Goal: Task Accomplishment & Management: Complete application form

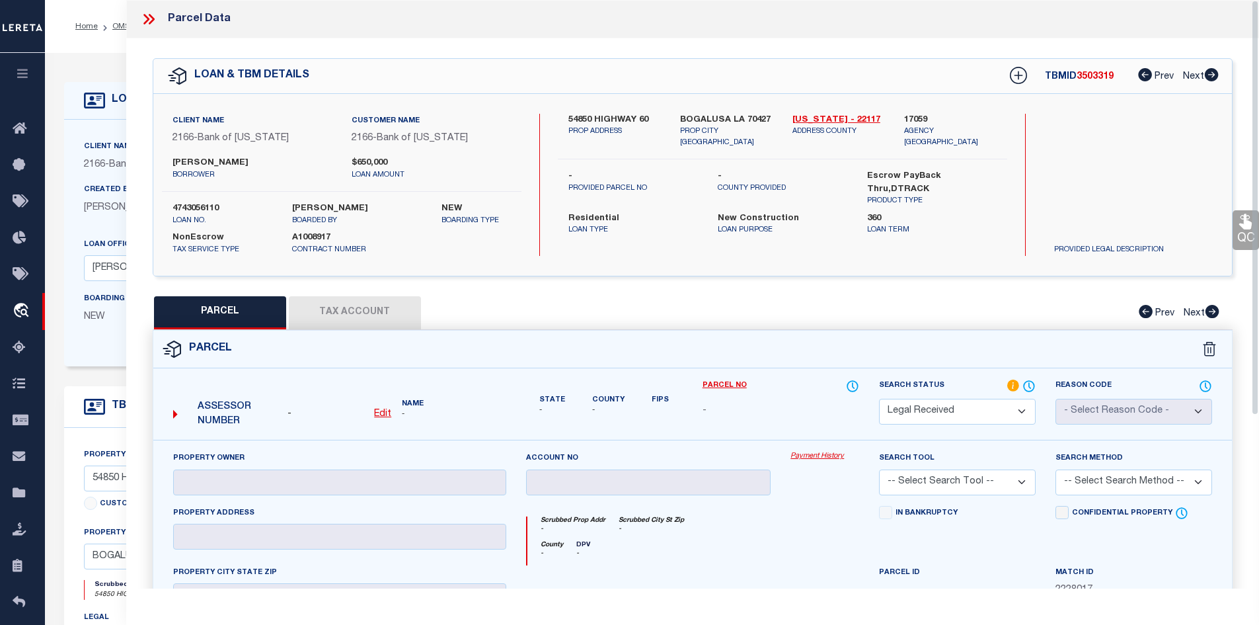
select select "RD"
select select "46058"
select select "4393"
select select "500"
select select "10"
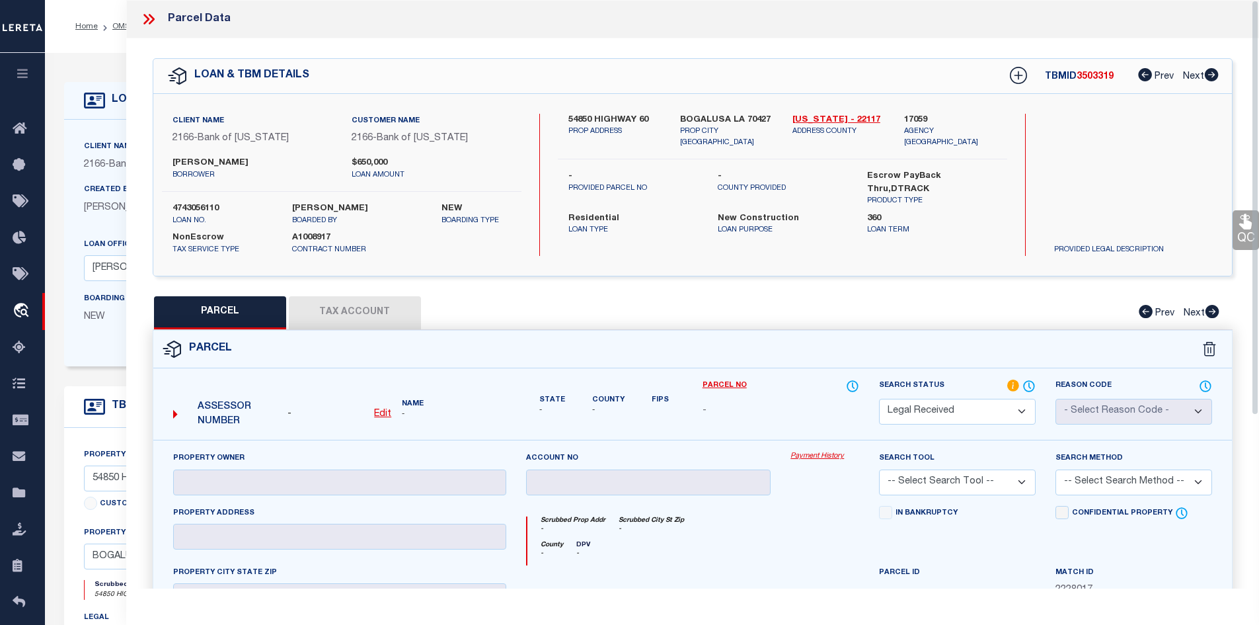
select select "NonEscrow"
click at [380, 409] on u "Edit" at bounding box center [382, 413] width 17 height 9
select select "RD"
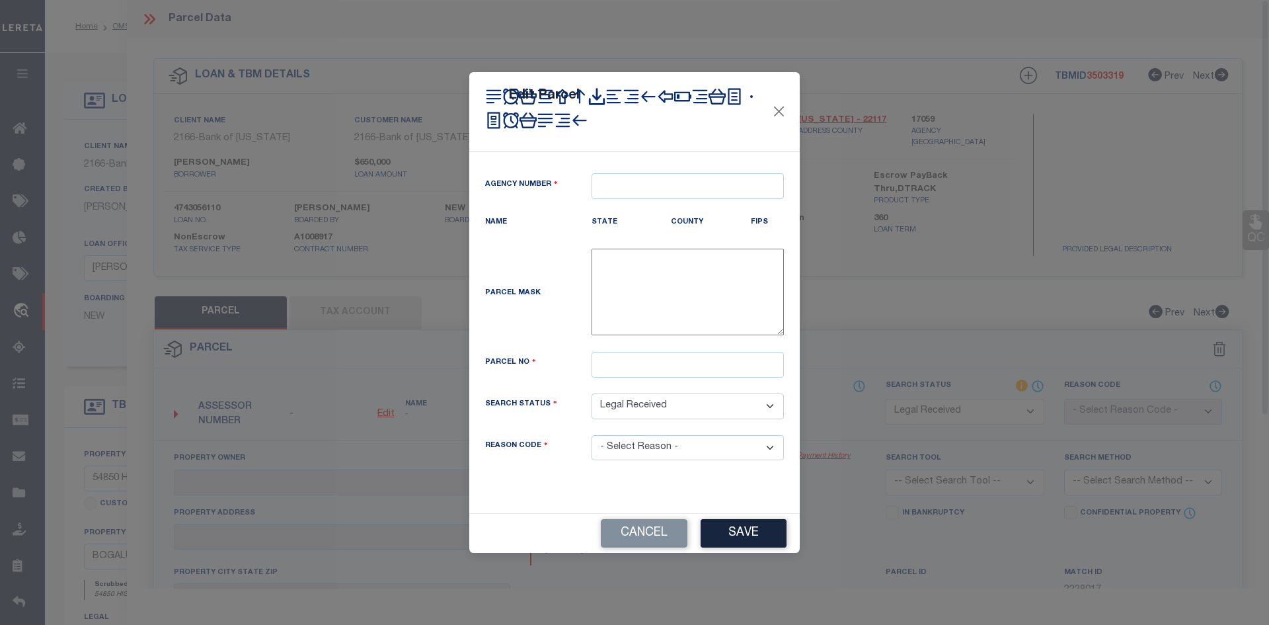
type textarea "-"
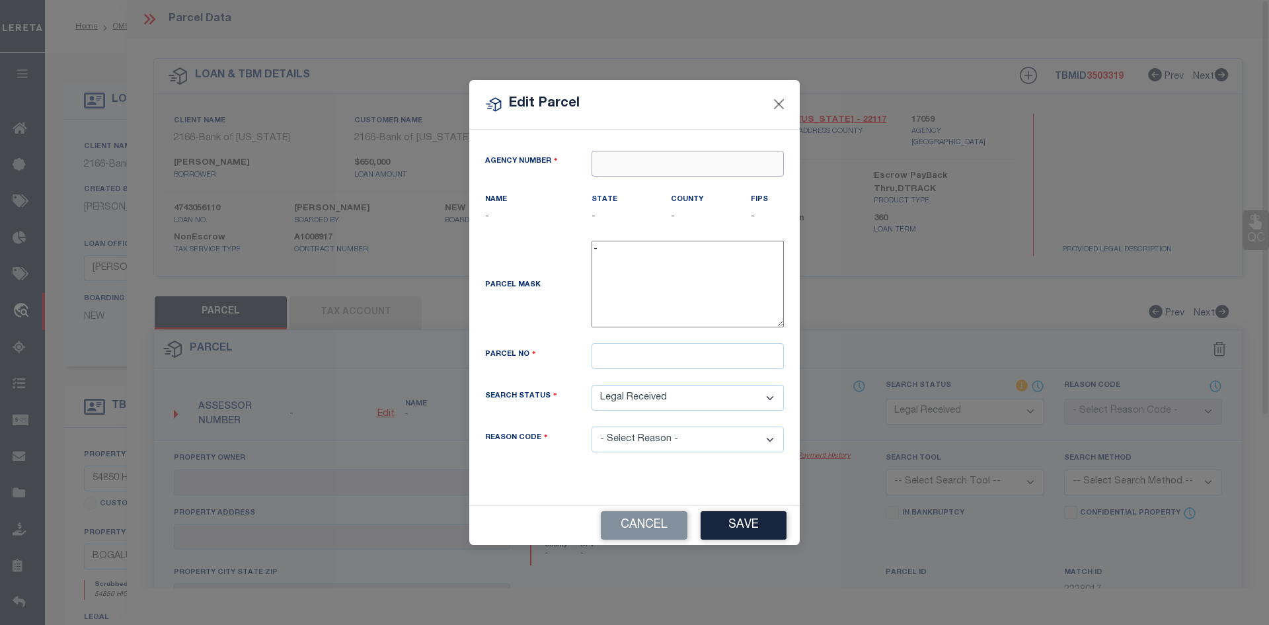
click at [639, 161] on input "text" at bounding box center [688, 164] width 192 height 26
click at [647, 190] on div "170590000 : WASHINGTON PARISH" at bounding box center [693, 197] width 203 height 38
type input "170590000"
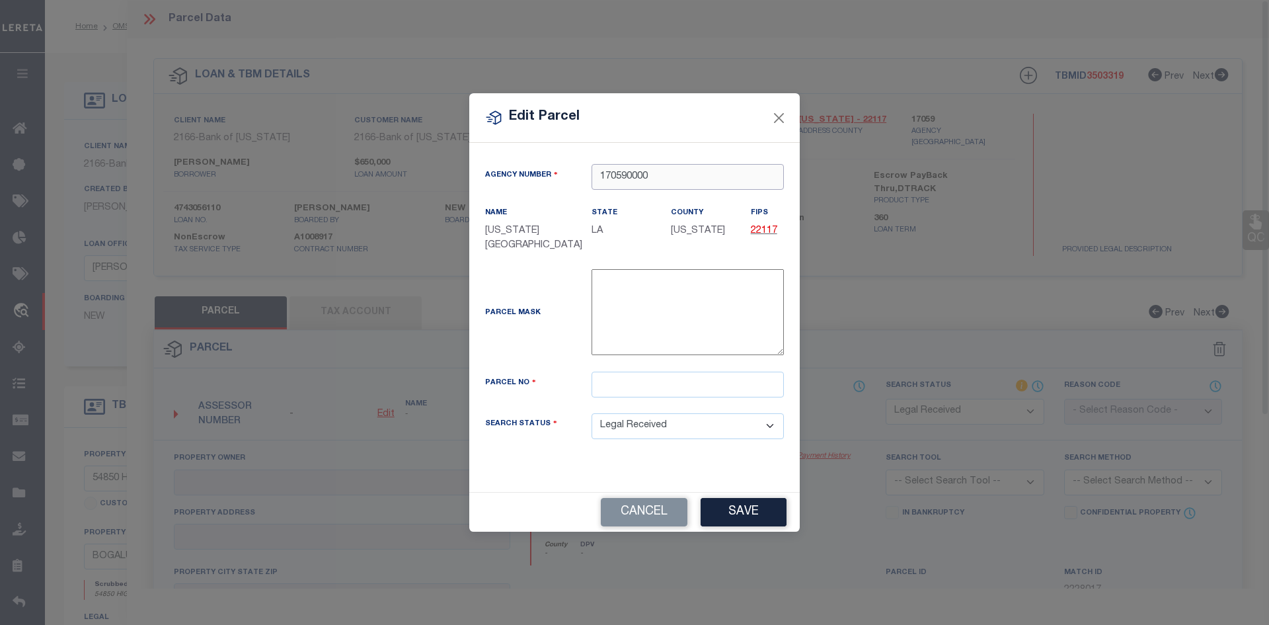
type input "170590000"
click at [641, 392] on input "text" at bounding box center [688, 385] width 192 height 26
click at [636, 380] on input "text" at bounding box center [688, 385] width 192 height 26
paste input "0600011700B"
type input "0600011700B"
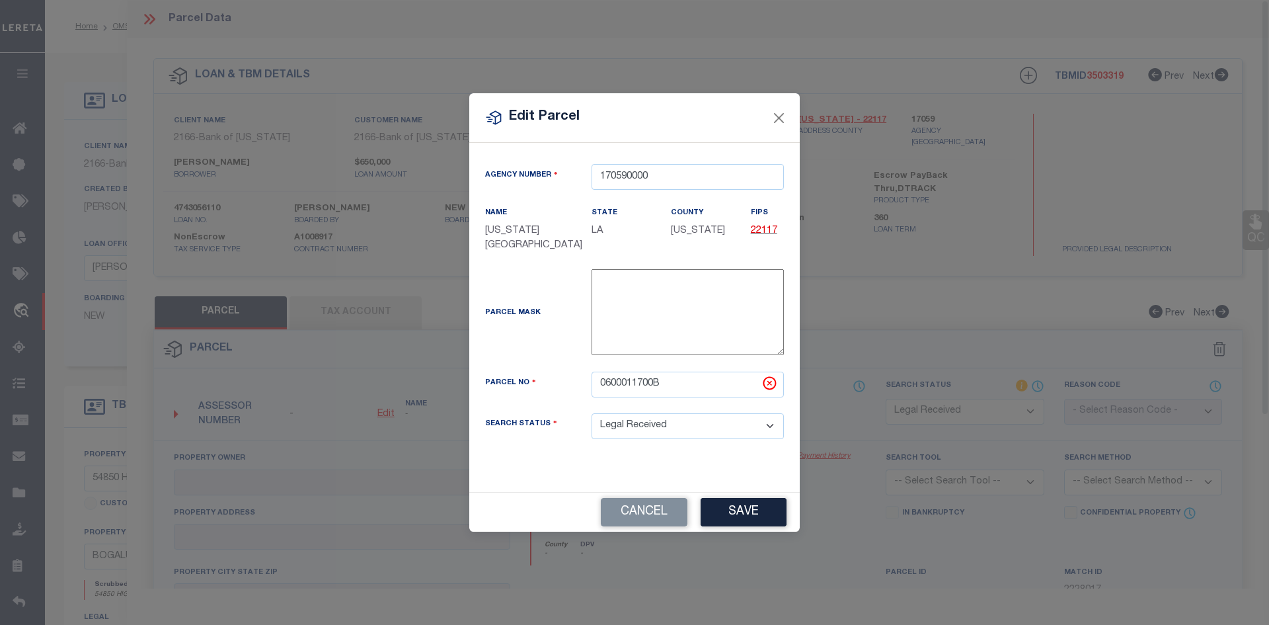
click at [760, 512] on button "Save" at bounding box center [744, 512] width 86 height 28
select select "RD"
checkbox input "false"
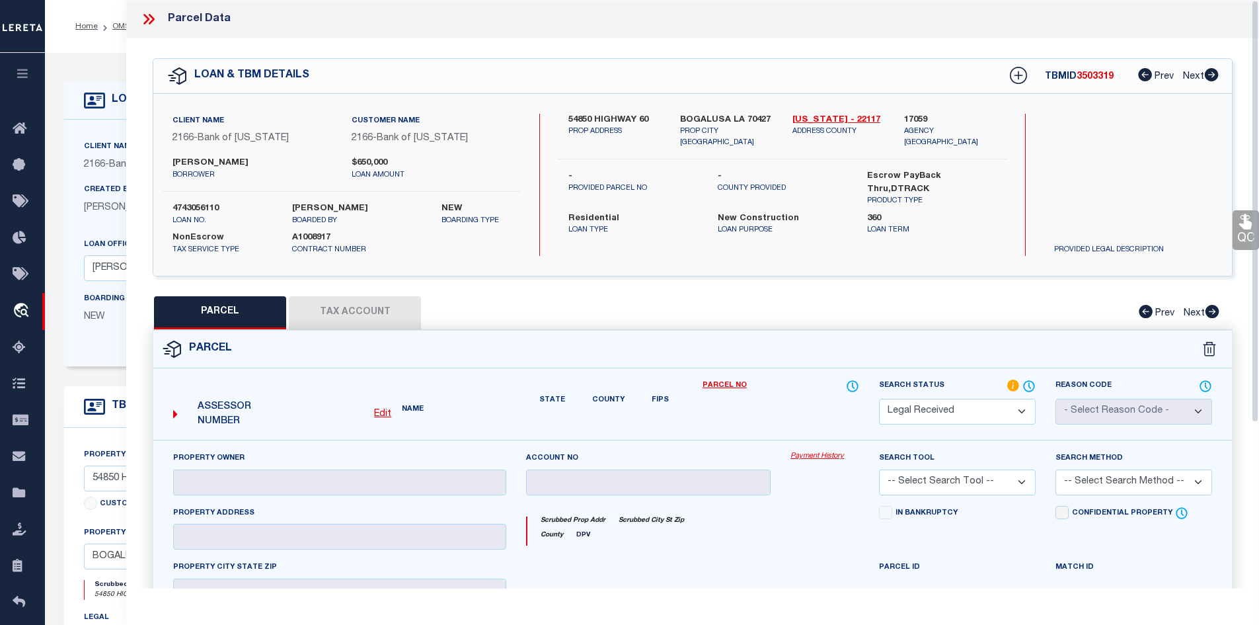
checkbox input "false"
type textarea "Document uploaded that satisfies a legal requirement, changing from ND to RD"
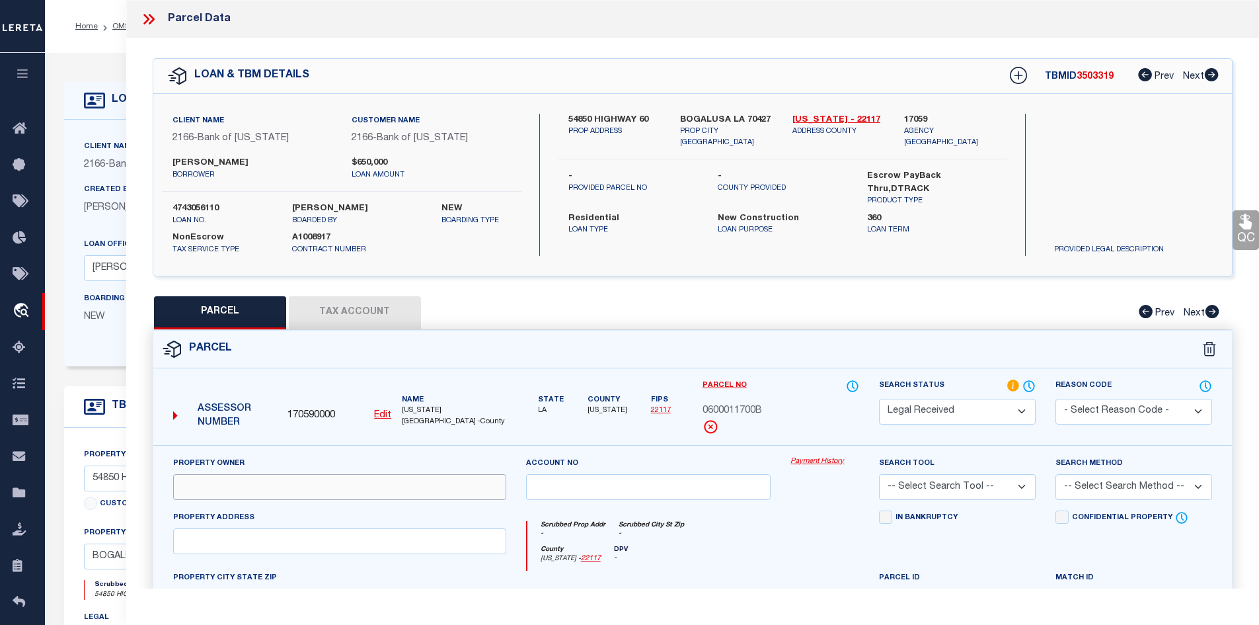
click at [239, 493] on input "text" at bounding box center [339, 487] width 333 height 26
paste input "SHARP, BRIAN EVAN, ET UX"
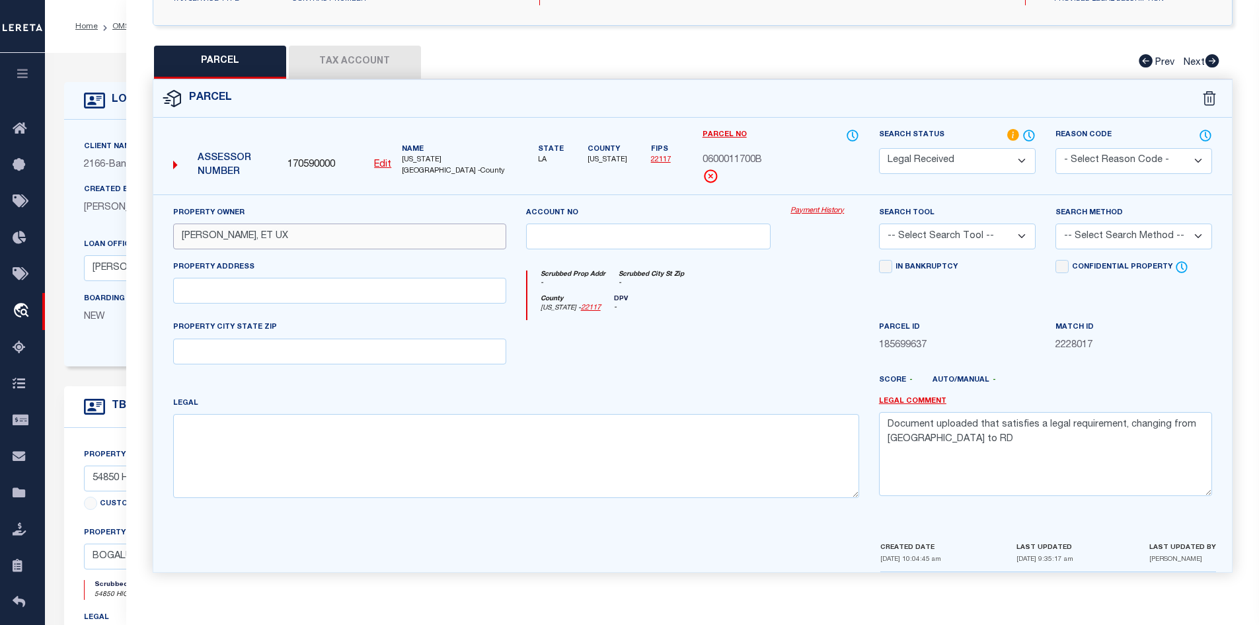
type input "SHARP, BRIAN EVAN, ET UX"
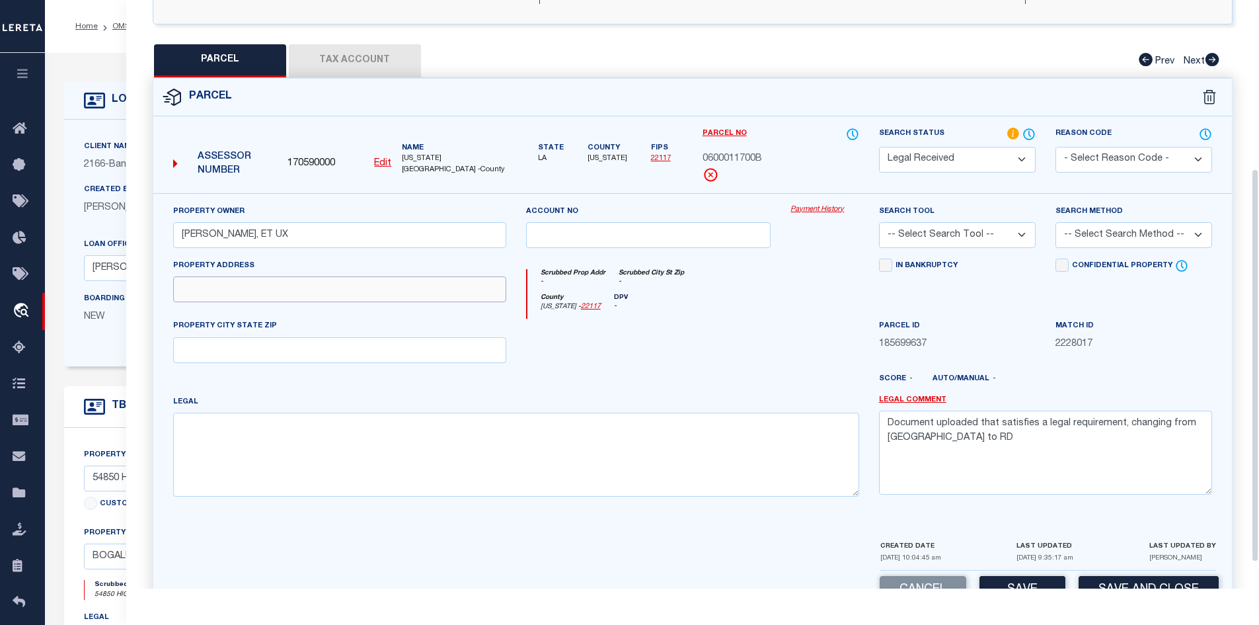
click at [229, 295] on input "text" at bounding box center [339, 289] width 333 height 26
type input "10827 W CALLAHAN LAKE RD"
click at [339, 426] on textarea at bounding box center [516, 453] width 686 height 83
click at [459, 461] on textarea at bounding box center [516, 453] width 686 height 83
click at [963, 455] on textarea "Document uploaded that satisfies a legal requirement, changing from ND to RD" at bounding box center [1045, 452] width 333 height 83
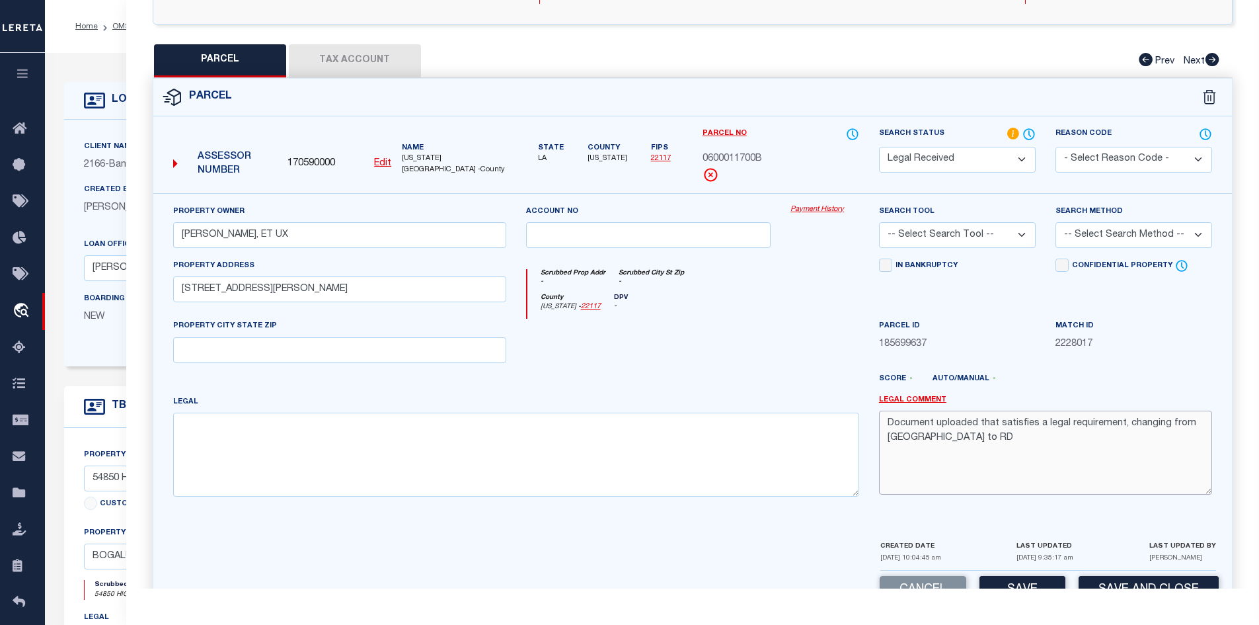
click at [965, 454] on textarea "Document uploaded that satisfies a legal requirement, changing from ND to RD" at bounding box center [1045, 452] width 333 height 83
click at [966, 451] on textarea "Document uploaded that satisfies a legal requirement, changing from ND to RD" at bounding box center [1045, 452] width 333 height 83
type textarea "Document uploaded that satisfies a legal requirement, changing from ND to"
click at [594, 455] on textarea at bounding box center [516, 453] width 686 height 83
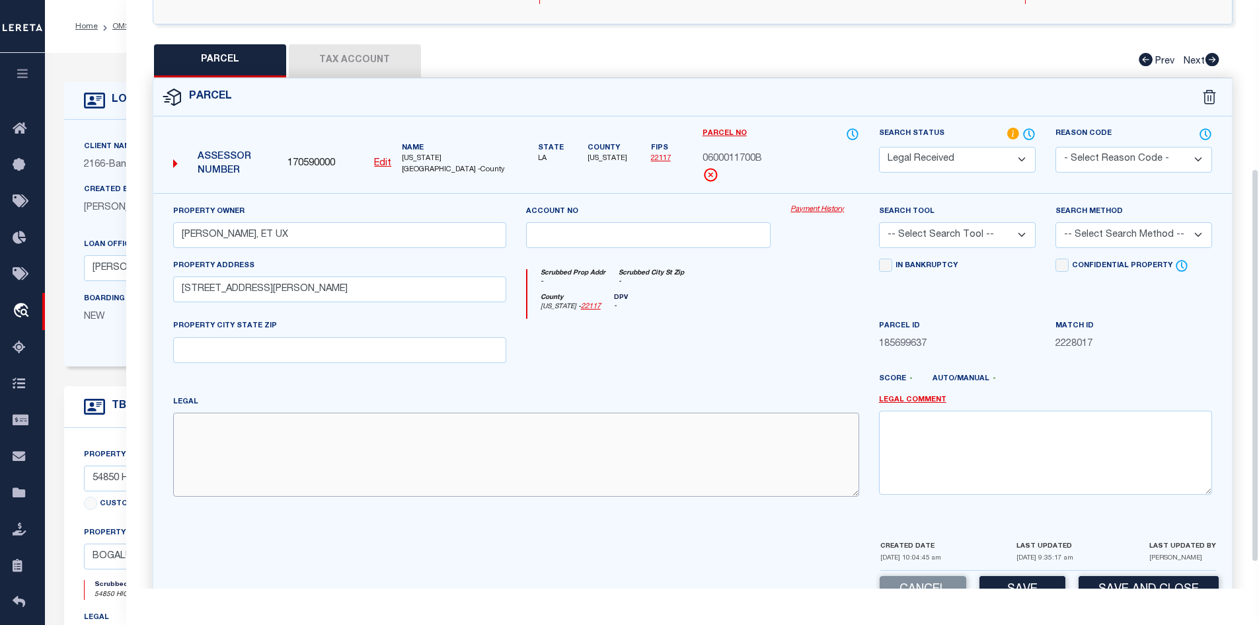
click at [427, 445] on textarea at bounding box center [516, 453] width 686 height 83
paste textarea "119.76 ACRES 34-3-12 PER SURVEY (PARCEL 1-A)"
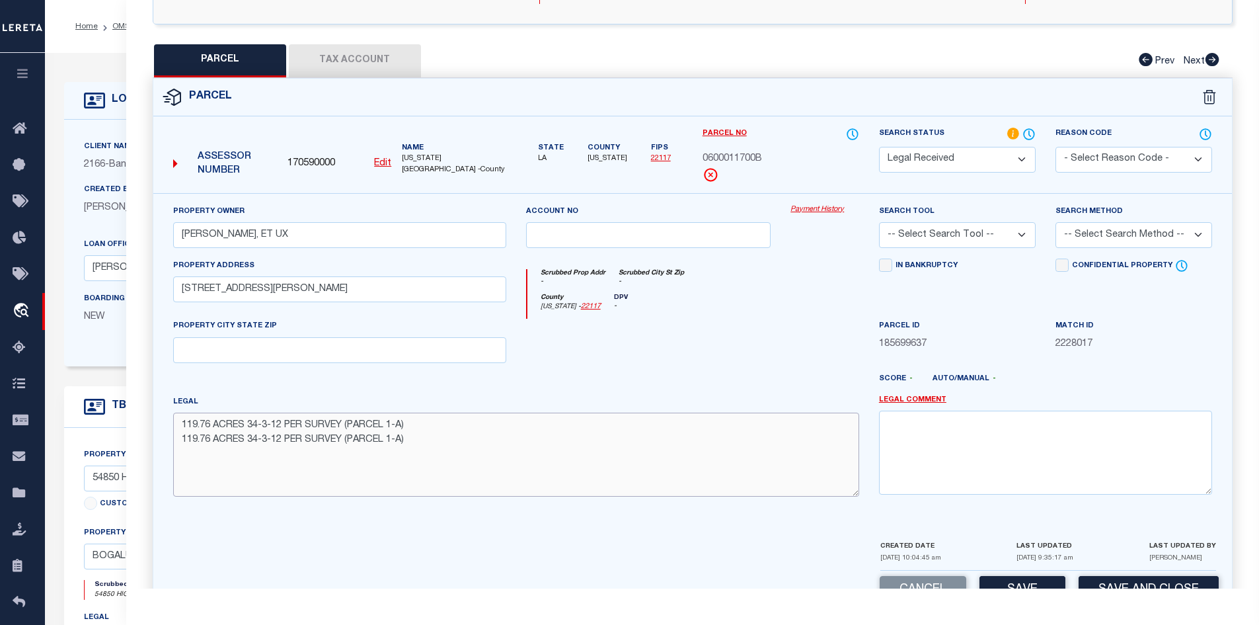
paste textarea "119.76 ACRES 34-3-12 PER SURVEY (PARCEL 1-A)"
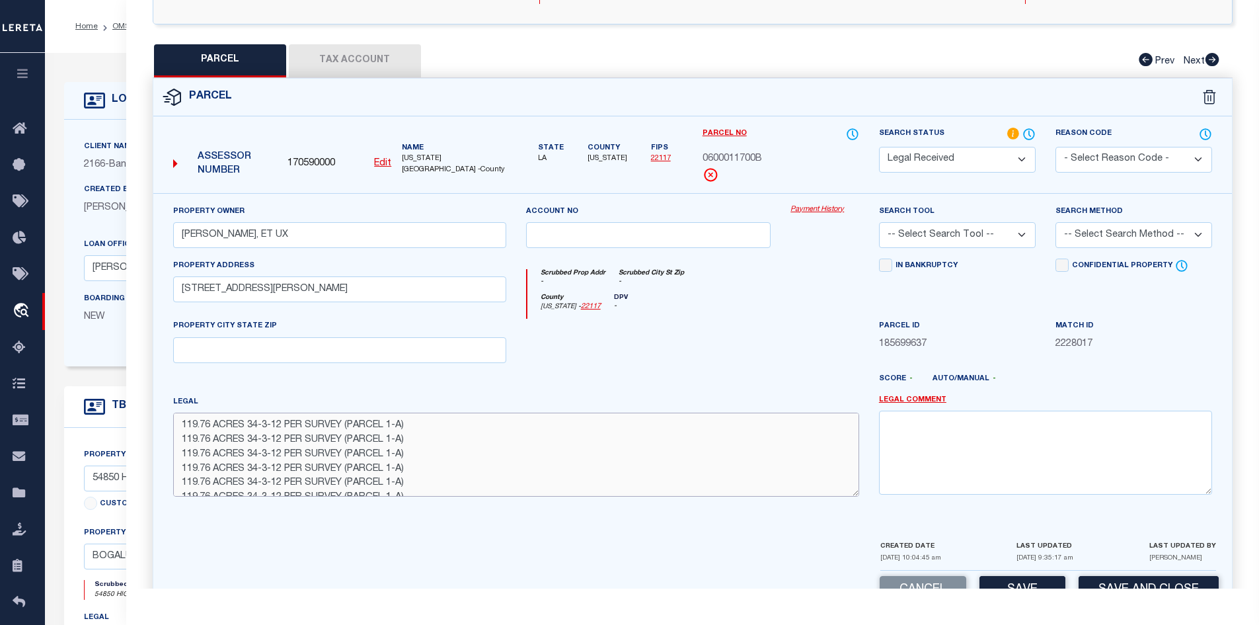
paste textarea "119.76 ACRES 34-3-12 PER SURVEY (PARCEL 1-A)"
paste
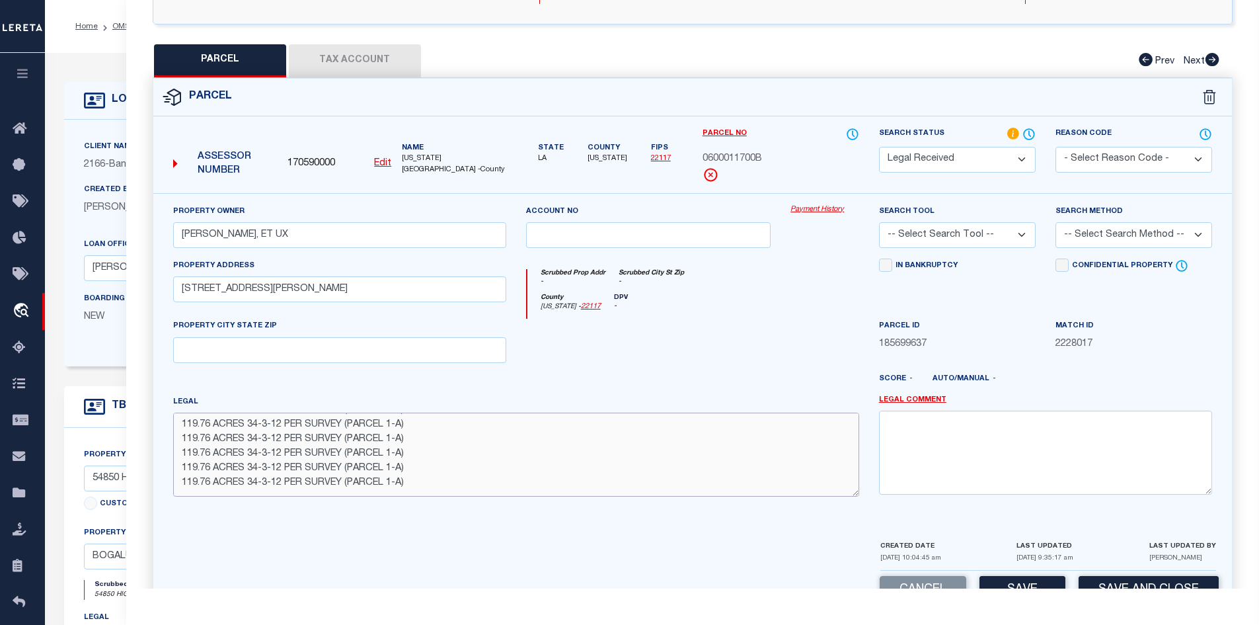
scroll to position [0, 0]
drag, startPoint x: 413, startPoint y: 487, endPoint x: 172, endPoint y: 436, distance: 246.5
click at [172, 436] on div "Legal 119.76 ACRES 34-3-12 PER SURVEY (PARCEL 1-A) 119.76 ACRES 34-3-12 PER SUR…" at bounding box center [516, 451] width 706 height 112
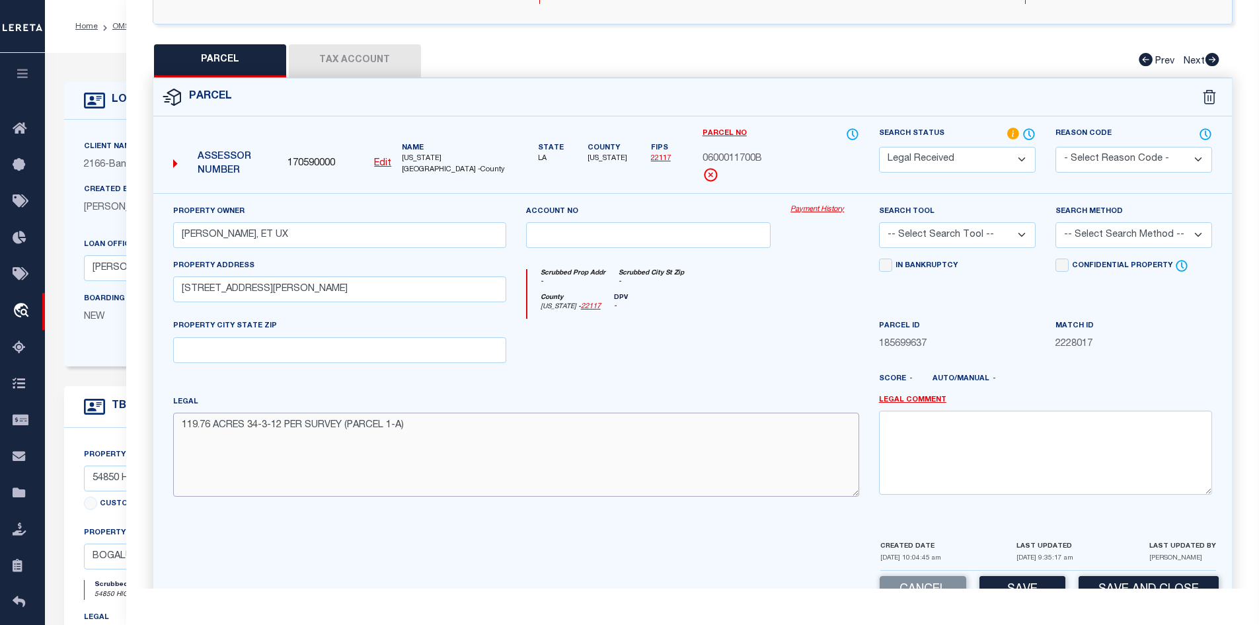
type textarea "119.76 ACRES 34-3-12 PER SURVEY (PARCEL 1-A)"
click at [399, 55] on button "Tax Account" at bounding box center [355, 60] width 132 height 33
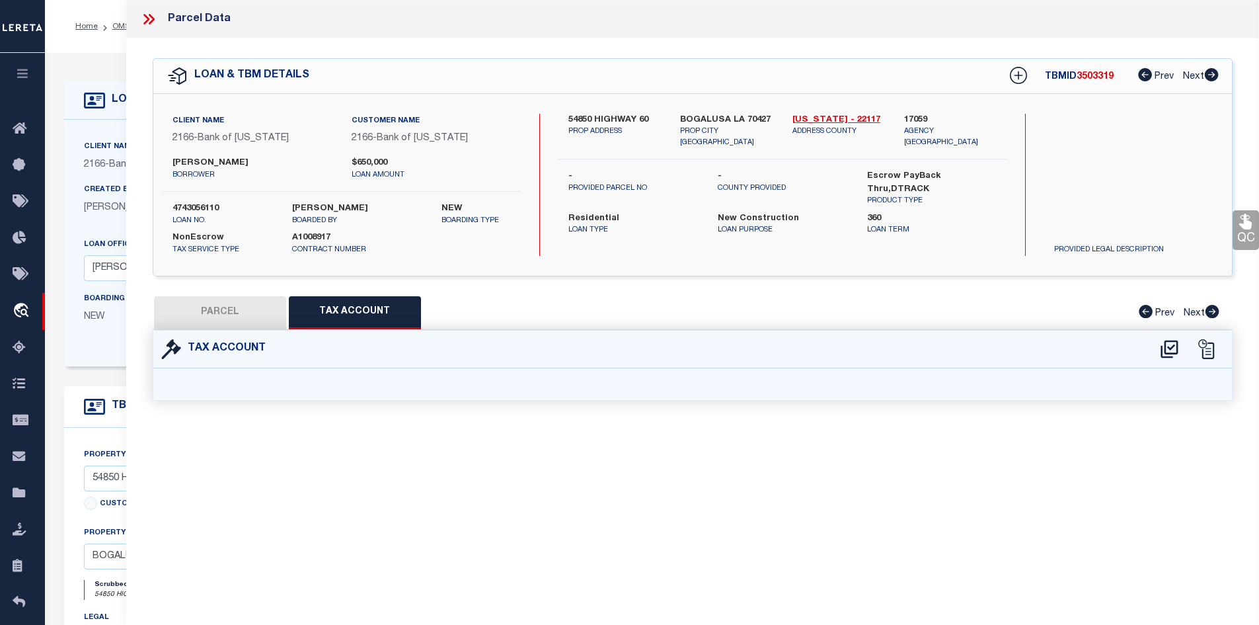
select select "100"
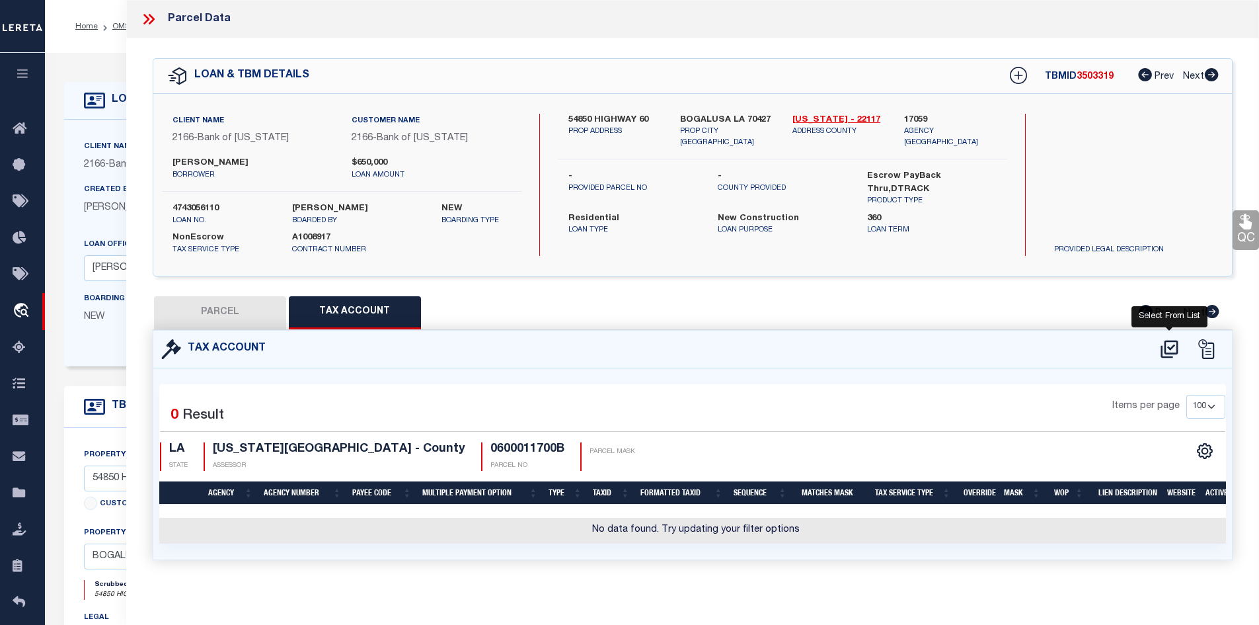
click at [1169, 341] on icon at bounding box center [1170, 348] width 22 height 21
select select "100"
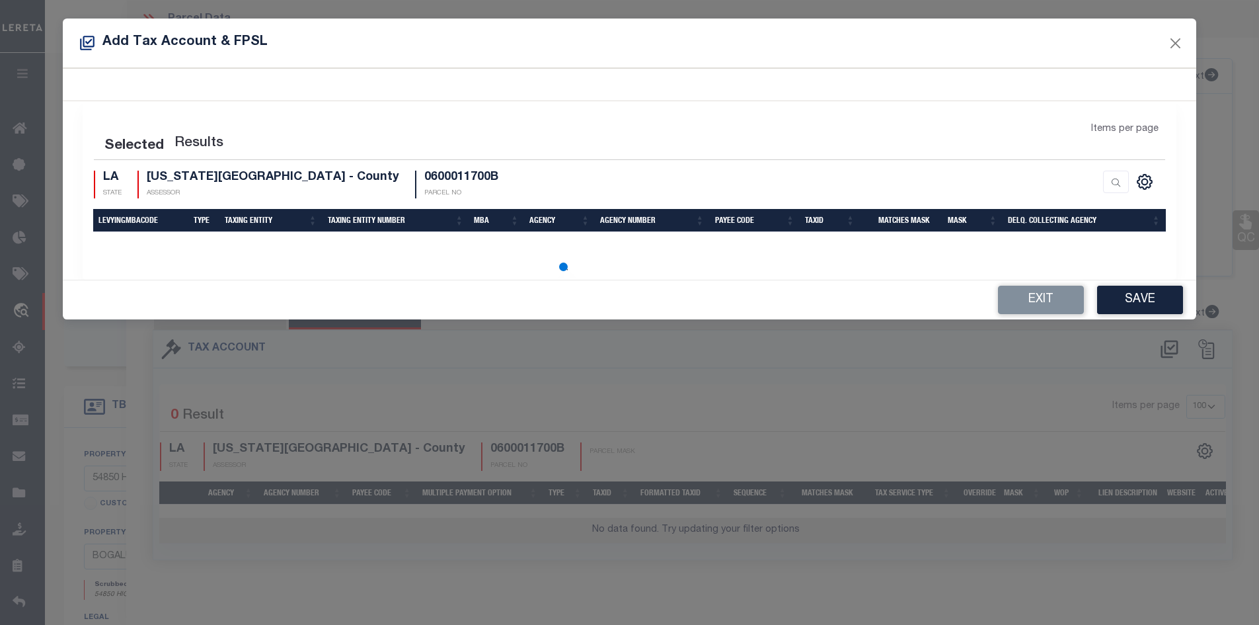
select select "100"
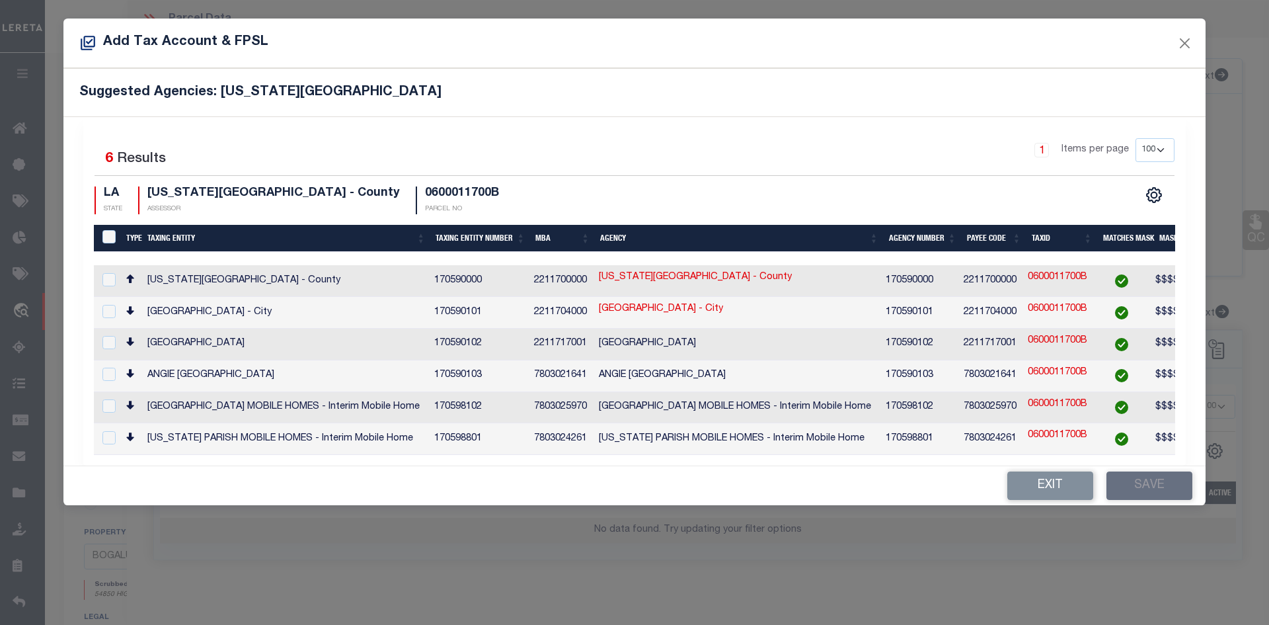
click at [234, 278] on td "WASHINGTON PARISH - County" at bounding box center [285, 281] width 287 height 32
checkbox input "true"
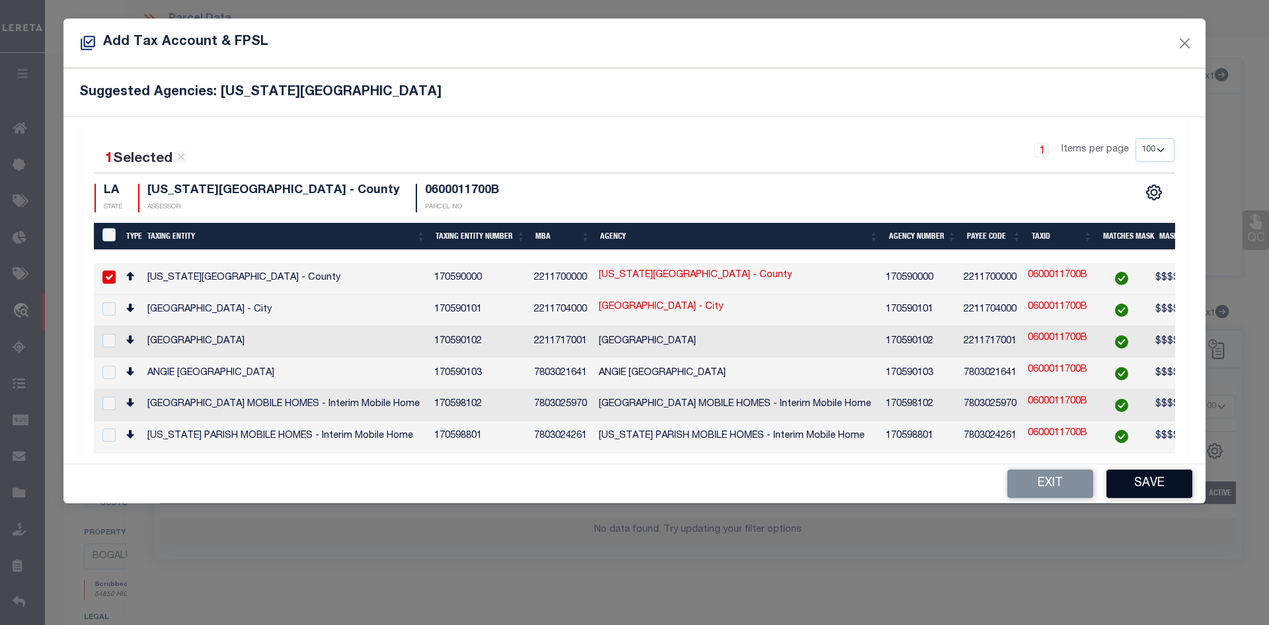
click at [1191, 479] on button "Save" at bounding box center [1150, 483] width 86 height 28
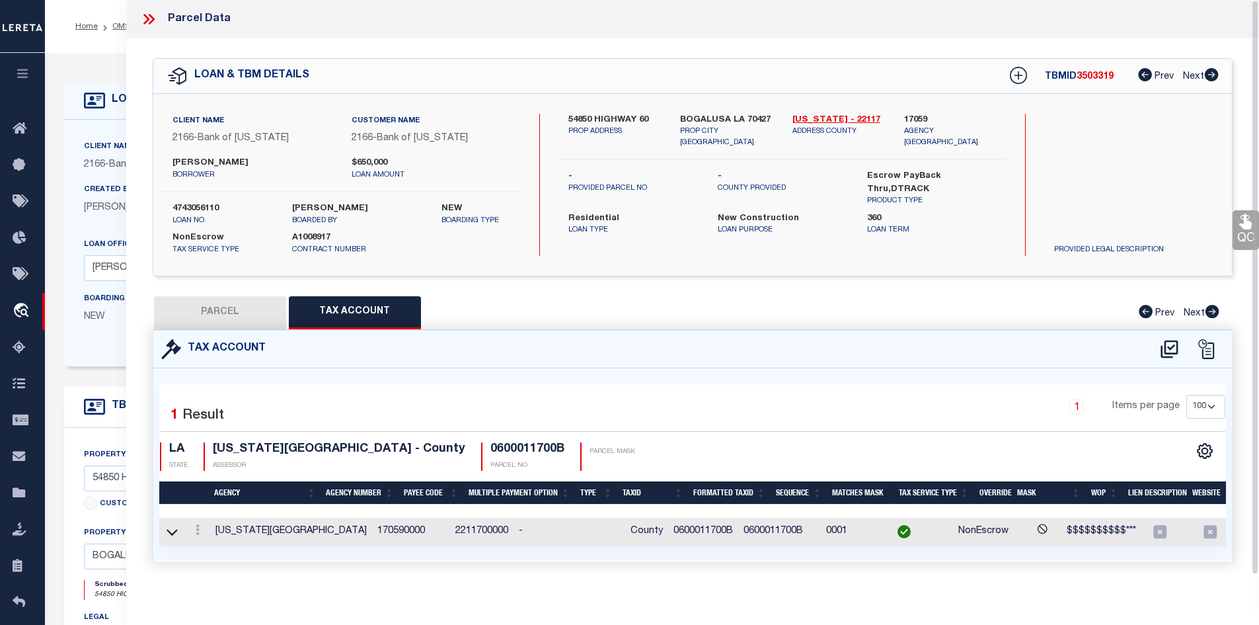
drag, startPoint x: 219, startPoint y: 294, endPoint x: 204, endPoint y: 276, distance: 22.9
click at [216, 288] on div "QC QC QC" at bounding box center [693, 316] width 1134 height 556
click at [249, 304] on button "PARCEL" at bounding box center [220, 312] width 132 height 33
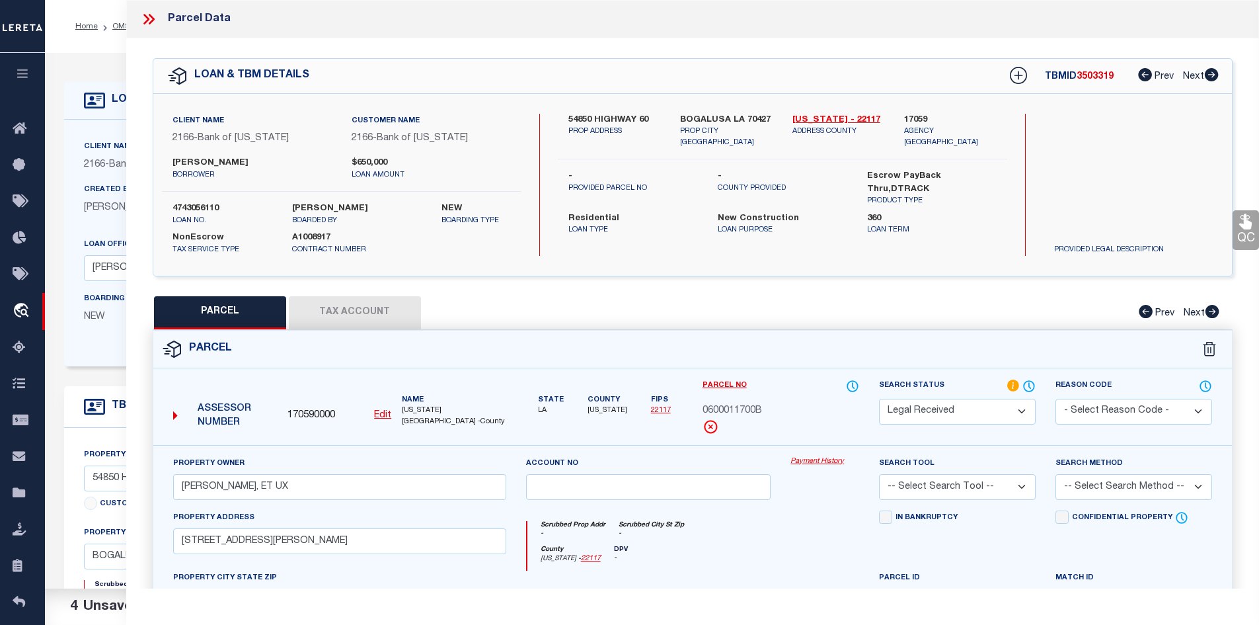
click at [249, 304] on button "PARCEL" at bounding box center [220, 312] width 132 height 33
drag, startPoint x: 689, startPoint y: 114, endPoint x: 709, endPoint y: 114, distance: 19.8
click at [709, 114] on label "BOGALUSA LA 70427" at bounding box center [726, 120] width 93 height 13
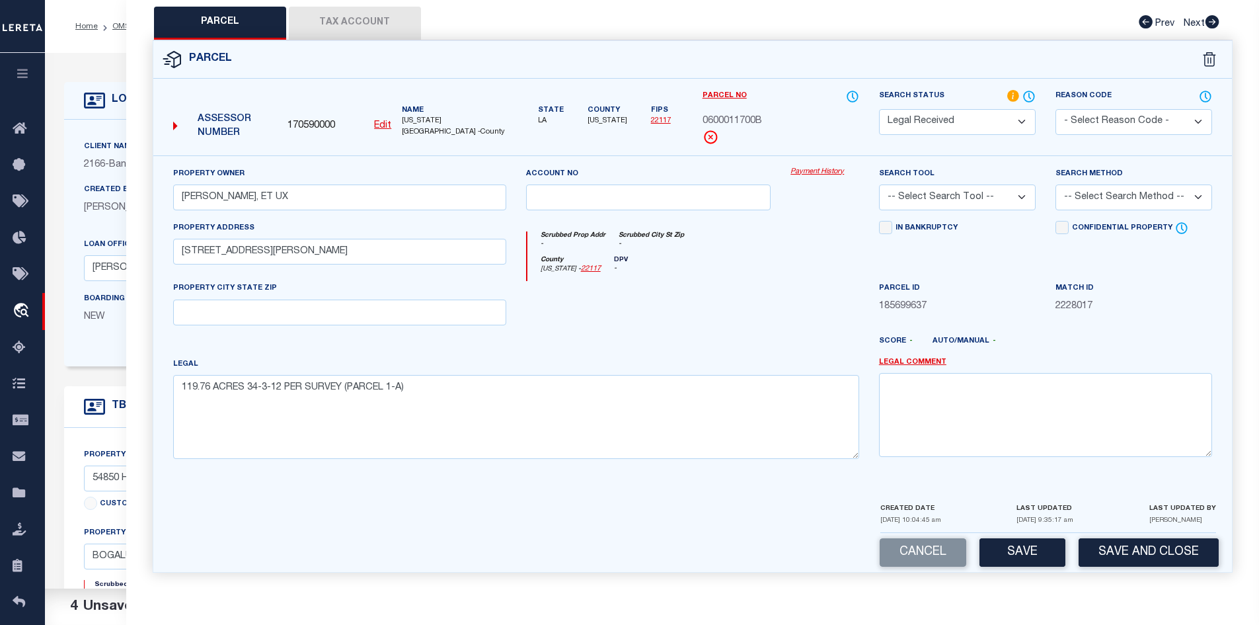
click at [951, 120] on select "Automated Search Bad Parcel Complete Duplicate Parcel High Dollar Reporting In …" at bounding box center [957, 122] width 157 height 26
select select "QC"
click at [879, 109] on select "Automated Search Bad Parcel Complete Duplicate Parcel High Dollar Reporting In …" at bounding box center [957, 122] width 157 height 26
click at [962, 193] on select "-- Select Search Tool -- 3rd Party Website Agency File Agency Website ATLS CNV-…" at bounding box center [957, 197] width 157 height 26
select select "PHN"
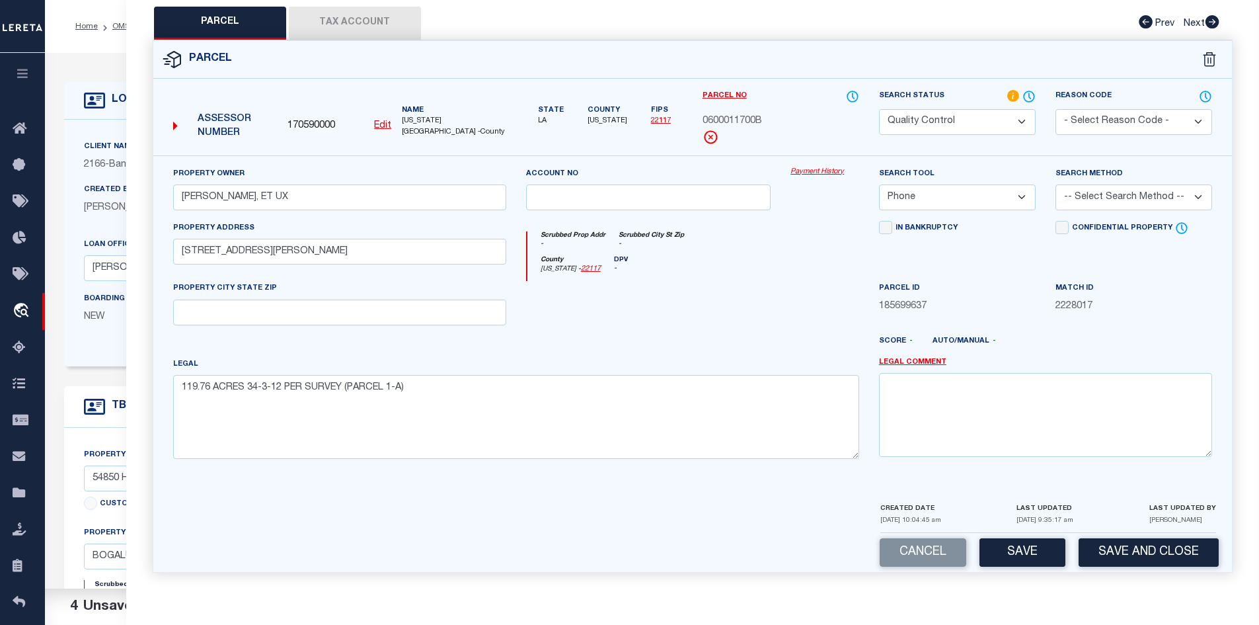
click at [879, 184] on select "-- Select Search Tool -- 3rd Party Website Agency File Agency Website ATLS CNV-…" at bounding box center [957, 197] width 157 height 26
click at [1095, 196] on select "-- Select Search Method -- Property Address Legal Liability Info Provided" at bounding box center [1134, 197] width 157 height 26
select select "LEG"
click at [1056, 184] on select "-- Select Search Method -- Property Address Legal Liability Info Provided" at bounding box center [1134, 197] width 157 height 26
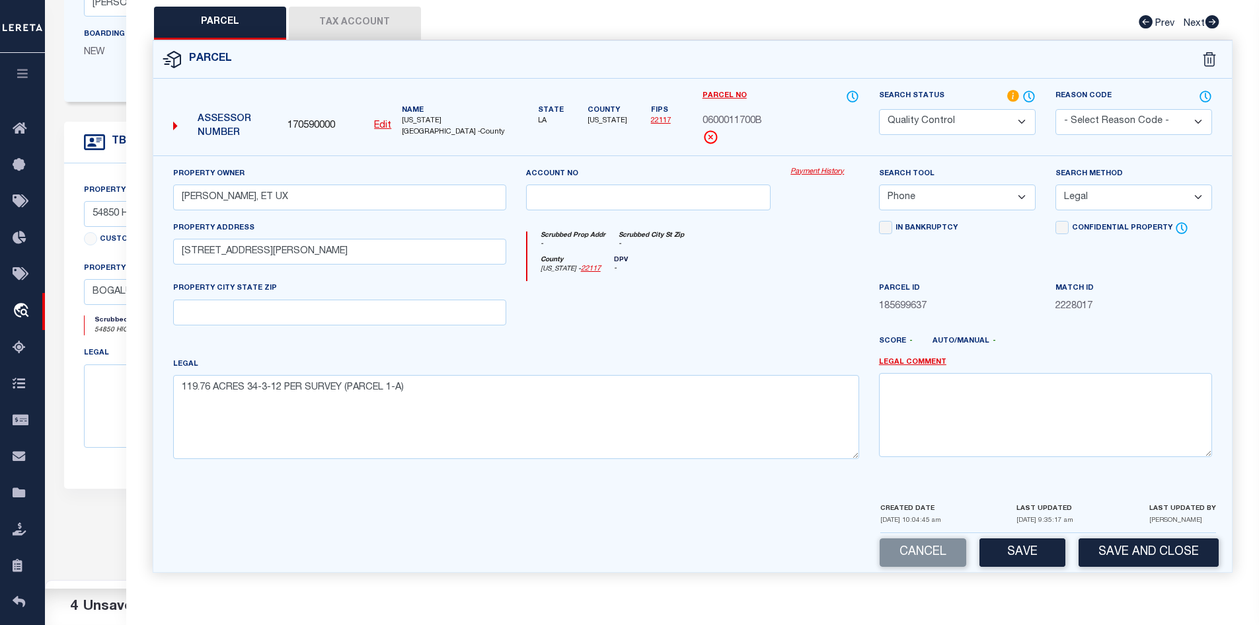
scroll to position [386, 0]
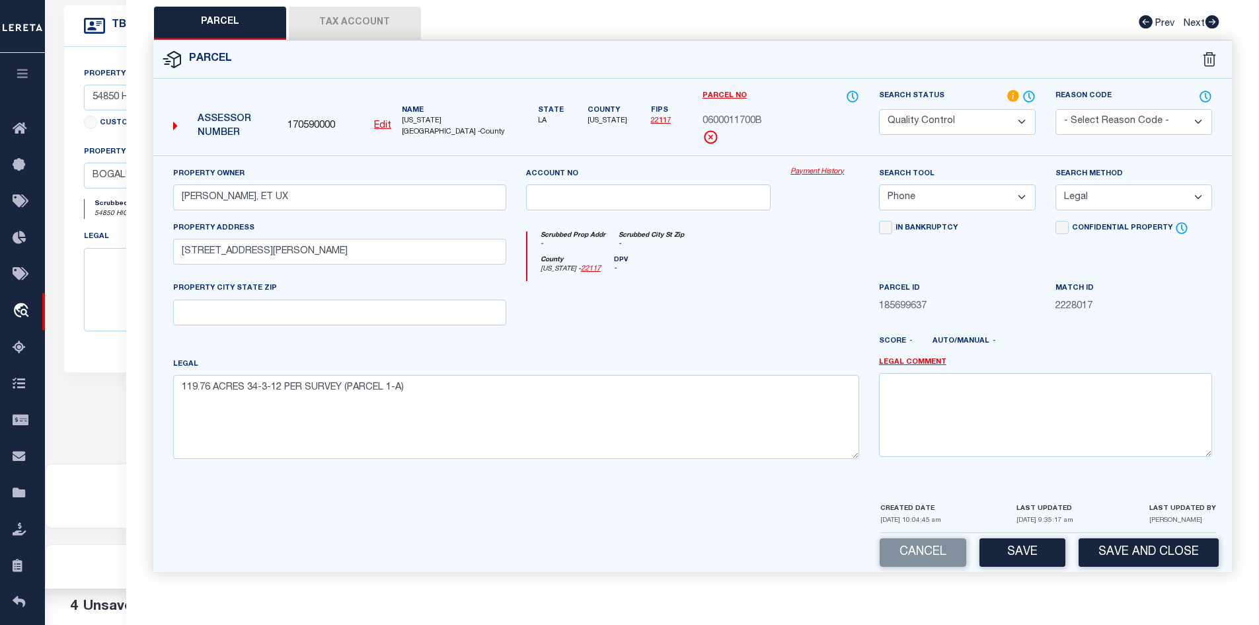
click at [1018, 552] on button "Save" at bounding box center [1023, 552] width 86 height 28
click at [1019, 552] on div "Cancel Save and Close" at bounding box center [692, 552] width 1079 height 39
select select "AS"
select select
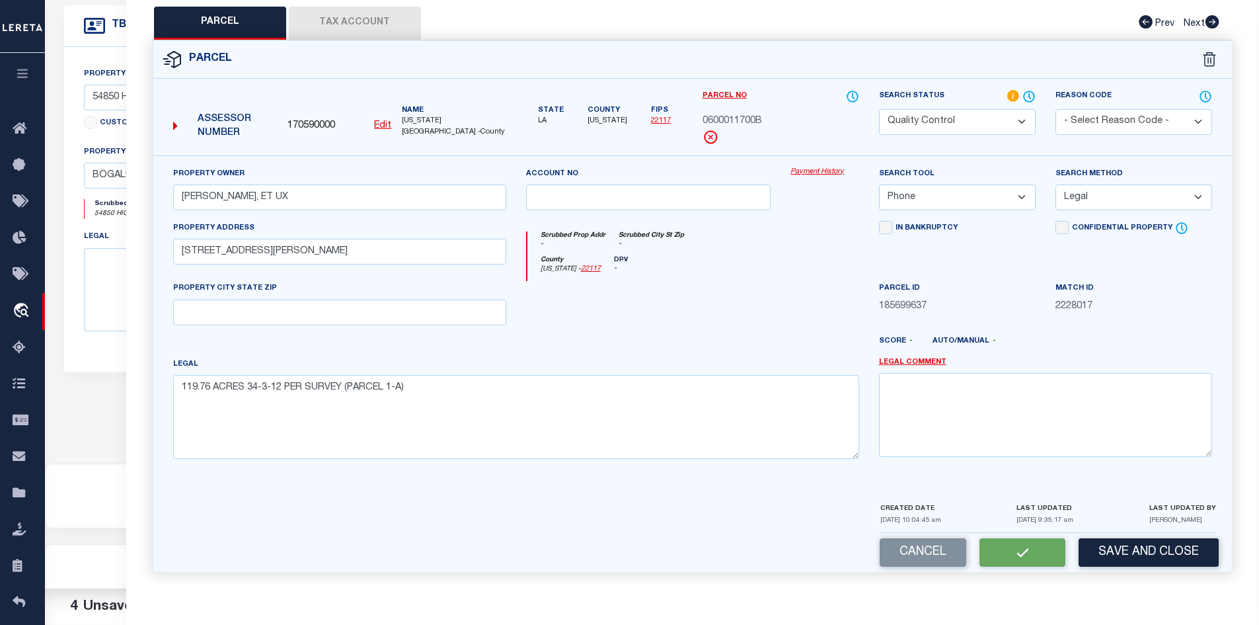
checkbox input "false"
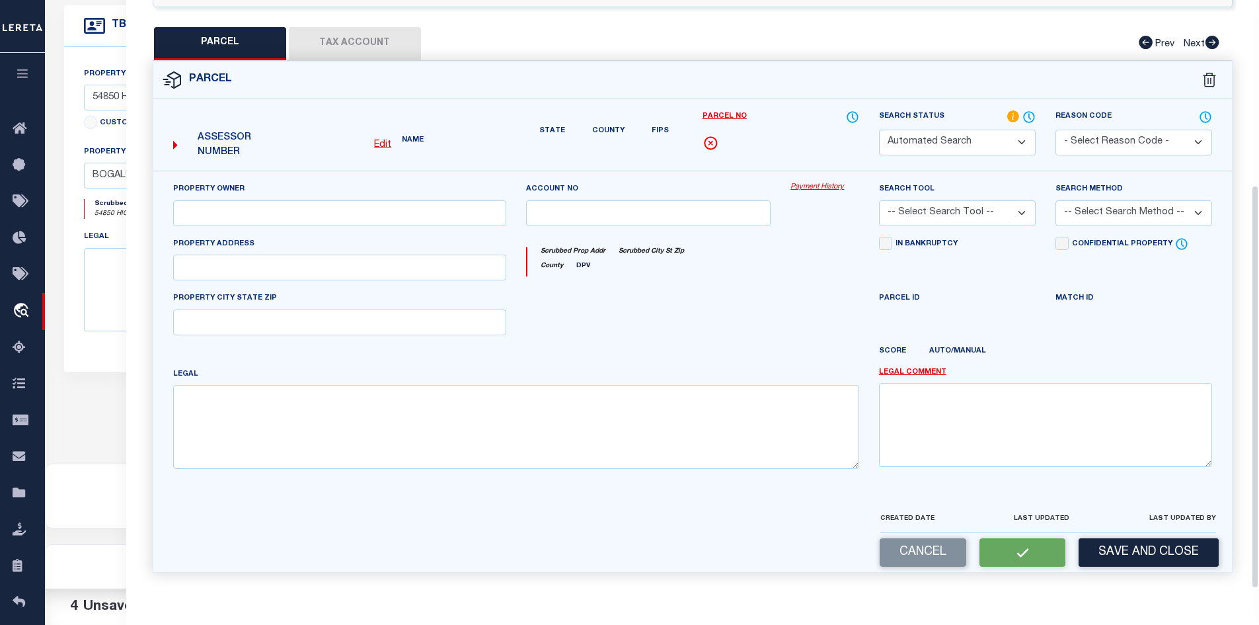
select select "QC"
type input "SHARP, BRIAN EVAN, ET UX"
select select "PHN"
select select "LEG"
type input "10827 W CALLAHAN LAKE RD"
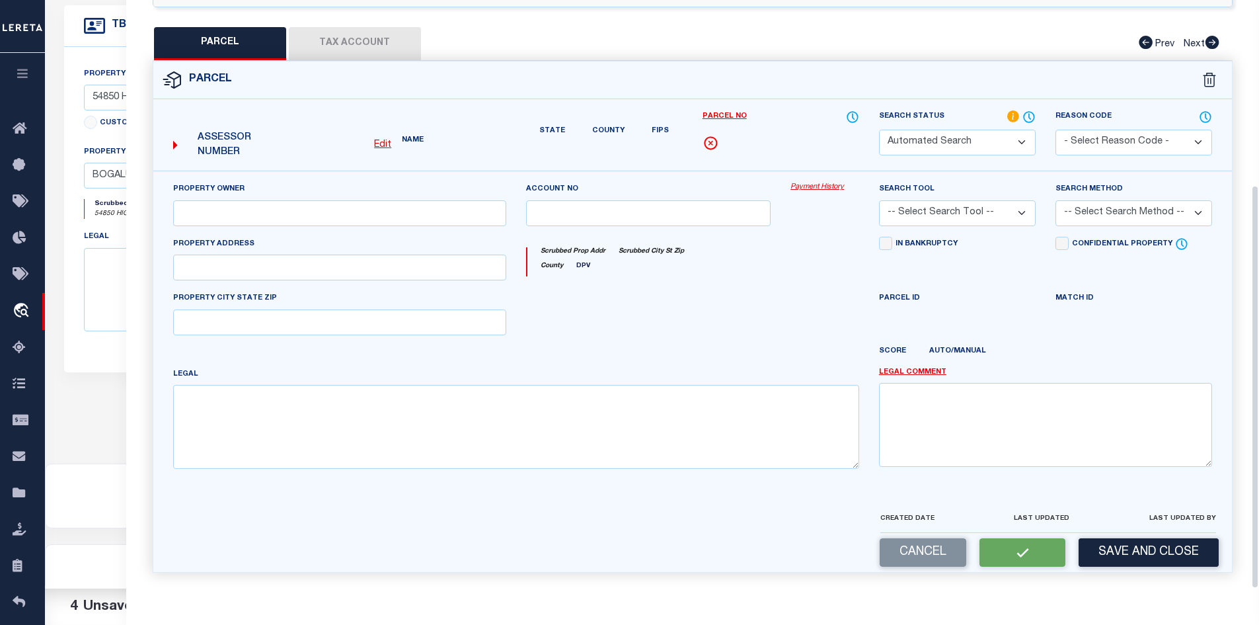
type textarea "119.76 ACRES 34-3-12 PER SURVEY (PARCEL 1-A)"
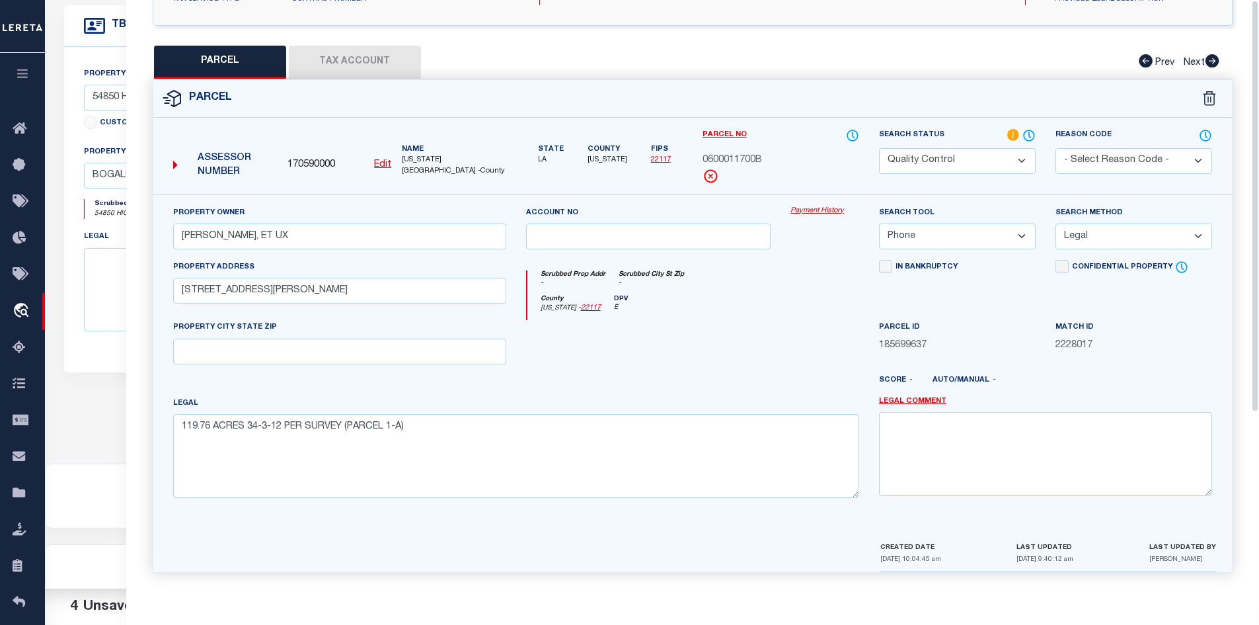
scroll to position [0, 0]
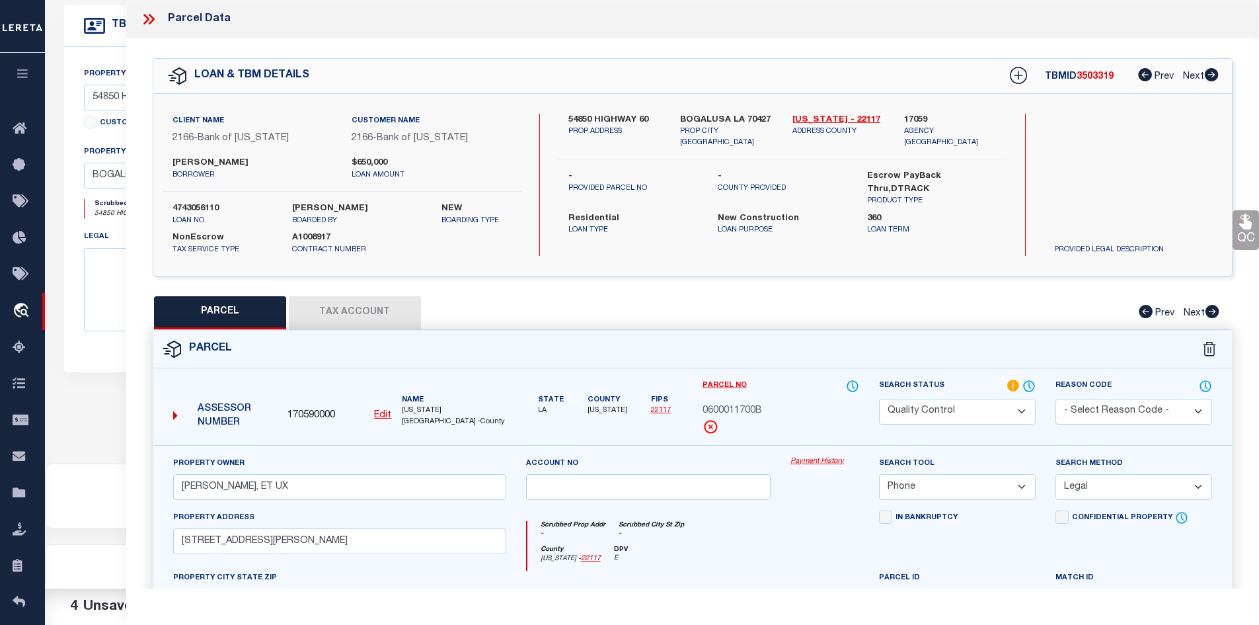
click at [1097, 81] on span "3503319" at bounding box center [1095, 76] width 37 height 9
click at [1089, 79] on span "3503319" at bounding box center [1095, 76] width 37 height 9
copy span "3503319"
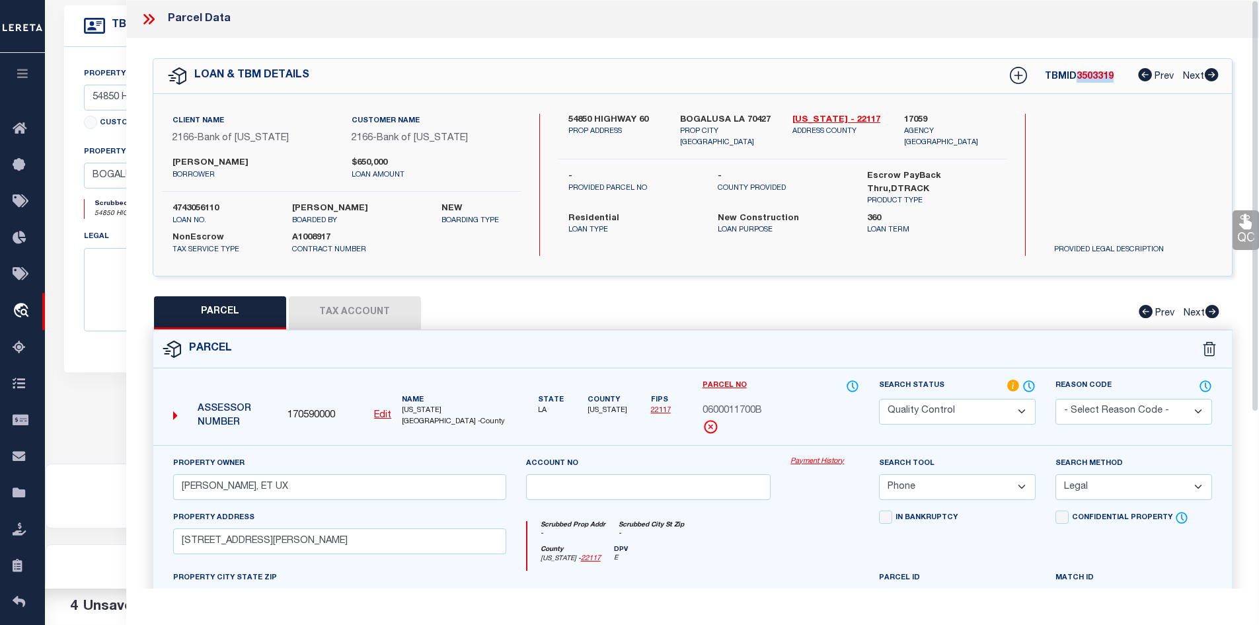
click at [1101, 82] on div "TBMID 3503319 Prev Next" at bounding box center [1105, 76] width 227 height 24
copy span "3503319"
click at [217, 202] on label "4743056110" at bounding box center [223, 208] width 100 height 13
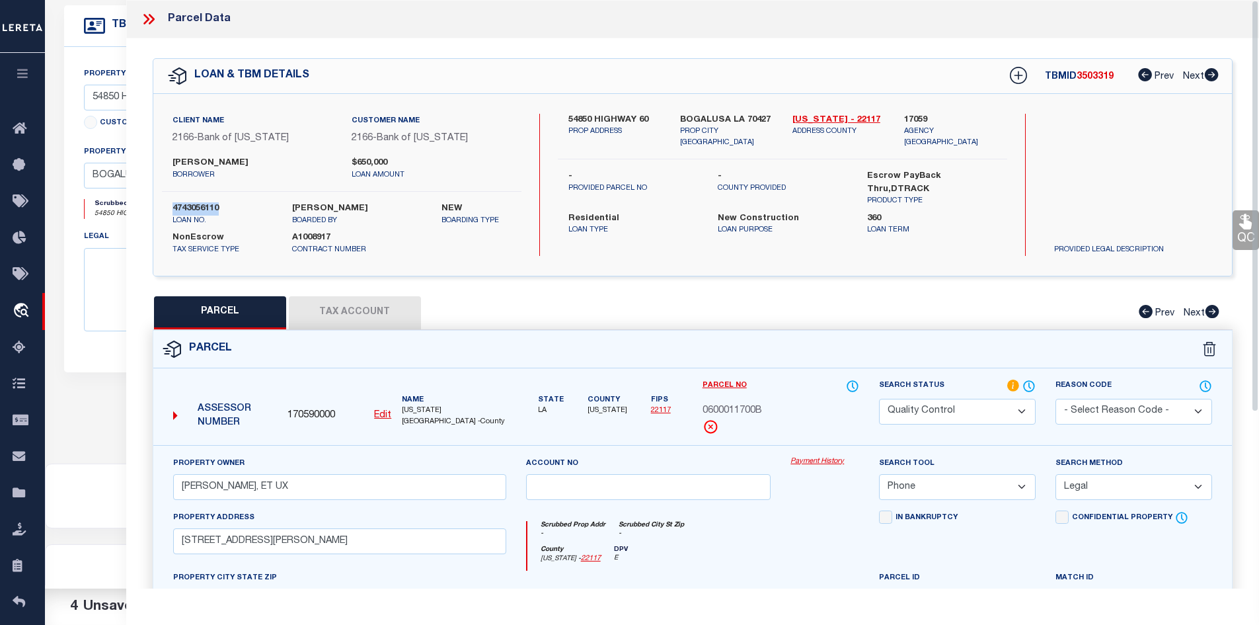
click at [217, 202] on label "4743056110" at bounding box center [223, 208] width 100 height 13
copy div "4743056110"
click at [420, 403] on label "Name" at bounding box center [454, 400] width 104 height 11
copy label "Name"
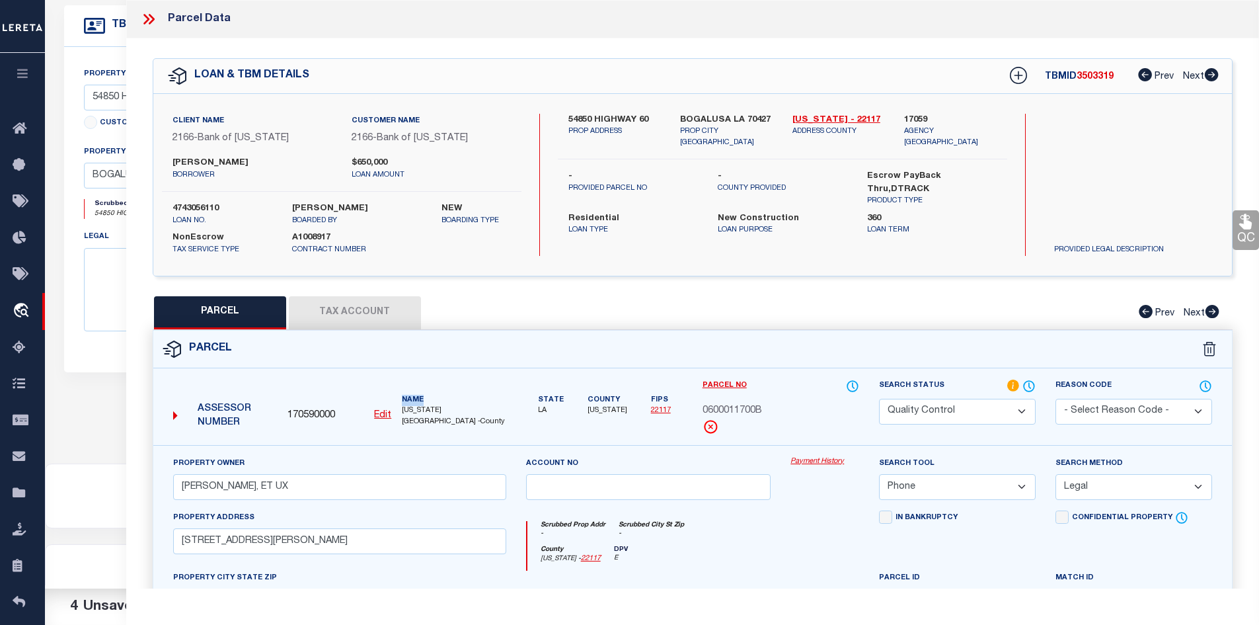
click at [426, 402] on label "Name" at bounding box center [454, 400] width 104 height 11
click at [428, 407] on span "WASHINGTON PARISH -County" at bounding box center [454, 416] width 104 height 22
click at [428, 406] on span "WASHINGTON PARISH -County" at bounding box center [454, 416] width 104 height 22
copy span "WASHINGTON"
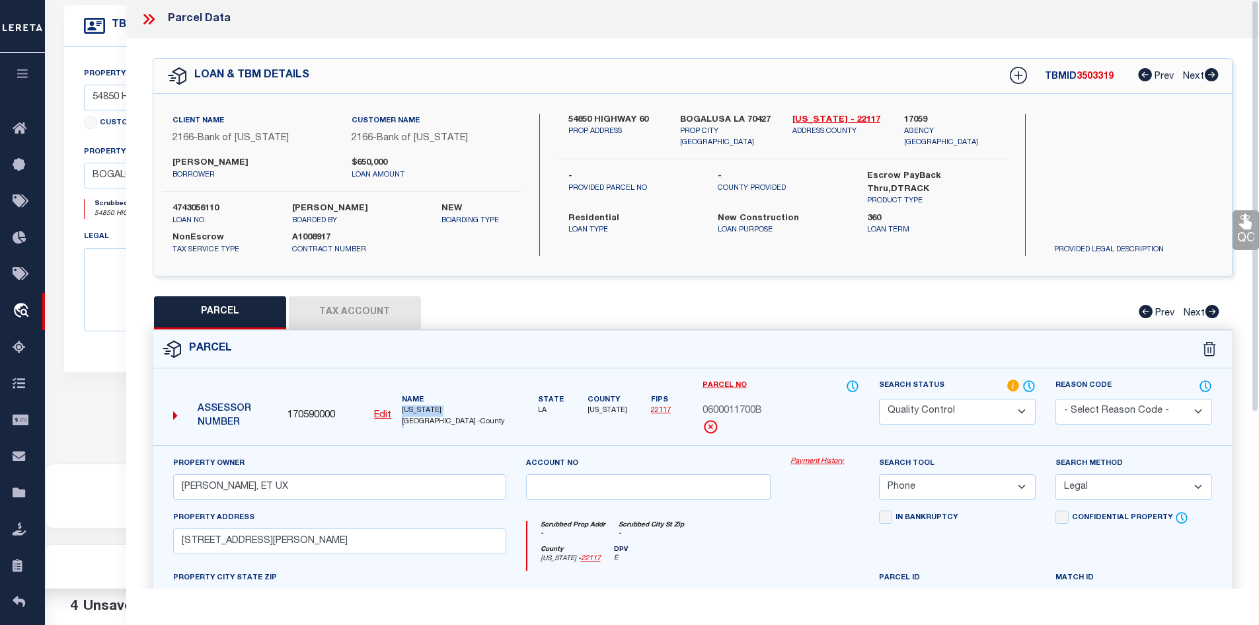
click at [736, 415] on span "0600011700B" at bounding box center [732, 411] width 59 height 15
copy span "0600011700B"
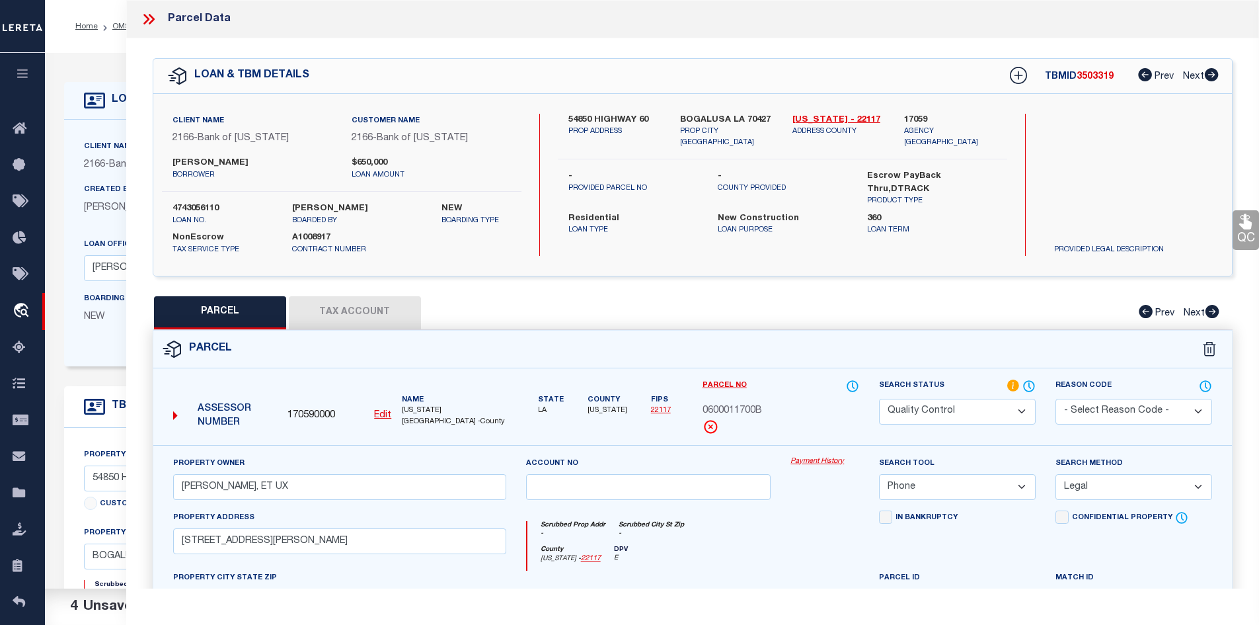
click at [115, 21] on li "OMS" at bounding box center [114, 26] width 32 height 12
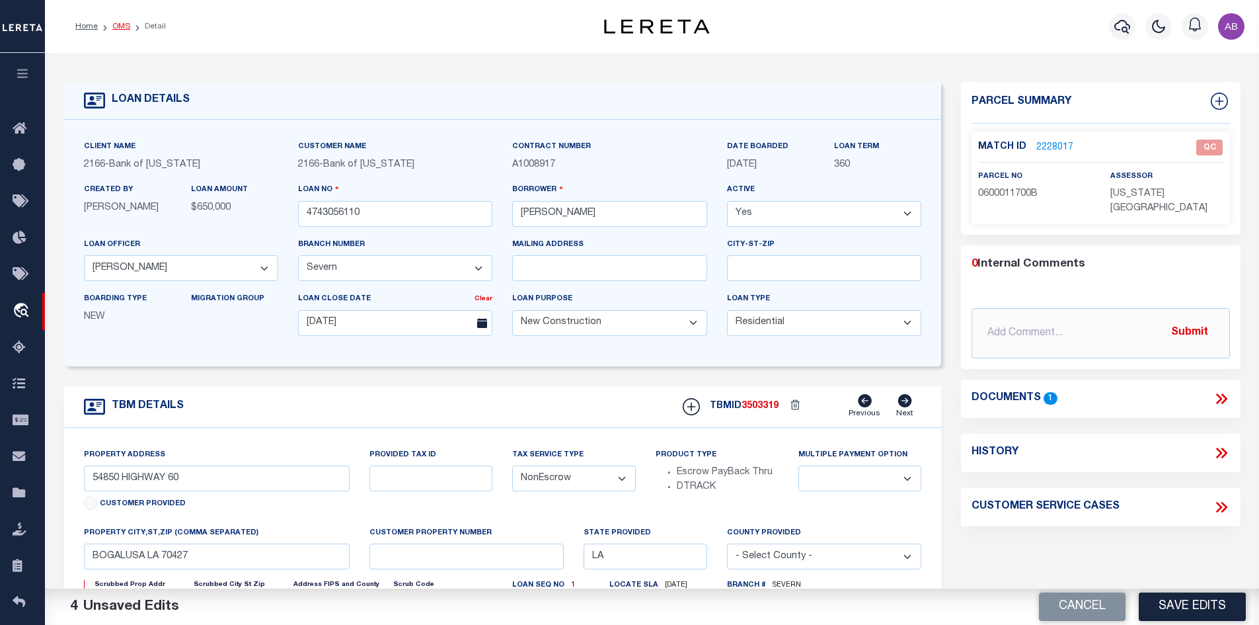
click at [115, 24] on link "OMS" at bounding box center [121, 26] width 18 height 8
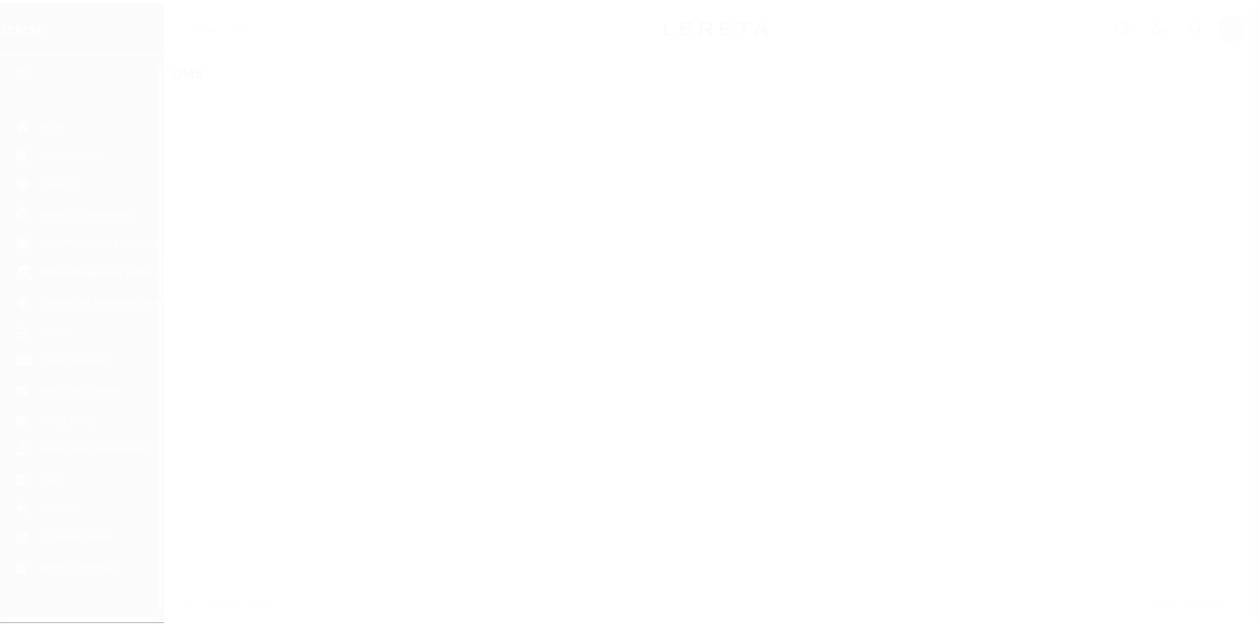
scroll to position [19, 0]
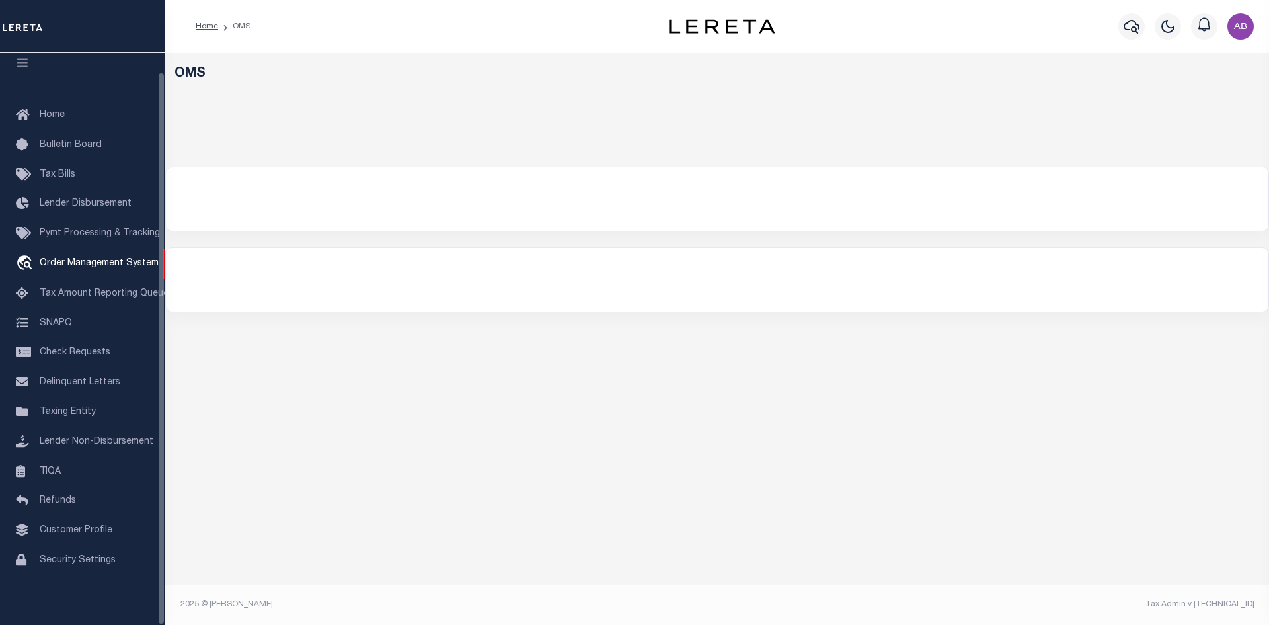
select select "200"
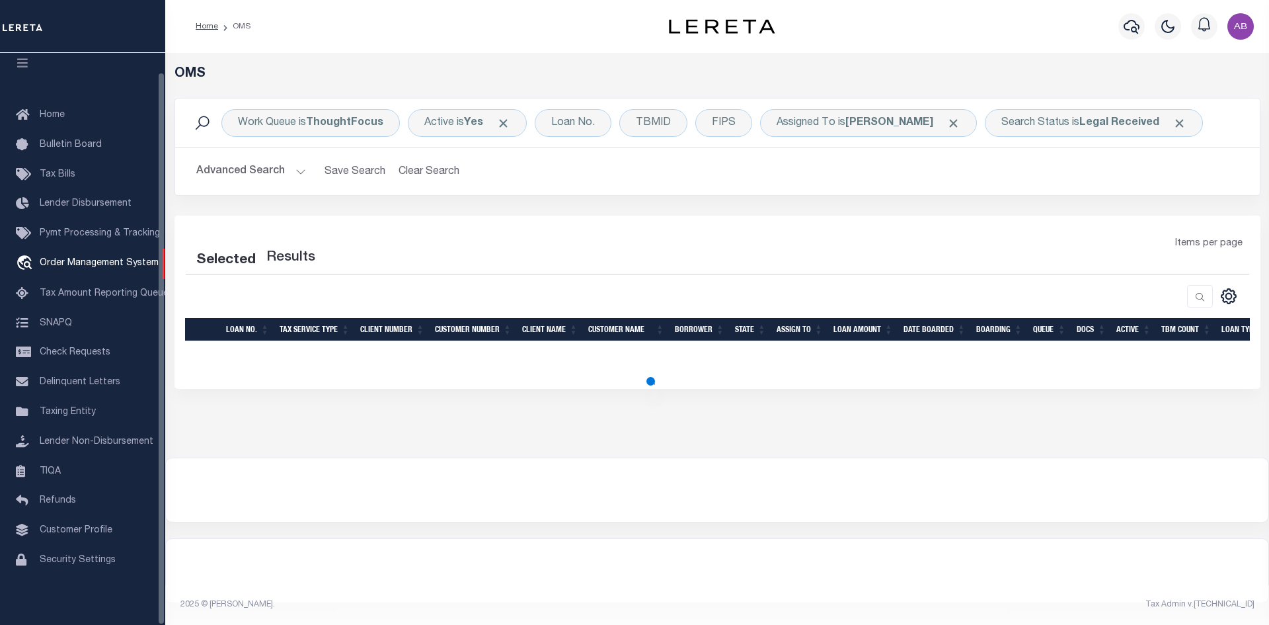
select select "200"
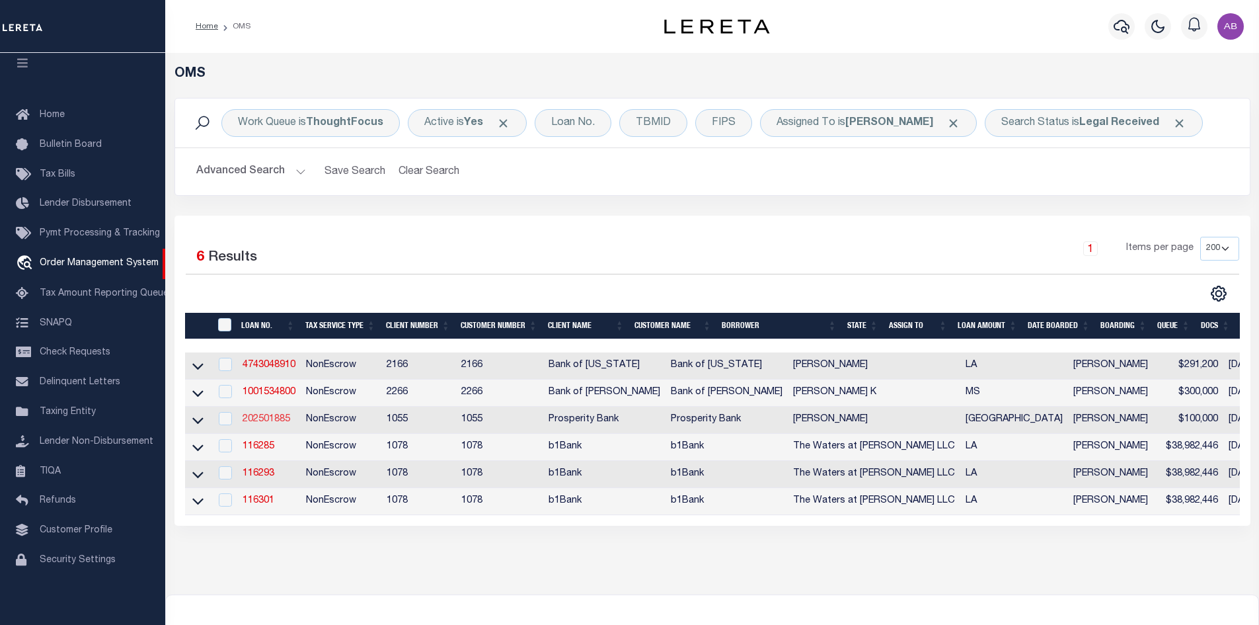
click at [272, 421] on link "202501885" at bounding box center [267, 418] width 48 height 9
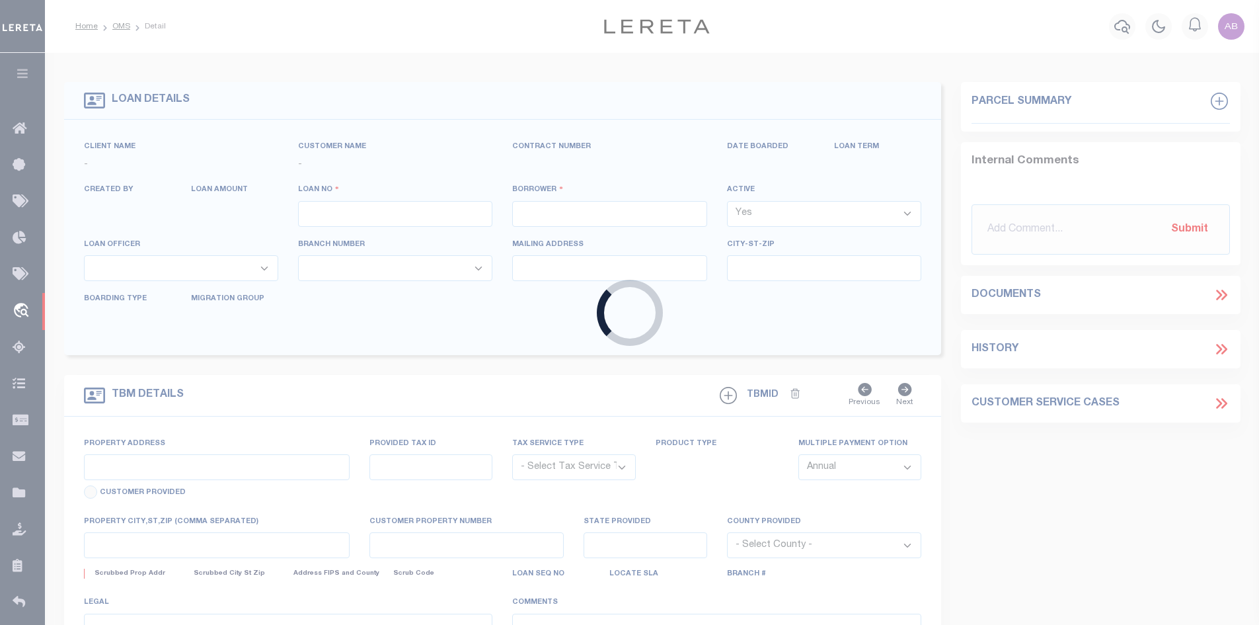
type input "202501885"
type input "[PERSON_NAME]"
select select
type input "[STREET_ADDRESS][PERSON_NAME]"
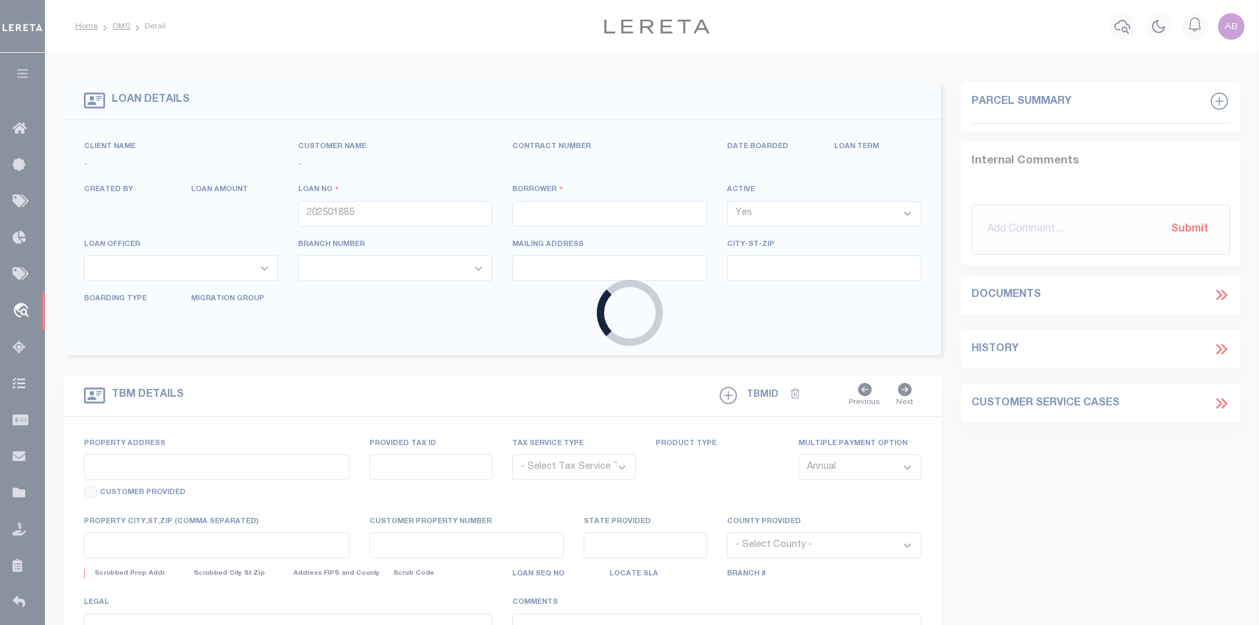
type input "MABANK TX 75156"
select select "100"
select select "NonEscrow"
select select "10686"
select select "4073"
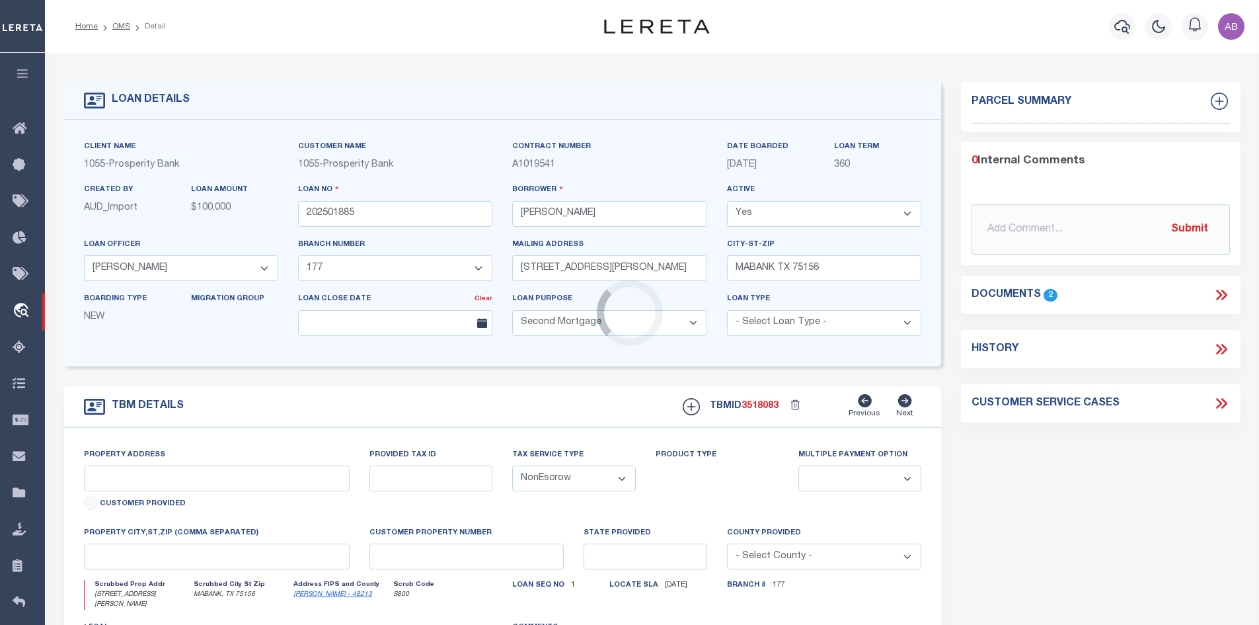
type input "[STREET_ADDRESS][PERSON_NAME]"
type input "145702"
select select
type input "MABANK, TX 75156"
type input "[GEOGRAPHIC_DATA]"
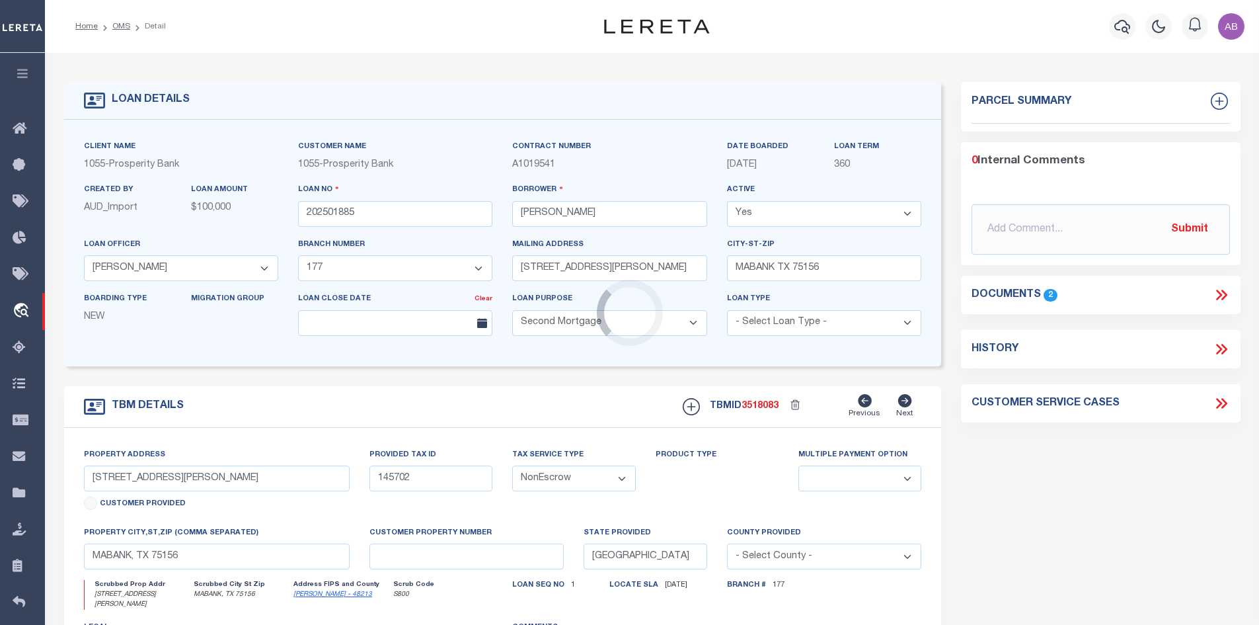
select select
type textarea "LOT 26 [GEOGRAPHIC_DATA] SUBD ON [GEOGRAPHIC_DATA]"
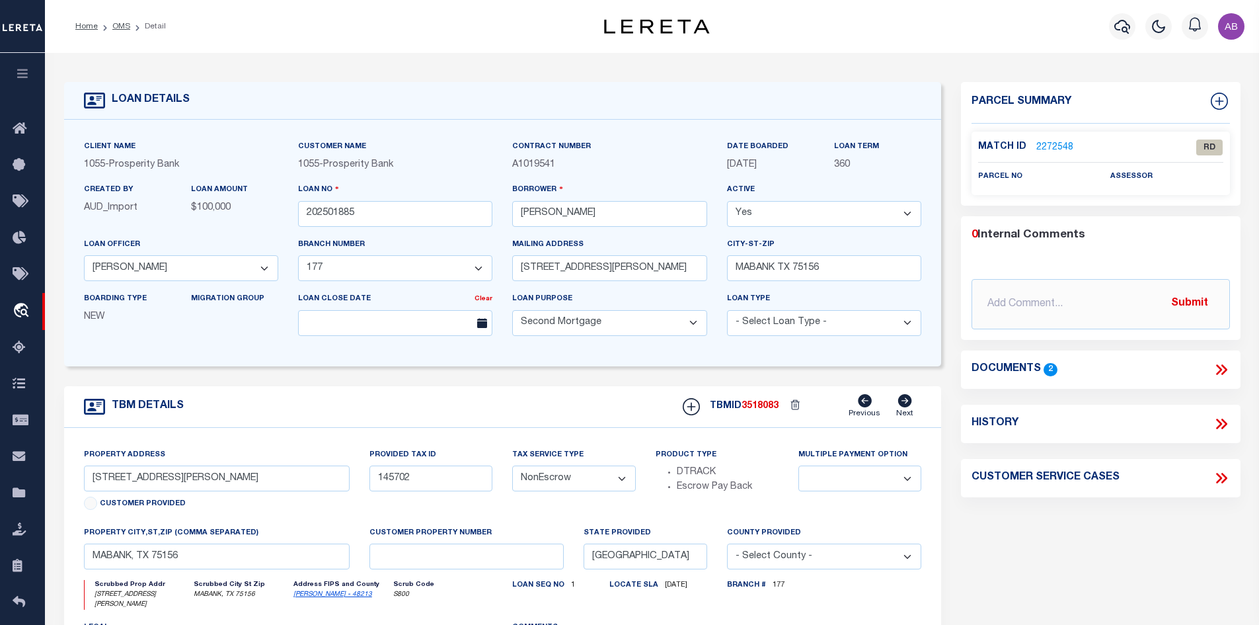
click at [1053, 151] on link "2272548" at bounding box center [1055, 148] width 37 height 14
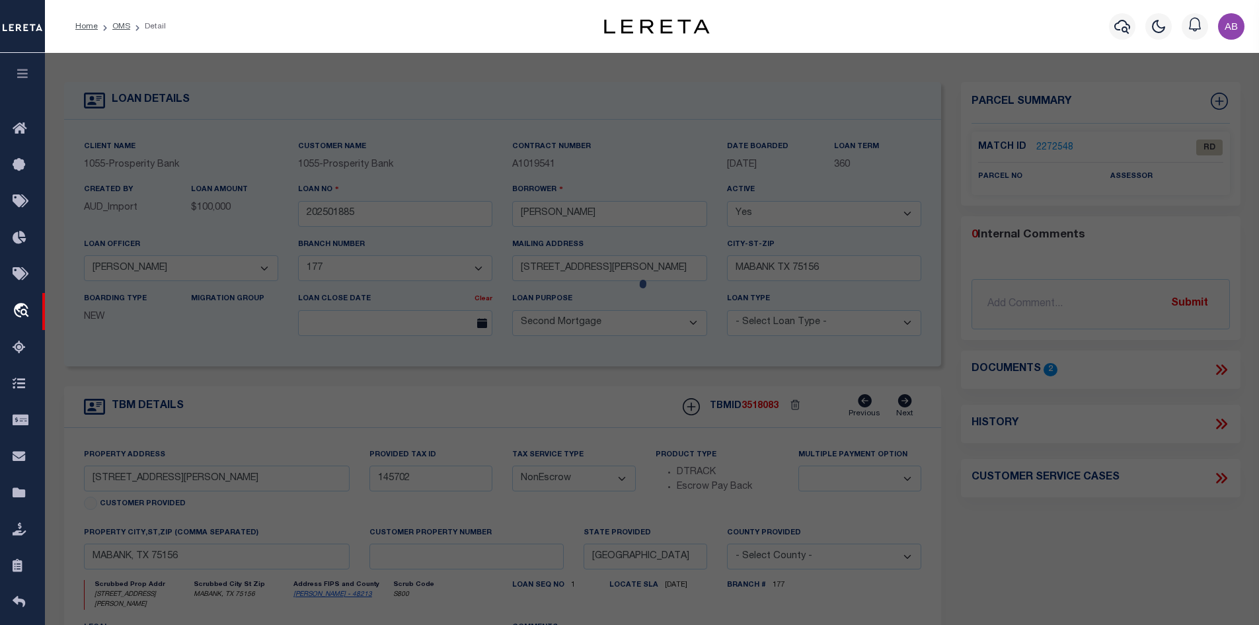
checkbox input "false"
select select "RD"
checkbox input "false"
type textarea "Document uploaded that satisfies a legal requirement, changing from ND to RD"
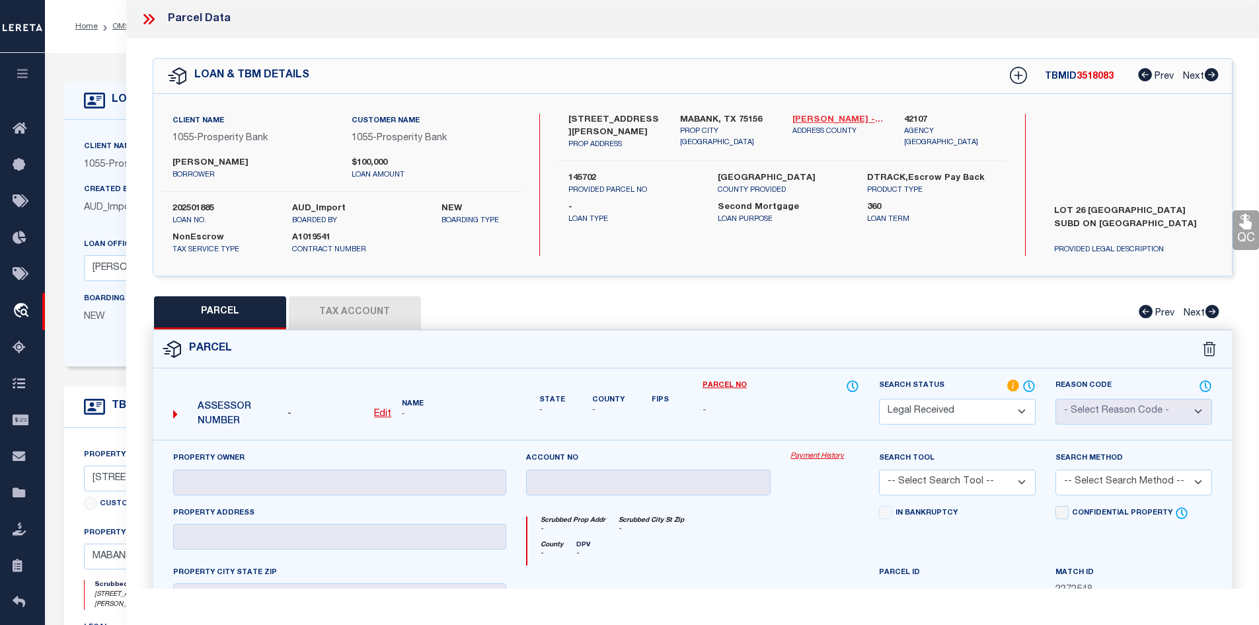
click at [822, 119] on link "[PERSON_NAME] - 48213" at bounding box center [839, 120] width 93 height 13
click at [572, 117] on label "[STREET_ADDRESS][PERSON_NAME]" at bounding box center [614, 127] width 93 height 26
click at [607, 114] on label "[STREET_ADDRESS][PERSON_NAME]" at bounding box center [614, 127] width 93 height 26
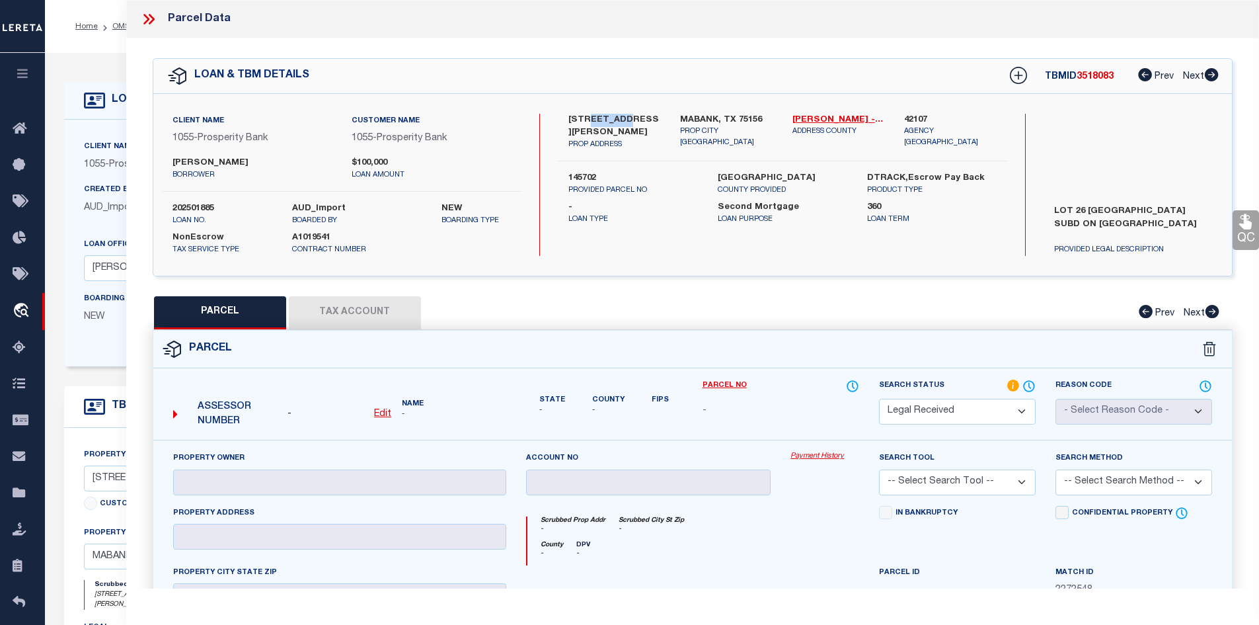
copy label "EDYTHE"
click at [589, 172] on label "145702" at bounding box center [633, 178] width 130 height 13
copy label "145702"
click at [599, 118] on label "[STREET_ADDRESS][PERSON_NAME]" at bounding box center [614, 127] width 93 height 26
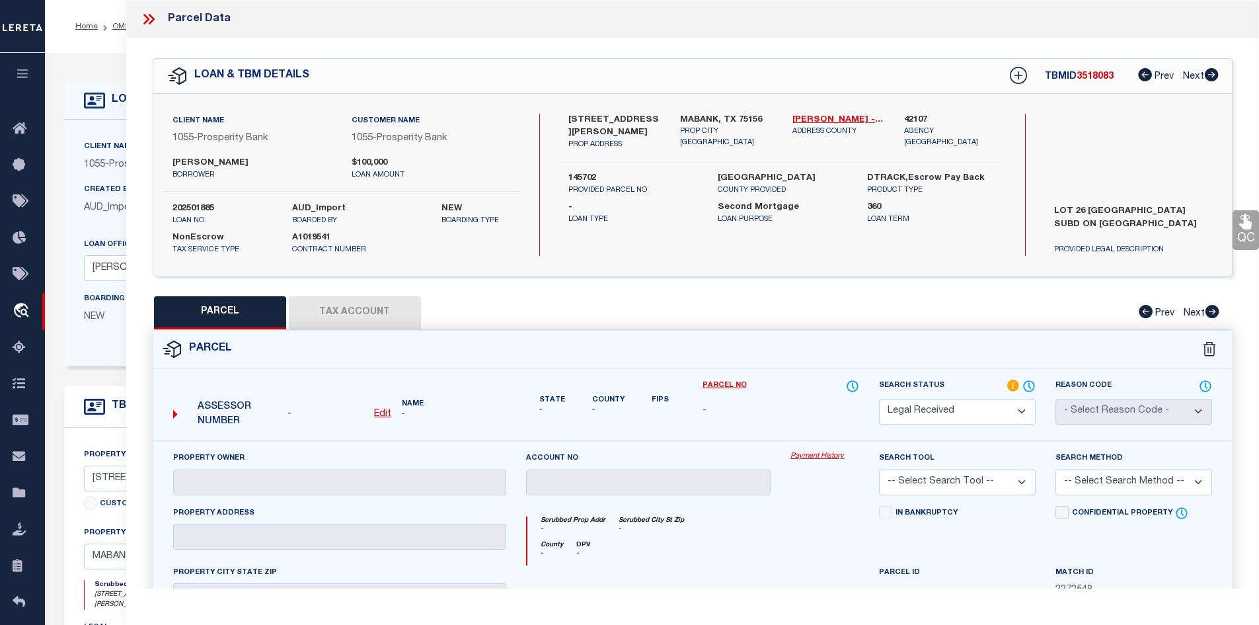
click at [599, 118] on label "[STREET_ADDRESS][PERSON_NAME]" at bounding box center [614, 127] width 93 height 26
copy label "EDYTHE"
click at [575, 117] on label "[STREET_ADDRESS][PERSON_NAME]" at bounding box center [614, 127] width 93 height 26
copy label "205"
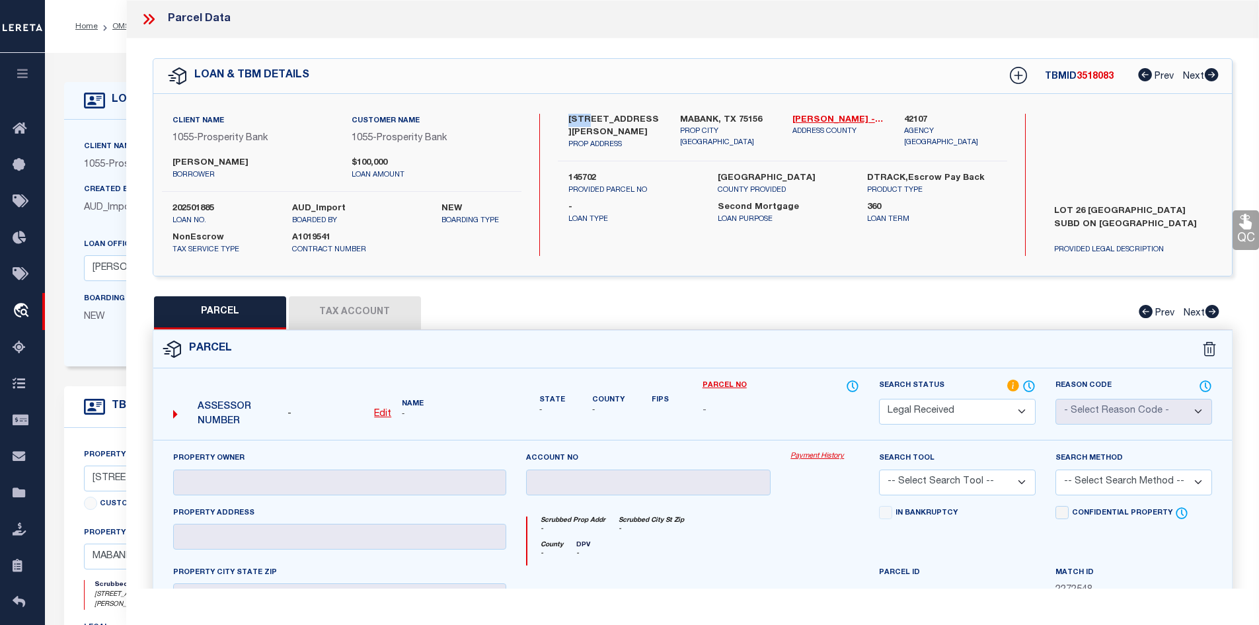
click at [595, 120] on label "[STREET_ADDRESS][PERSON_NAME]" at bounding box center [614, 127] width 93 height 26
copy label "EDYTHE"
drag, startPoint x: 1056, startPoint y: 208, endPoint x: 1082, endPoint y: 208, distance: 25.8
click at [1082, 208] on label "LOT 26 [GEOGRAPHIC_DATA] SUBD ON [GEOGRAPHIC_DATA]" at bounding box center [1133, 225] width 178 height 40
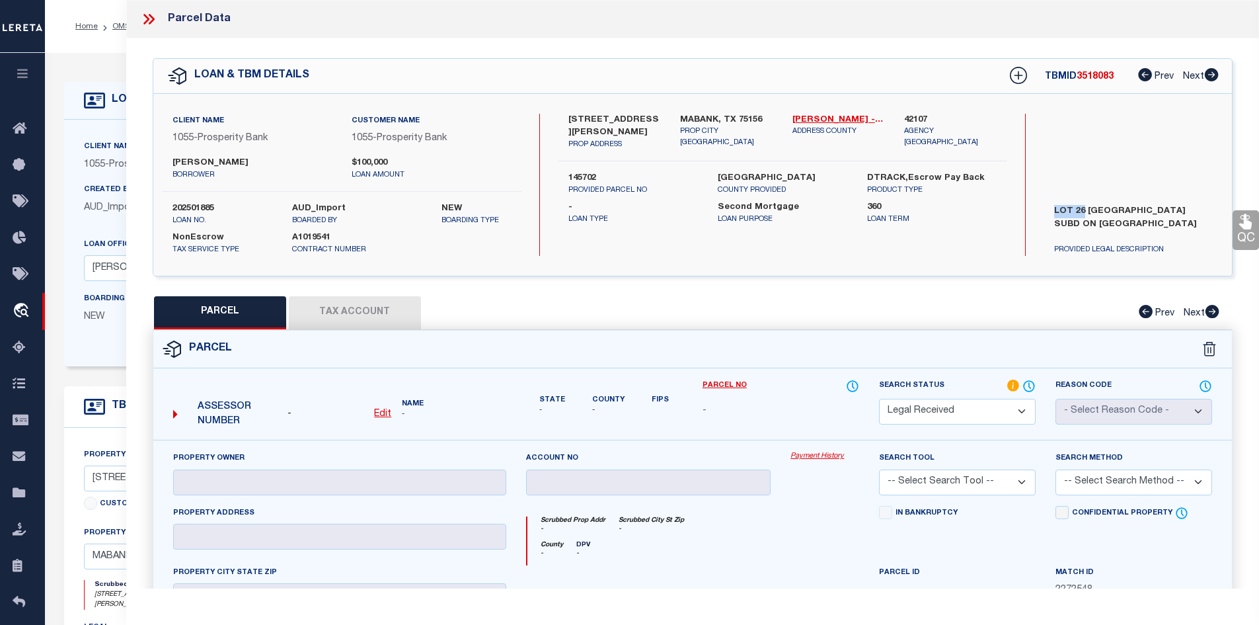
copy label "LOT 26"
click at [692, 114] on label "MABANK, TX 75156" at bounding box center [726, 120] width 93 height 13
copy div "MABANK, TX 75156"
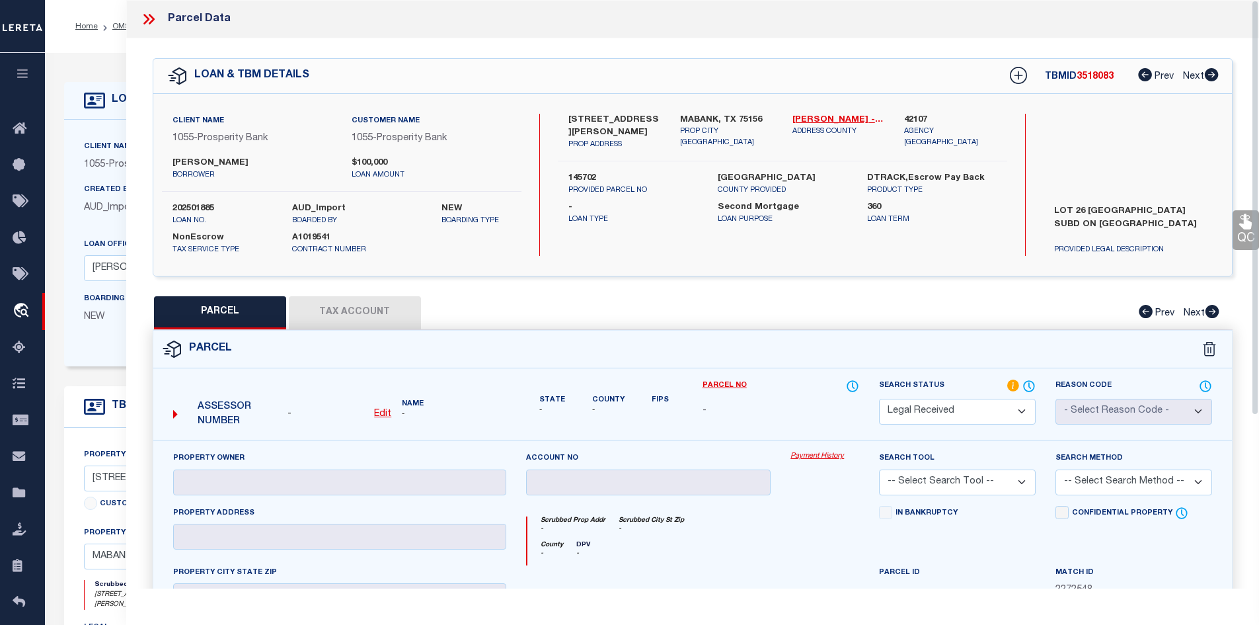
click at [571, 121] on label "[STREET_ADDRESS][PERSON_NAME]" at bounding box center [614, 127] width 93 height 26
copy label "205"
click at [607, 119] on label "[STREET_ADDRESS][PERSON_NAME]" at bounding box center [614, 127] width 93 height 26
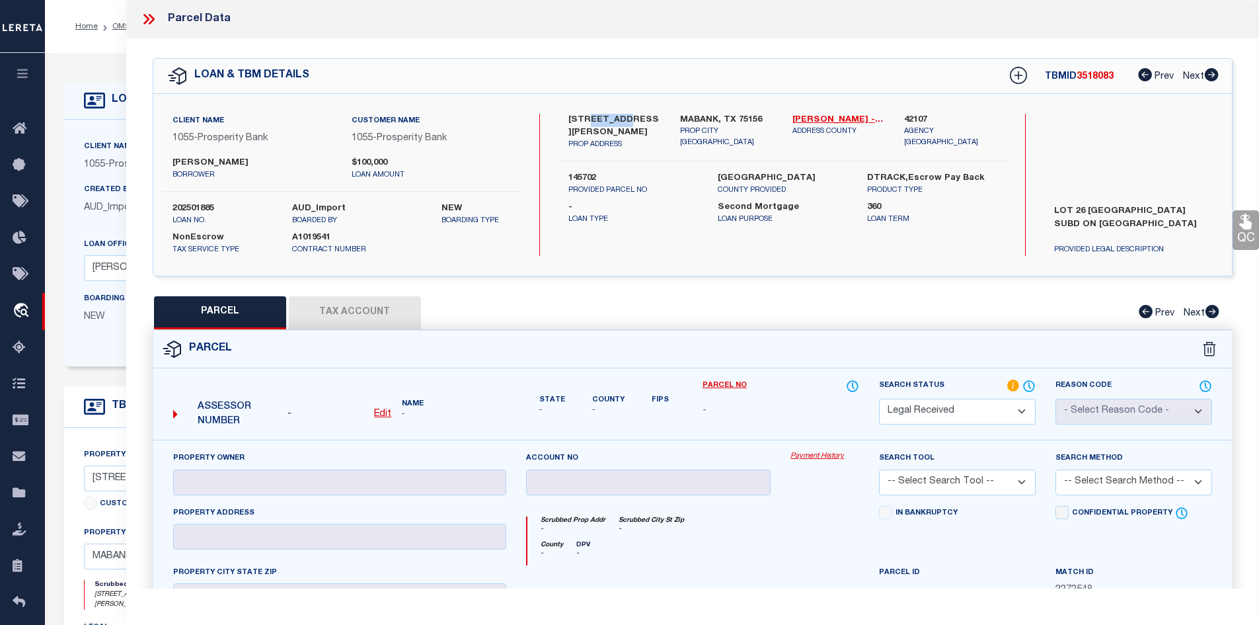
copy label "EDYTHE"
click at [819, 126] on p "ADDRESS COUNTY" at bounding box center [839, 131] width 93 height 11
click at [818, 121] on link "[PERSON_NAME] - 48213" at bounding box center [839, 120] width 93 height 13
drag, startPoint x: 1057, startPoint y: 206, endPoint x: 1056, endPoint y: 161, distance: 45.6
click at [1058, 161] on div "Search by Legal Customer PROVIDED LEGAL DESCRIPTION" at bounding box center [1134, 185] width 180 height 142
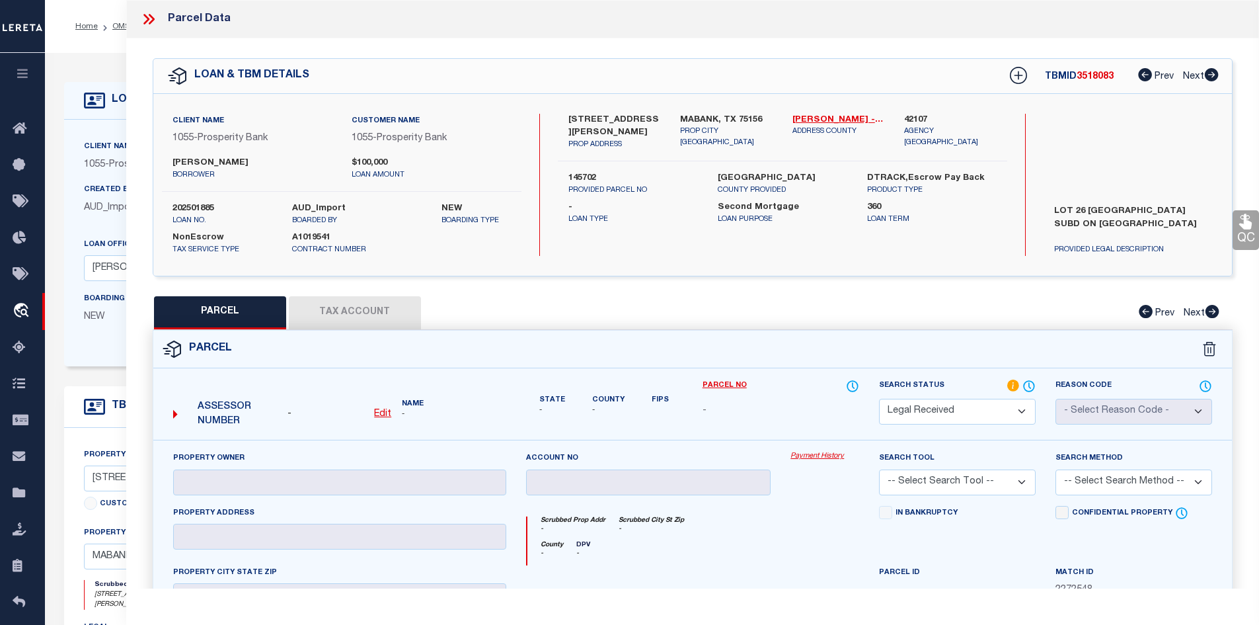
click at [652, 140] on div "205 EDYTHE DEE LN PROP ADDRESS MABANK, TX 75156 PROP CITY ST ZIP Henderson - 48…" at bounding box center [783, 138] width 450 height 48
click at [238, 165] on label "[PERSON_NAME]" at bounding box center [252, 163] width 159 height 13
copy label "HAAS"
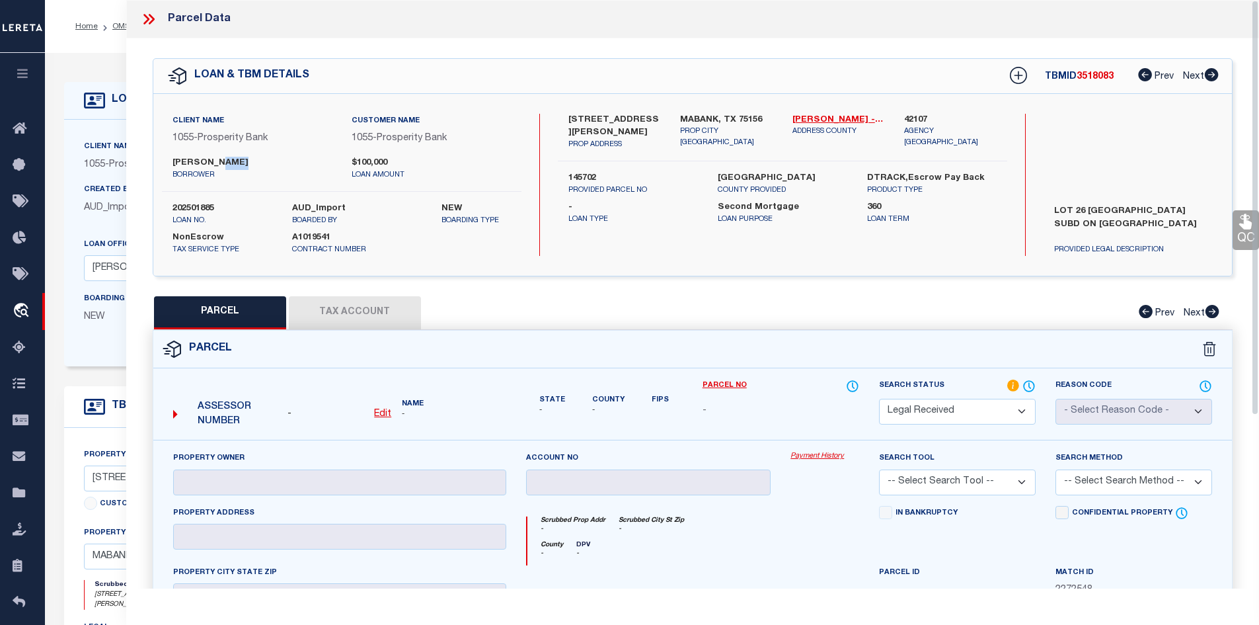
click at [173, 159] on label "[PERSON_NAME]" at bounding box center [252, 163] width 159 height 13
drag, startPoint x: 1046, startPoint y: 207, endPoint x: 1179, endPoint y: 205, distance: 132.9
click at [1179, 205] on label "LOT 26 [GEOGRAPHIC_DATA] SUBD ON [GEOGRAPHIC_DATA]" at bounding box center [1133, 225] width 178 height 40
click at [379, 416] on u "Edit" at bounding box center [382, 413] width 17 height 9
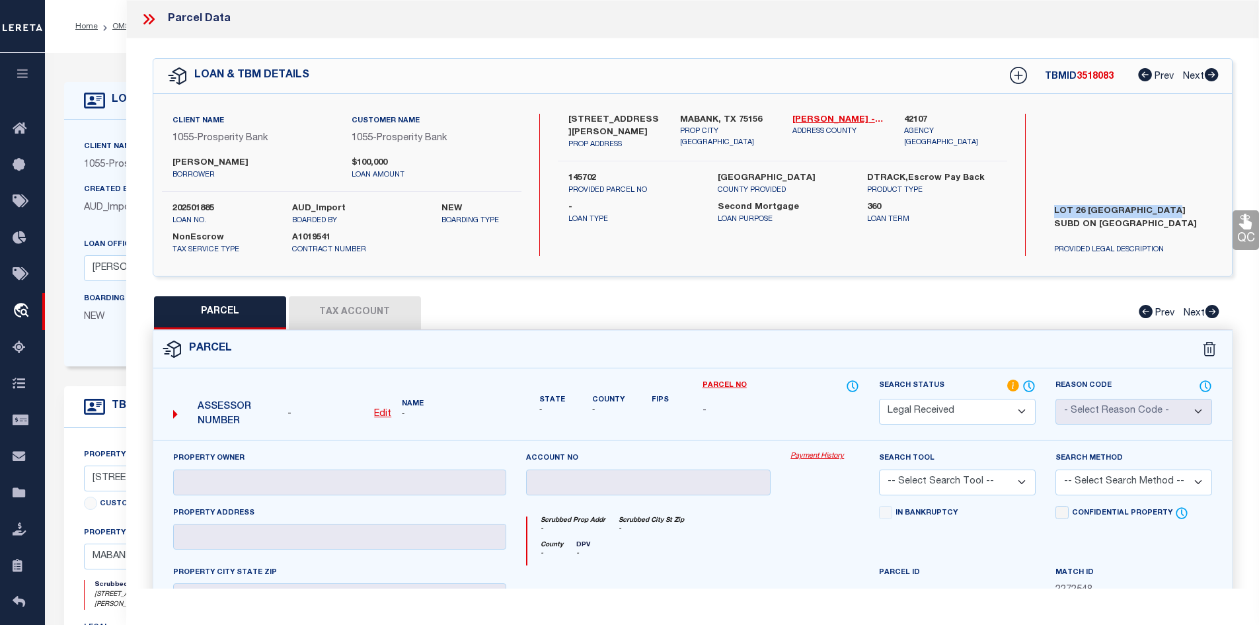
select select "RD"
type textarea "-"
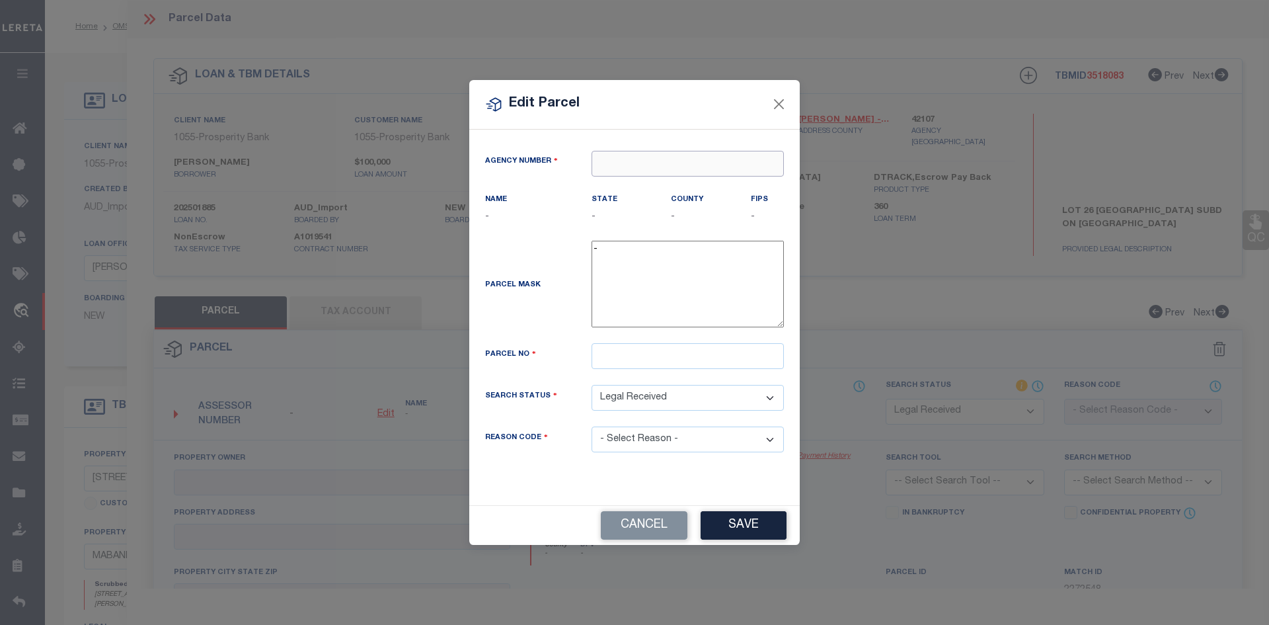
click at [646, 170] on input "text" at bounding box center [688, 164] width 192 height 26
click at [689, 190] on div "421070000 : HENDERSON COUNTY" at bounding box center [694, 188] width 204 height 21
type input "421070000"
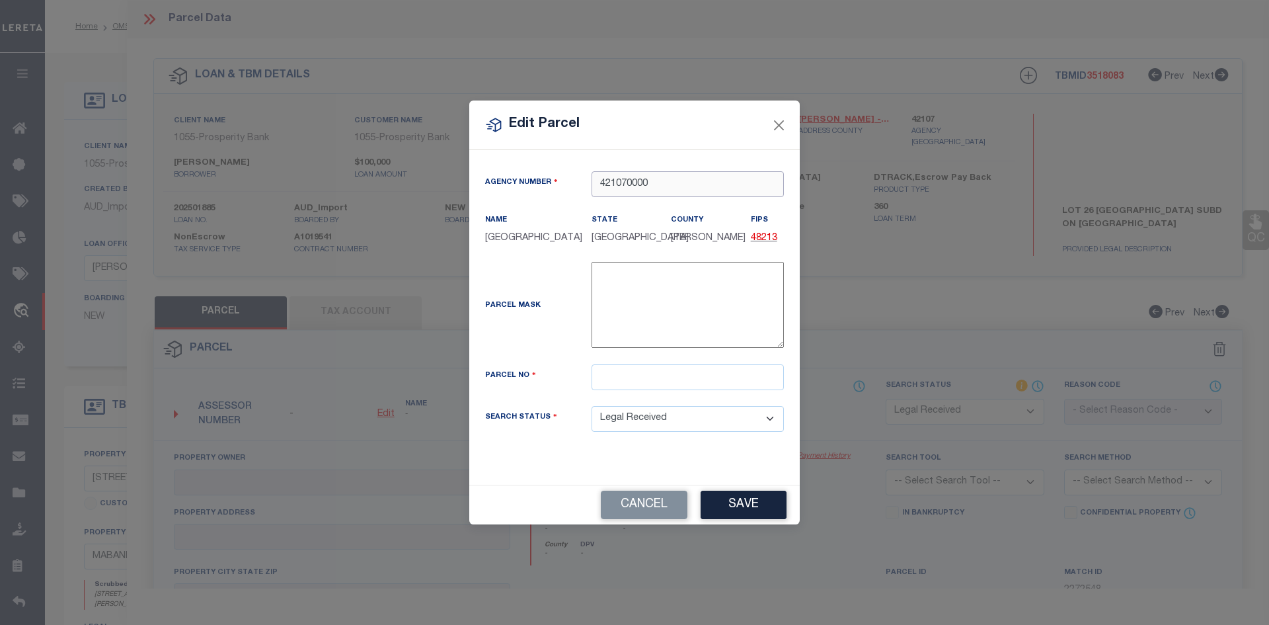
type input "421070000"
click at [623, 383] on input "text" at bounding box center [688, 377] width 192 height 26
paste input "273380"
type input "273380"
click at [740, 504] on button "Save" at bounding box center [744, 504] width 86 height 28
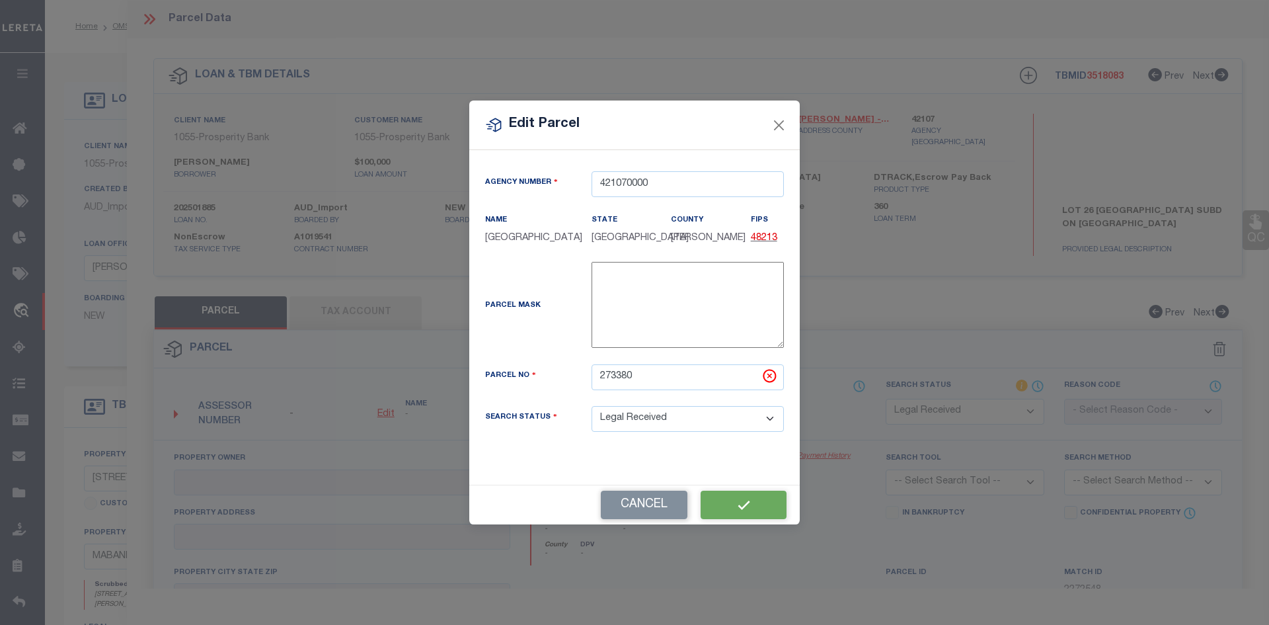
select select "RD"
checkbox input "false"
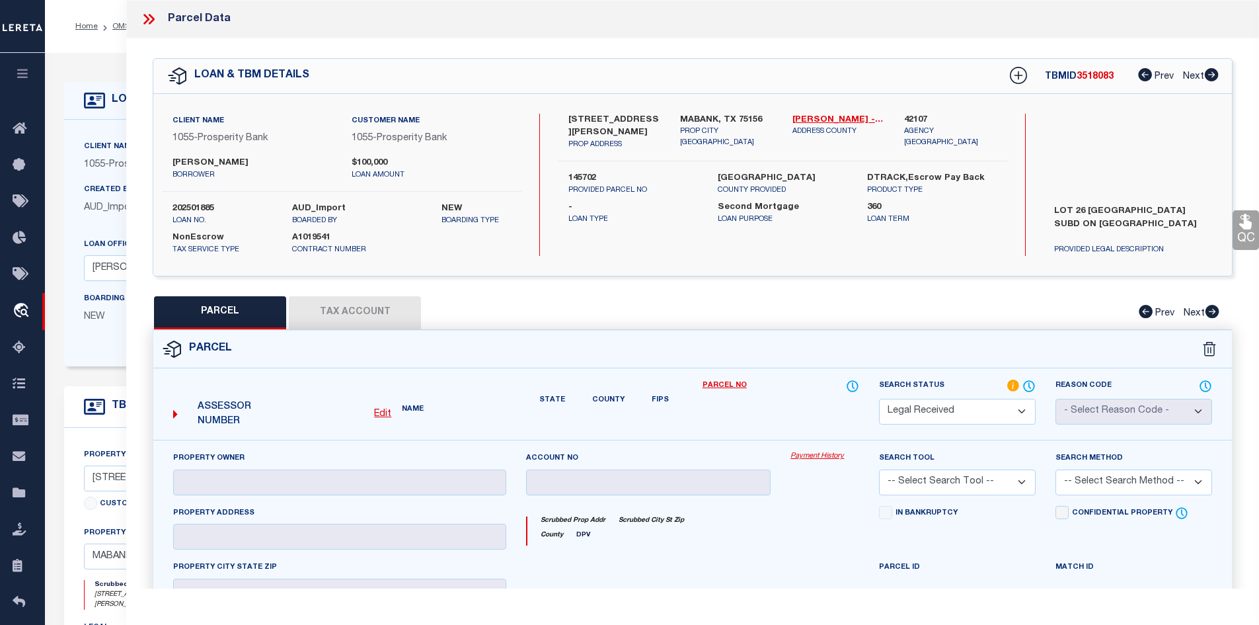
checkbox input "false"
type textarea "Document uploaded that satisfies a legal requirement, changing from ND to RD"
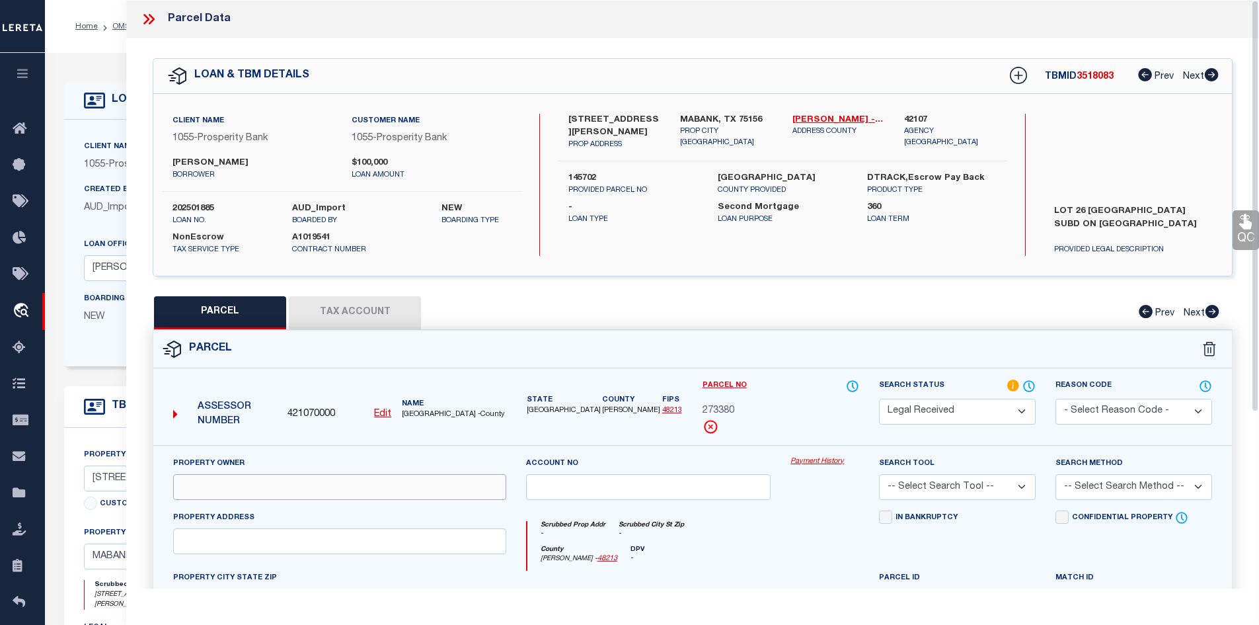
click at [242, 479] on input "text" at bounding box center [339, 487] width 333 height 26
drag, startPoint x: 562, startPoint y: 469, endPoint x: 569, endPoint y: 477, distance: 10.8
click at [569, 477] on div "Account no" at bounding box center [648, 478] width 245 height 44
click at [415, 492] on input "text" at bounding box center [339, 487] width 333 height 26
paste input "HAAS ROBERT E & MICHELE S"
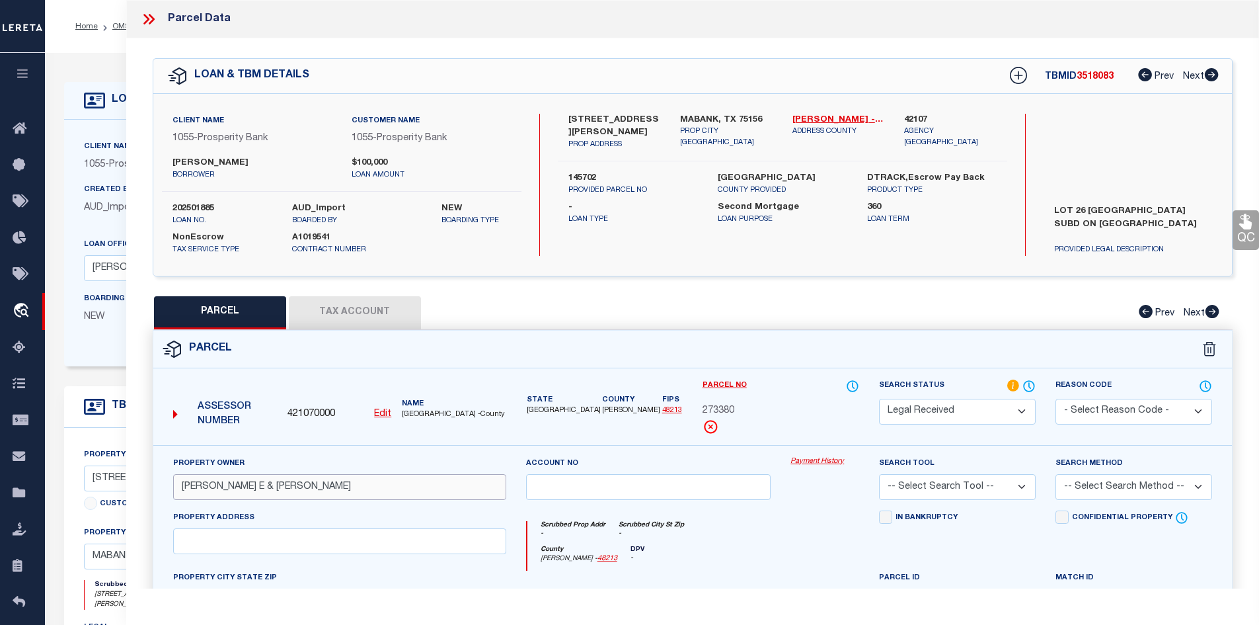
type input "HAAS ROBERT E & MICHELE S"
click at [307, 545] on input "text" at bounding box center [339, 541] width 333 height 26
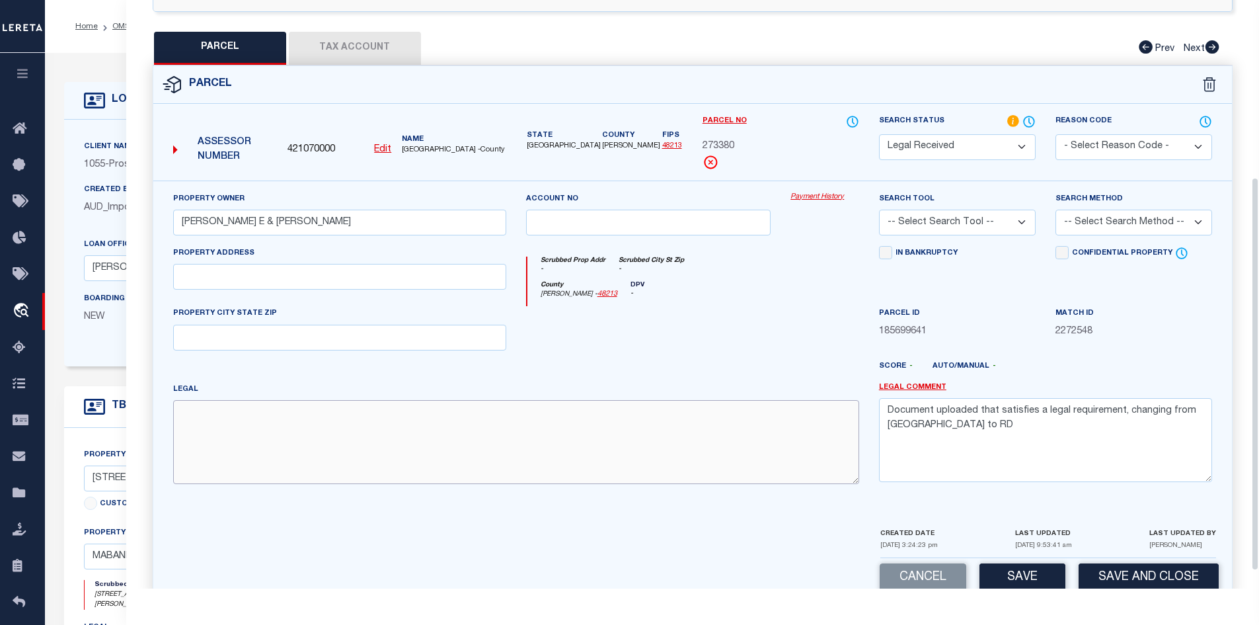
click at [270, 429] on textarea at bounding box center [516, 441] width 686 height 83
paste textarea "AB 484 J R MORALES SUR, OAKWOOD SHORES #1 LT 26"
type textarea "AB 484 J R MORALES SUR, OAKWOOD SHORES #1 LT 26"
click at [955, 418] on textarea "Document uploaded that satisfies a legal requirement, changing from ND to RD" at bounding box center [1045, 439] width 333 height 83
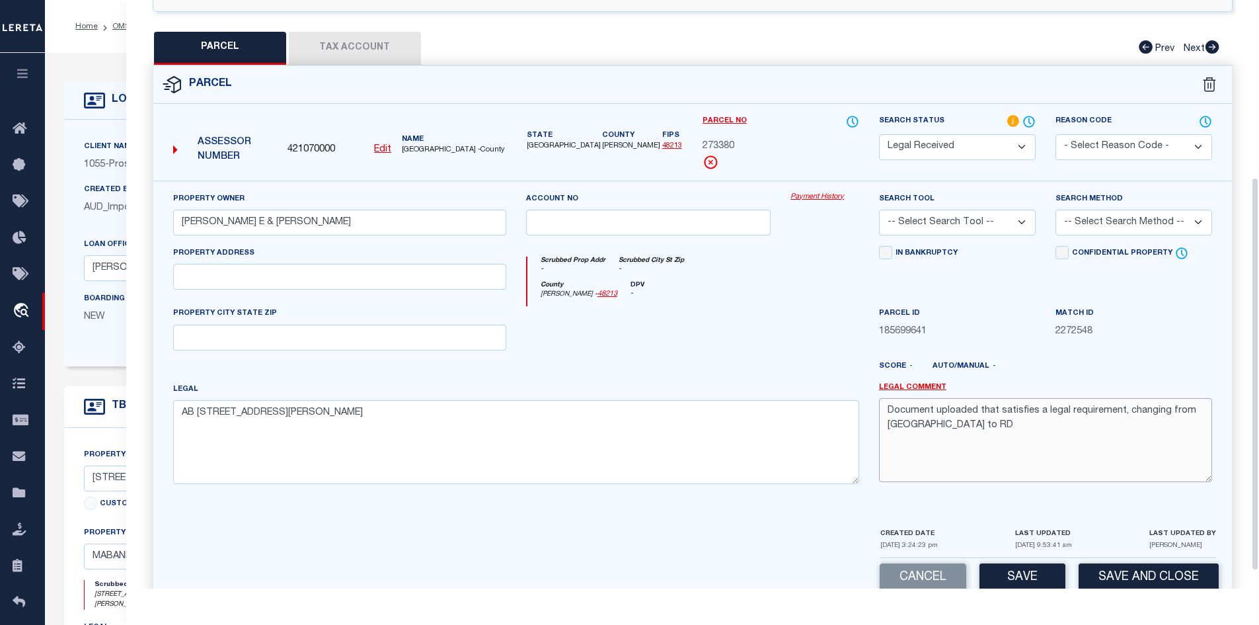
click at [955, 418] on textarea "Document uploaded that satisfies a legal requirement, changing from ND to RD" at bounding box center [1045, 439] width 333 height 83
click at [207, 277] on input "text" at bounding box center [339, 277] width 333 height 26
paste input "0 CAWTHON DR 000000"
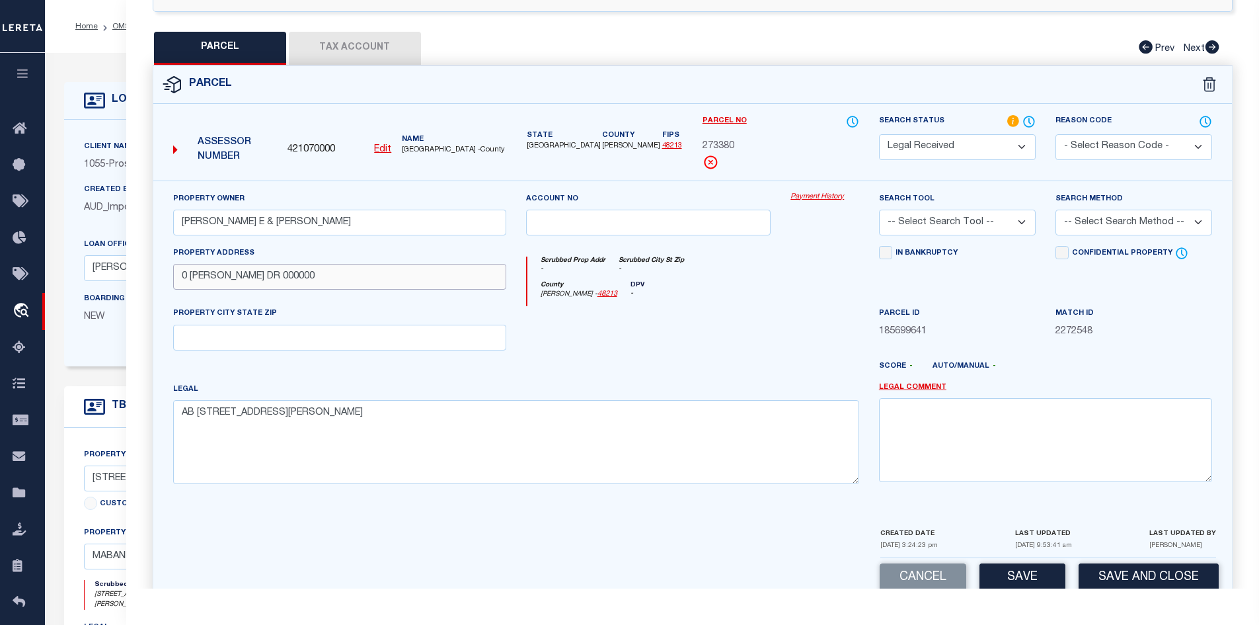
drag, startPoint x: 320, startPoint y: 275, endPoint x: 252, endPoint y: 275, distance: 68.1
click at [252, 275] on input "0 CAWTHON DR 000000" at bounding box center [339, 277] width 333 height 26
type input "0 CAWTHON DR 000000"
click at [352, 326] on input "text" at bounding box center [339, 338] width 333 height 26
click at [335, 66] on div "Parcel" at bounding box center [692, 85] width 1079 height 38
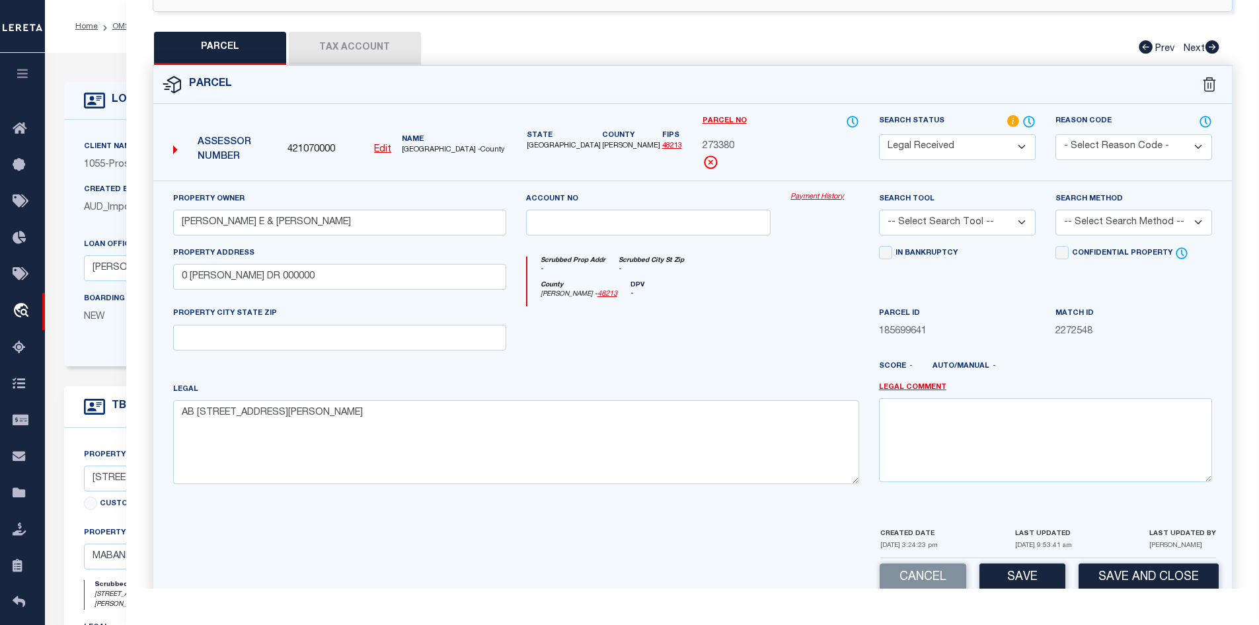
click at [348, 54] on button "Tax Account" at bounding box center [355, 48] width 132 height 33
select select "100"
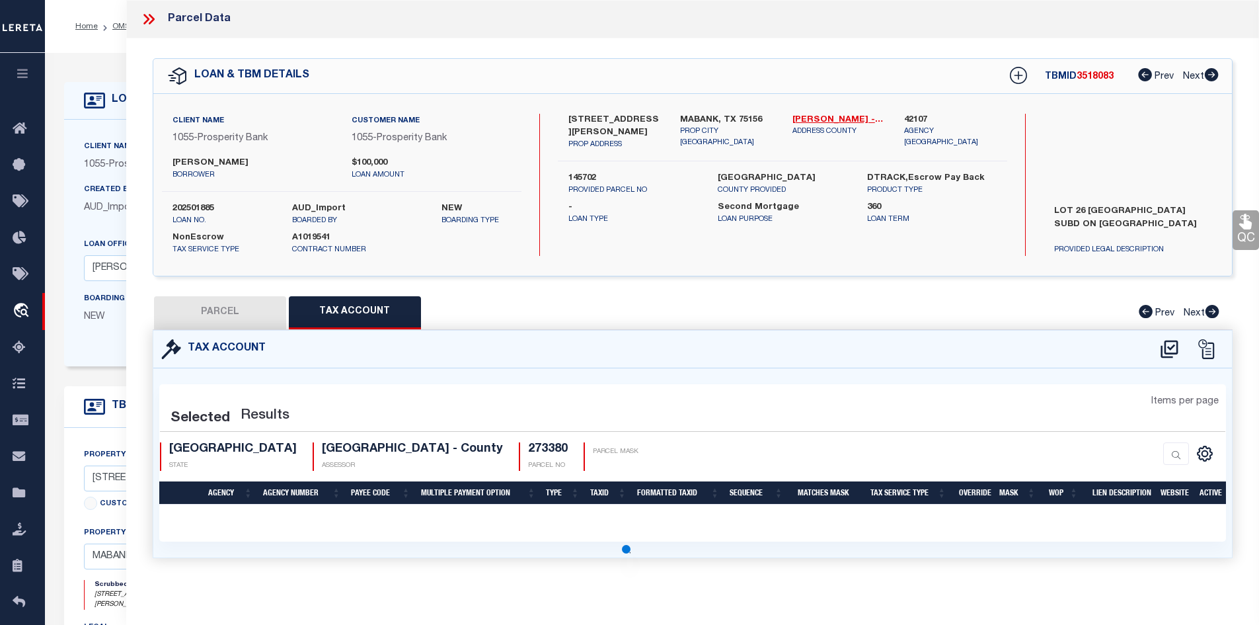
scroll to position [0, 0]
select select "100"
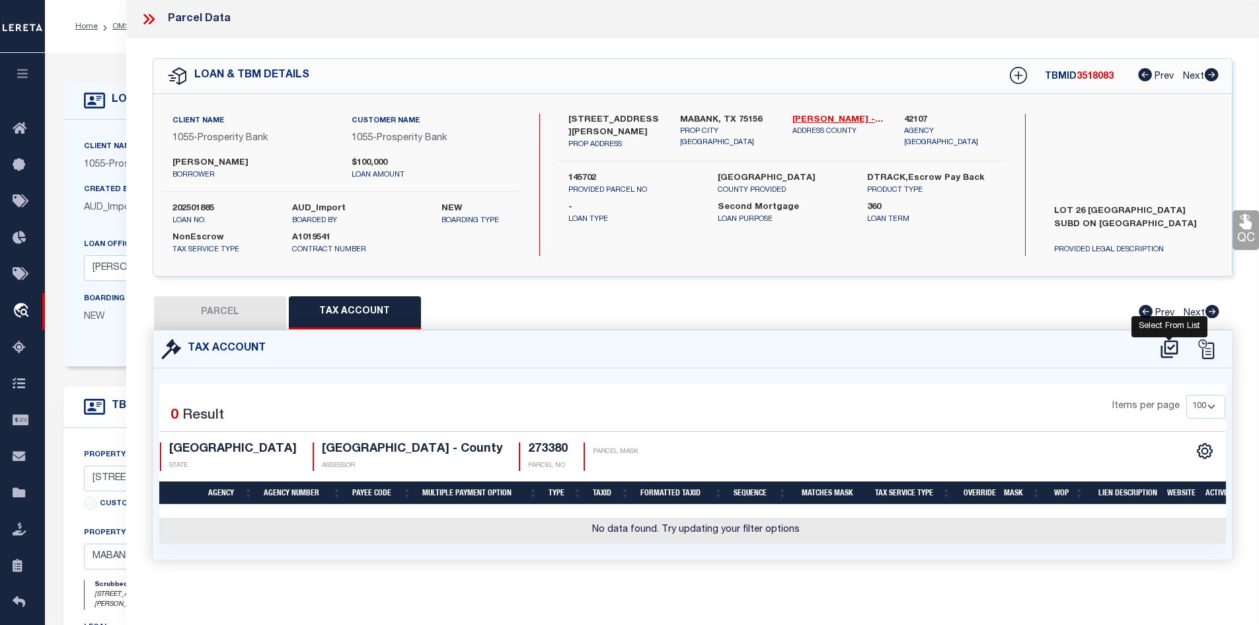
click at [1159, 350] on icon at bounding box center [1170, 348] width 22 height 21
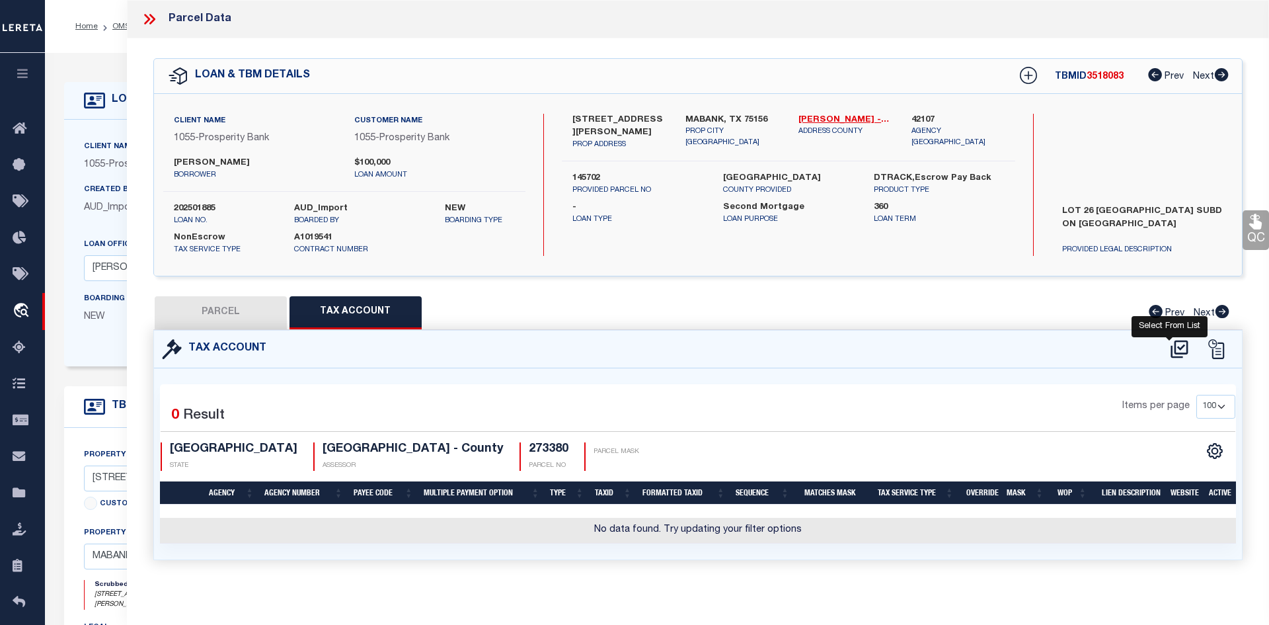
select select "100"
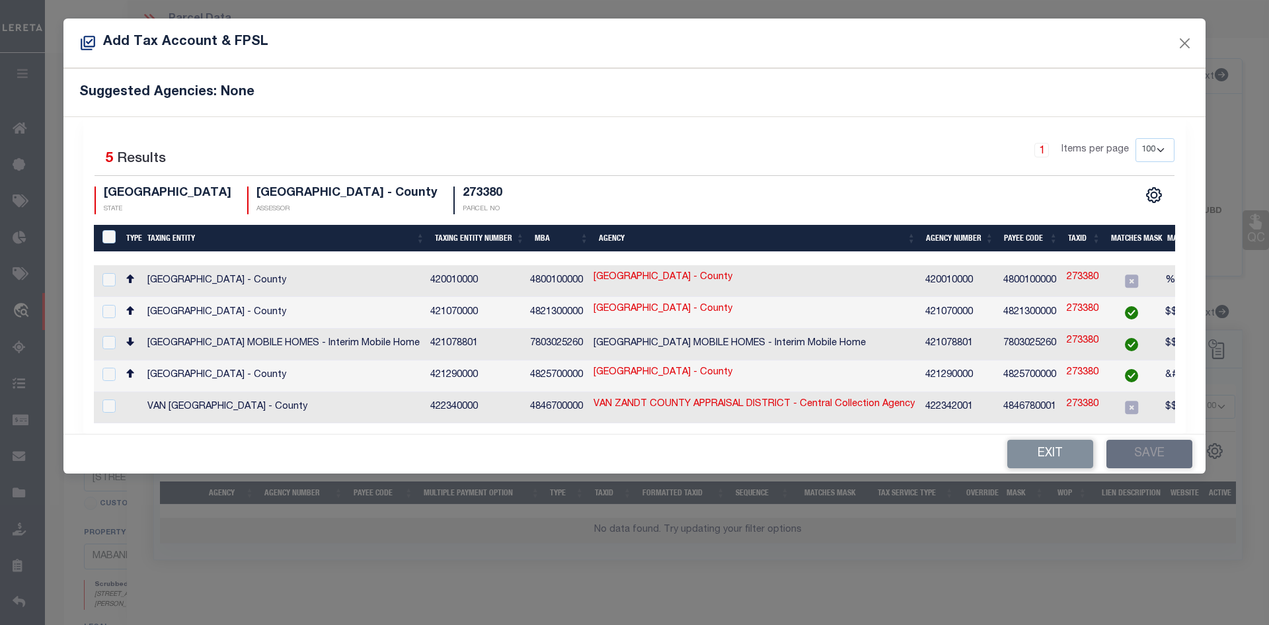
click at [212, 311] on td "HENDERSON COUNTY - County" at bounding box center [283, 313] width 283 height 32
checkbox input "true"
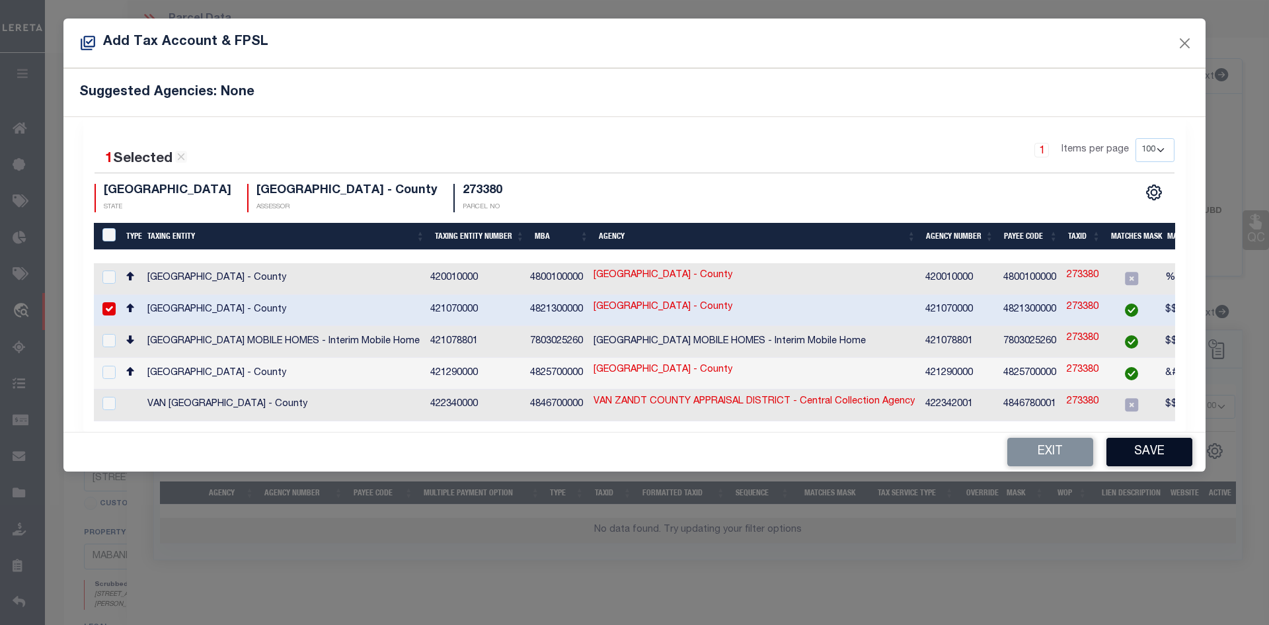
click at [1140, 443] on button "Save" at bounding box center [1150, 452] width 86 height 28
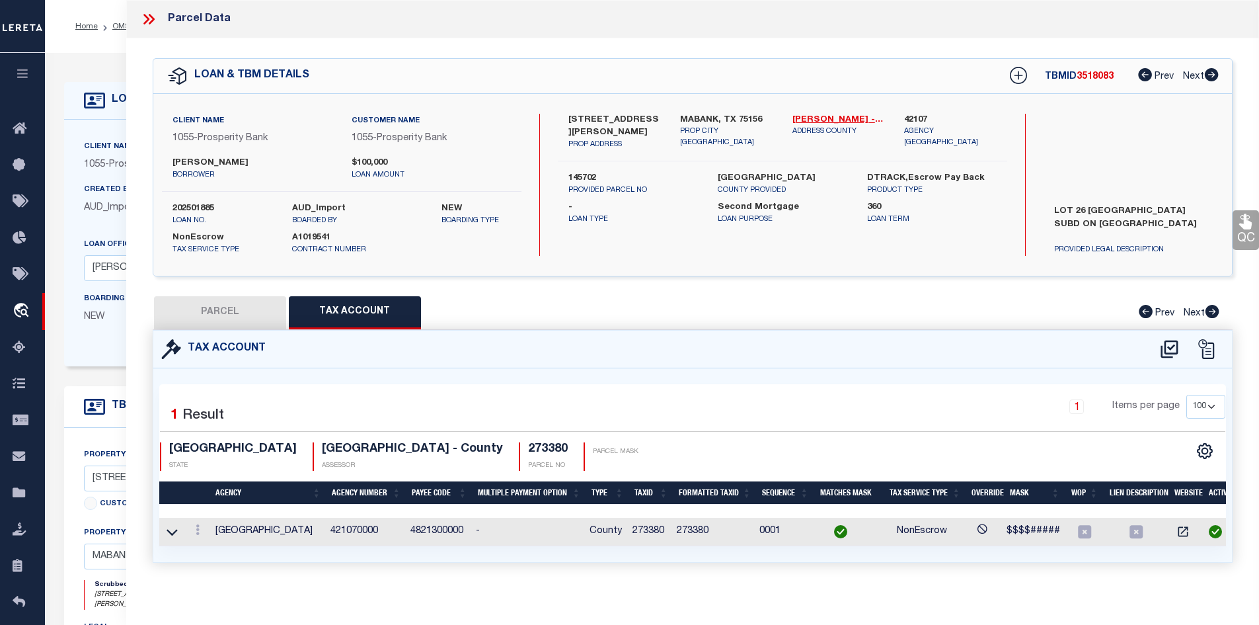
click at [210, 303] on button "PARCEL" at bounding box center [220, 312] width 132 height 33
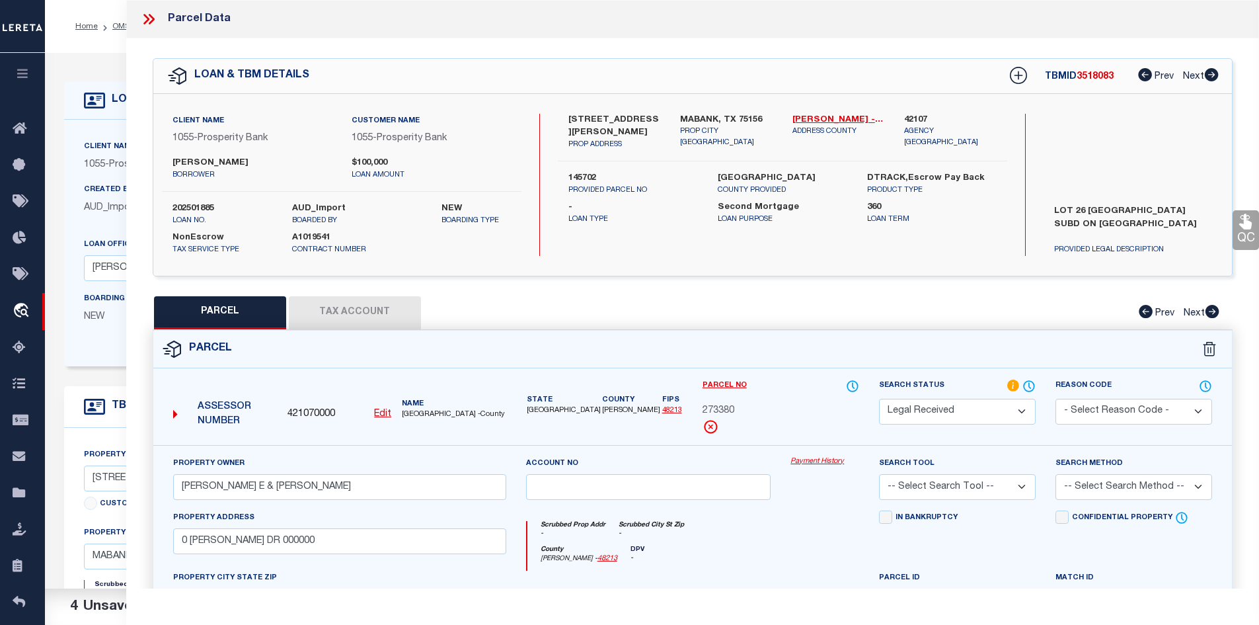
click at [934, 409] on select "Automated Search Bad Parcel Complete Duplicate Parcel High Dollar Reporting In …" at bounding box center [957, 412] width 157 height 26
select select "PC"
click at [879, 399] on select "Automated Search Bad Parcel Complete Duplicate Parcel High Dollar Reporting In …" at bounding box center [957, 412] width 157 height 26
click at [909, 483] on select "-- Select Search Tool -- 3rd Party Website Agency File Agency Website ATLS CNV-…" at bounding box center [957, 487] width 157 height 26
select select "AGW"
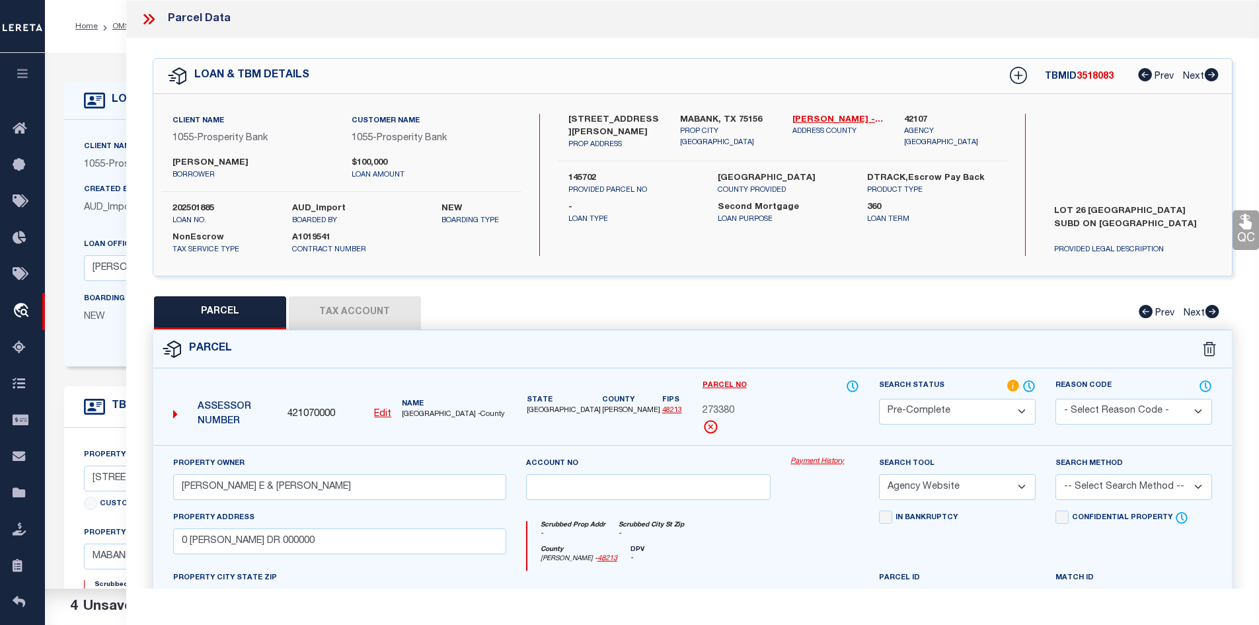
click at [879, 474] on select "-- Select Search Tool -- 3rd Party Website Agency File Agency Website ATLS CNV-…" at bounding box center [957, 487] width 157 height 26
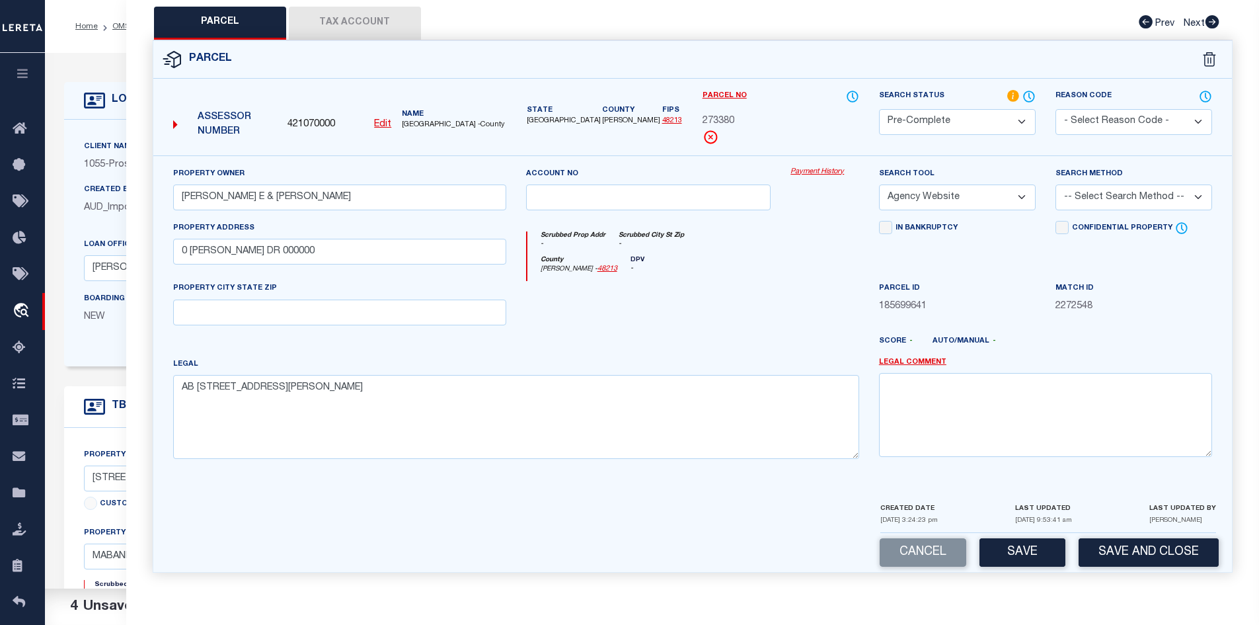
click at [1087, 200] on select "-- Select Search Method -- Property Address Legal Liability Info Provided" at bounding box center [1134, 197] width 157 height 26
select select "LEG"
click at [1056, 184] on select "-- Select Search Method -- Property Address Legal Liability Info Provided" at bounding box center [1134, 197] width 157 height 26
click at [1003, 542] on button "Save" at bounding box center [1023, 552] width 86 height 28
select select "AS"
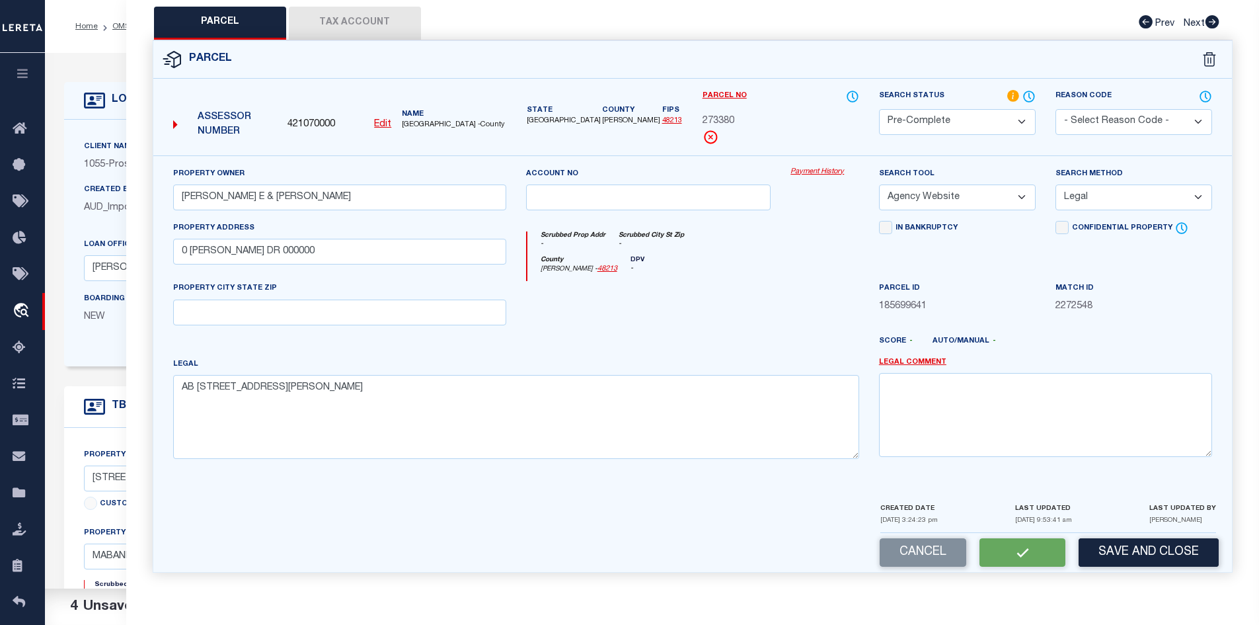
select select
checkbox input "false"
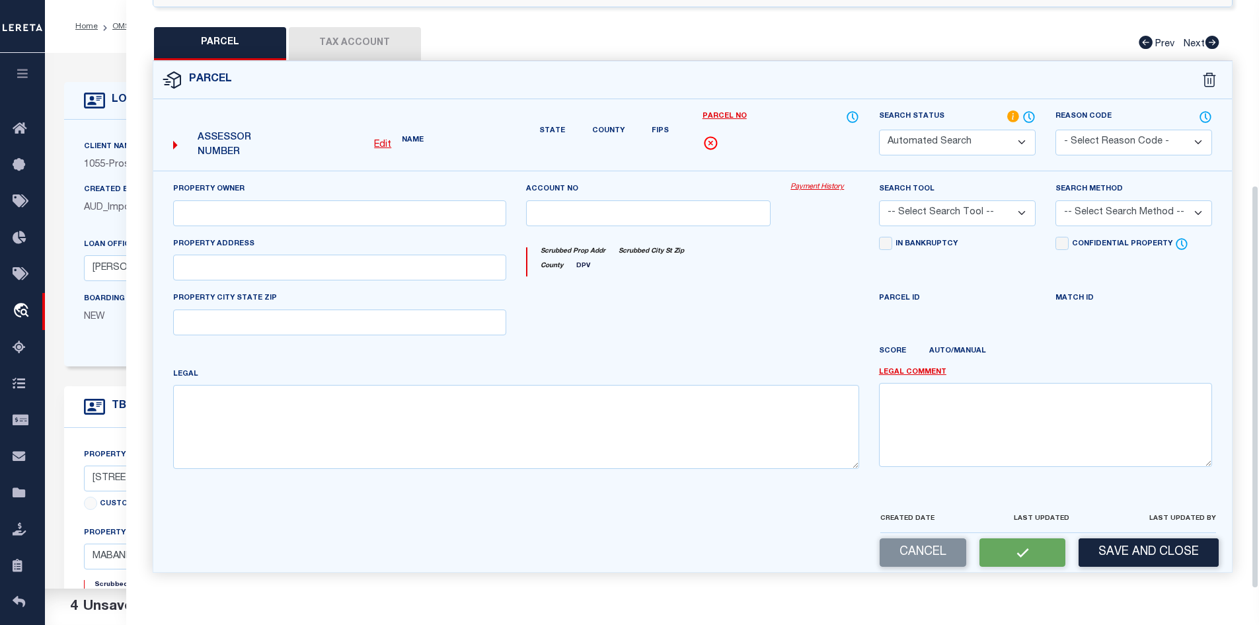
select select "PC"
type input "HAAS ROBERT E & MICHELE S"
select select "AGW"
select select "LEG"
type input "0 CAWTHON DR 000000"
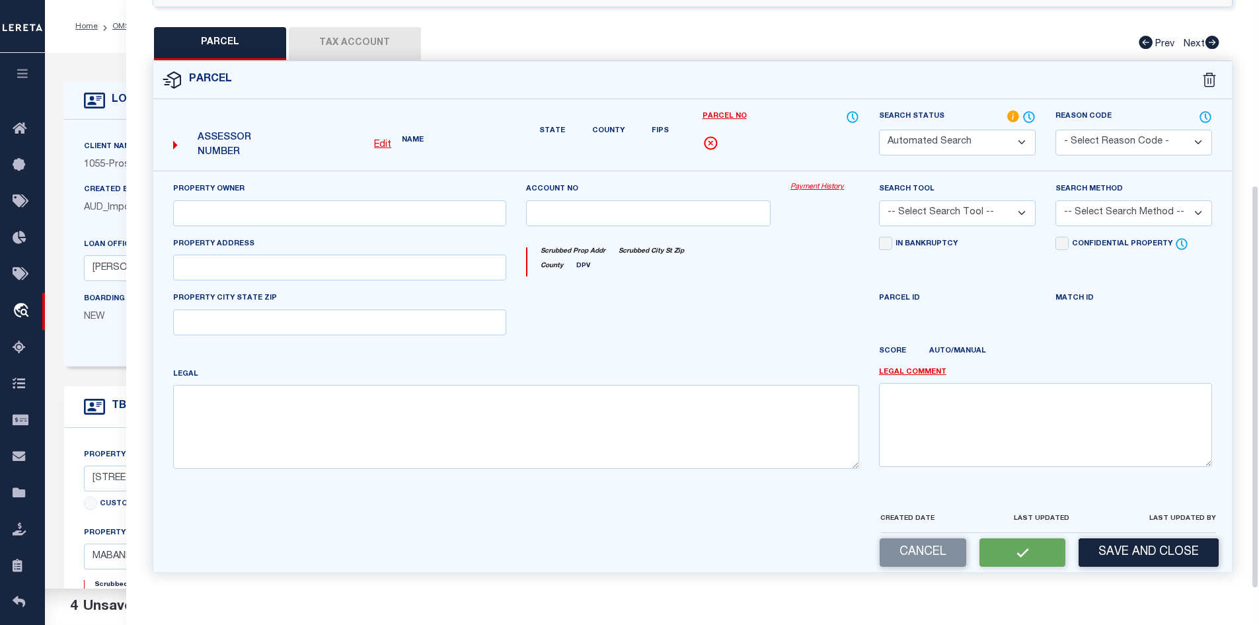
type textarea "AB 484 J R MORALES SUR, OAKWOOD SHORES #1 LT 26"
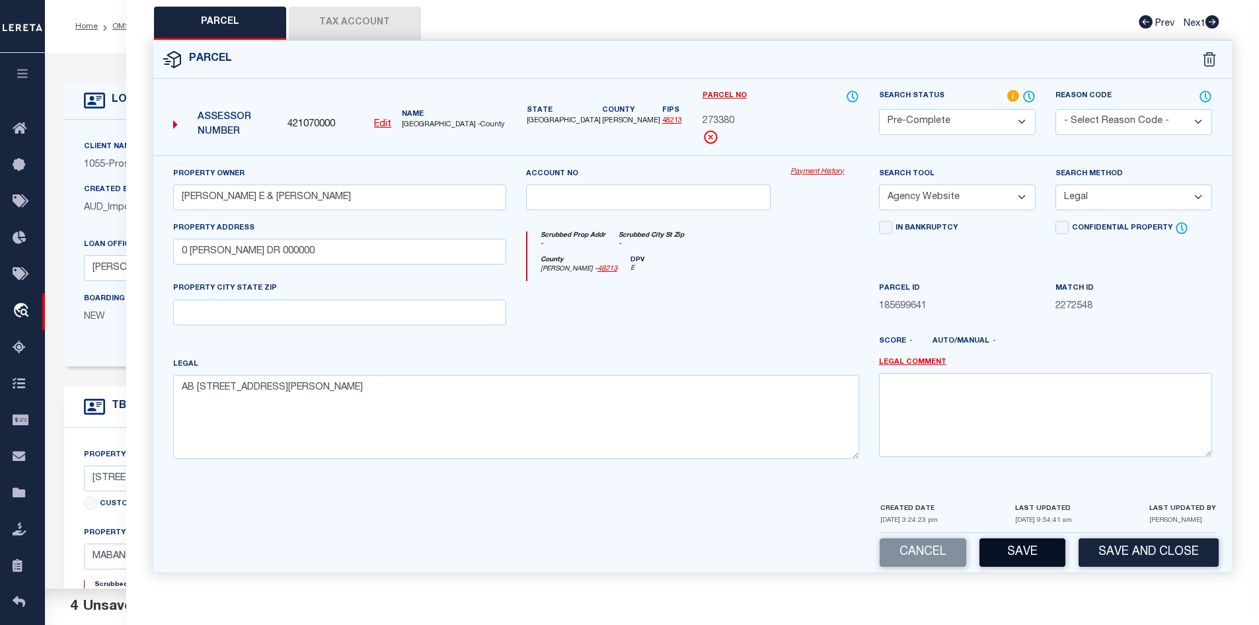
click at [1011, 548] on button "Save" at bounding box center [1023, 552] width 86 height 28
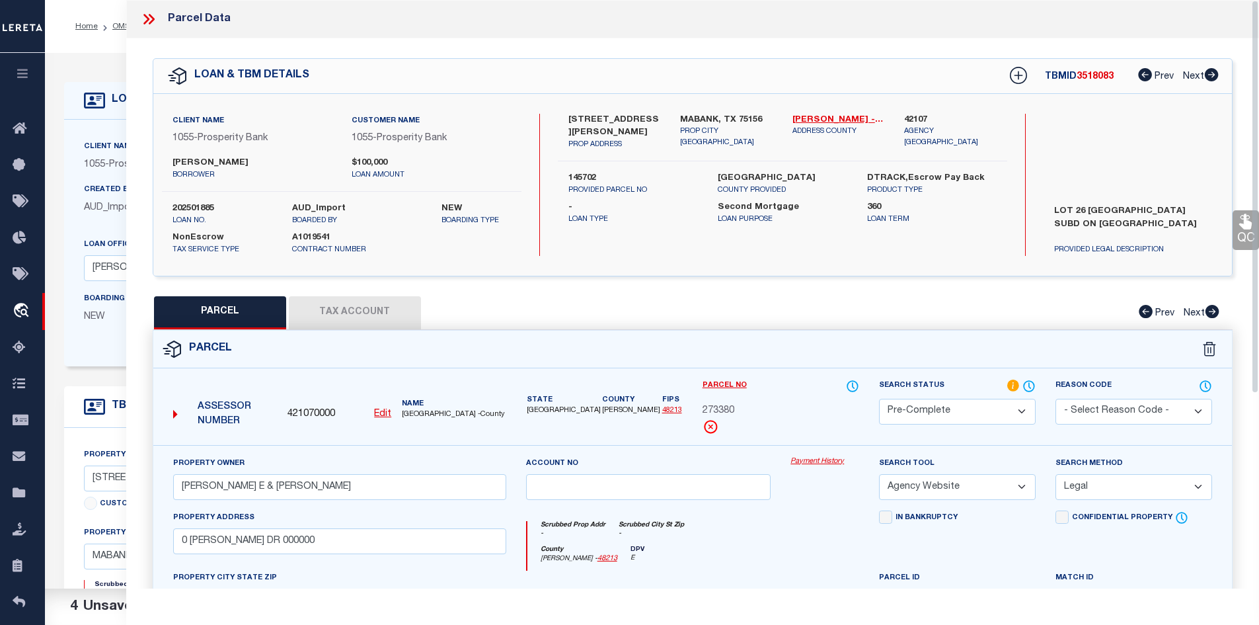
select select "AS"
select select
checkbox input "false"
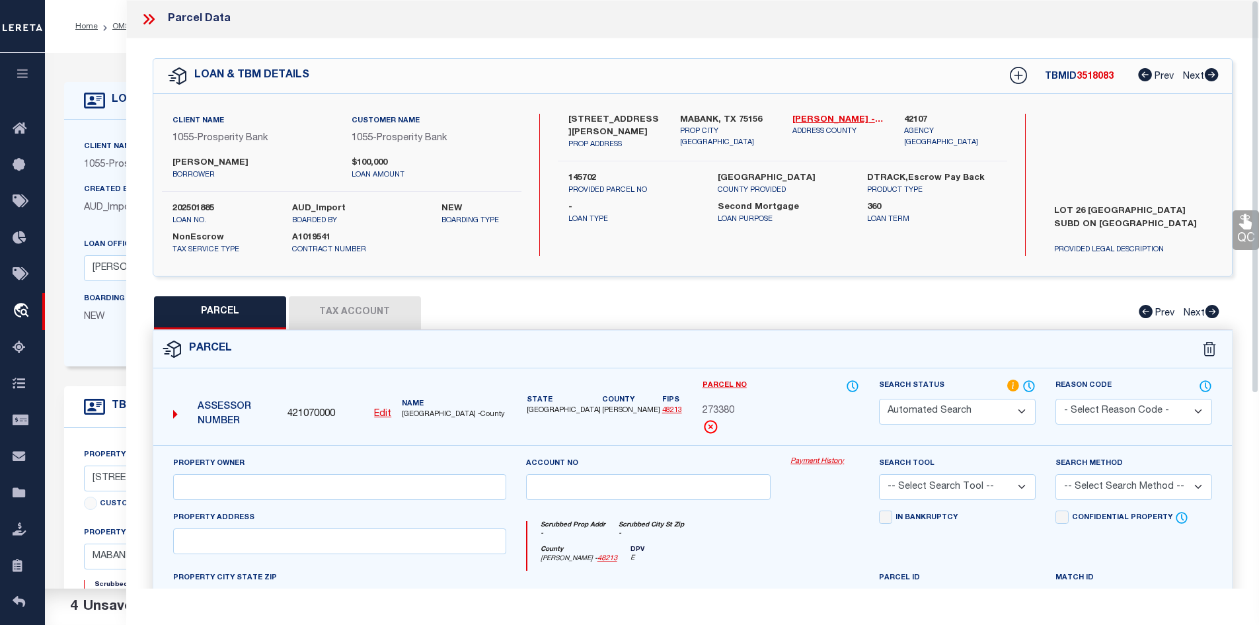
select select "PC"
type input "HAAS ROBERT E & MICHELE S"
select select "AGW"
select select "LEG"
type input "0 CAWTHON DR 000000"
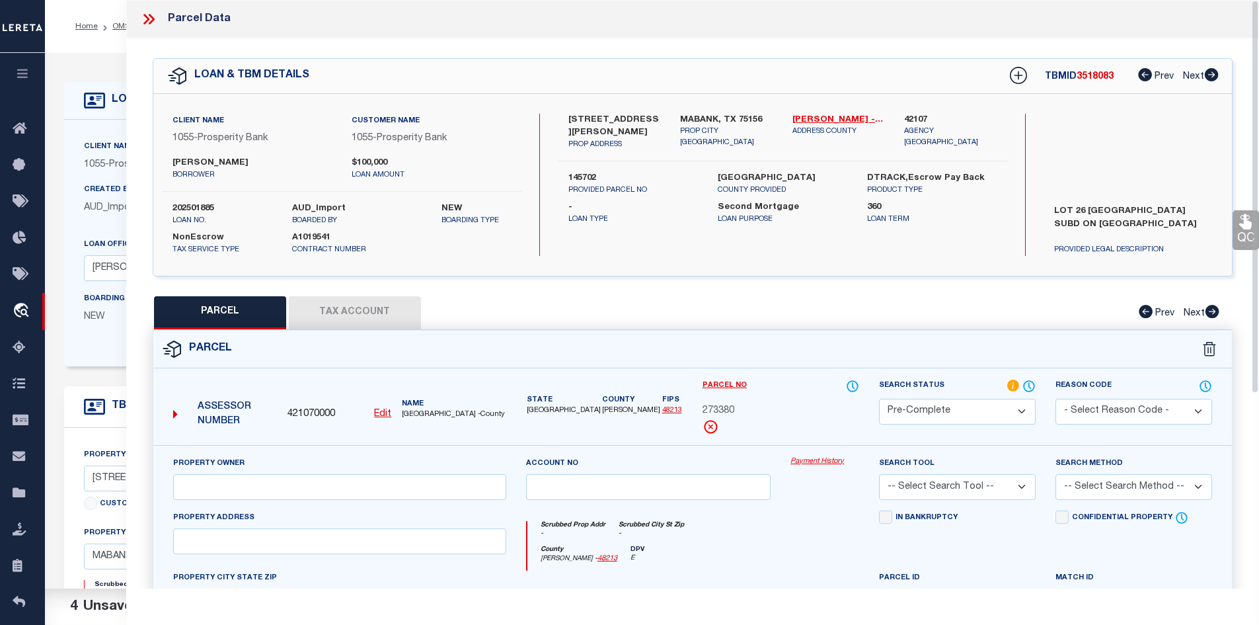
type textarea "AB 484 J R MORALES SUR, OAKWOOD SHORES #1 LT 26"
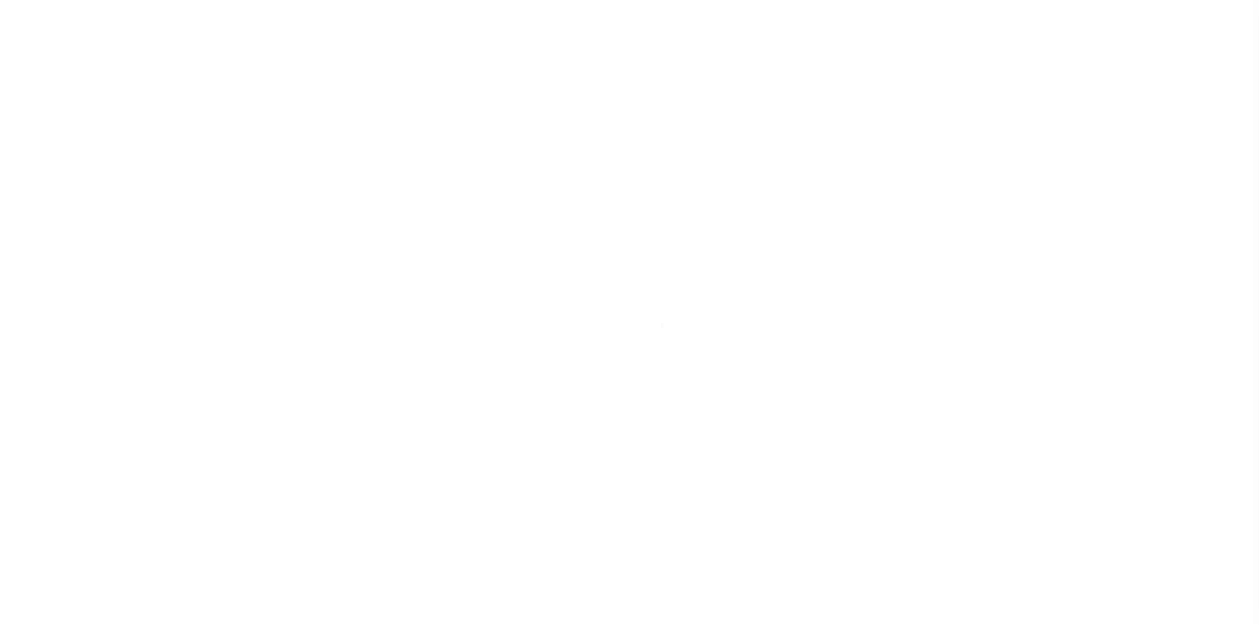
select select "10686"
select select "4073"
select select "100"
select select "NonEscrow"
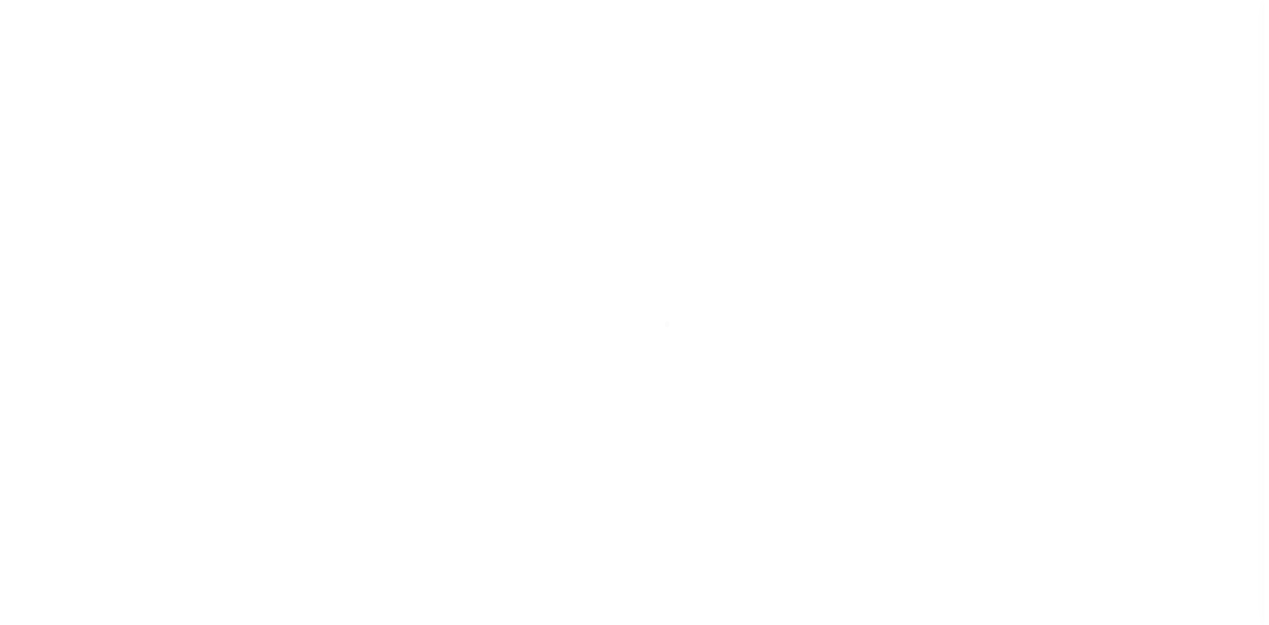
scroll to position [19, 0]
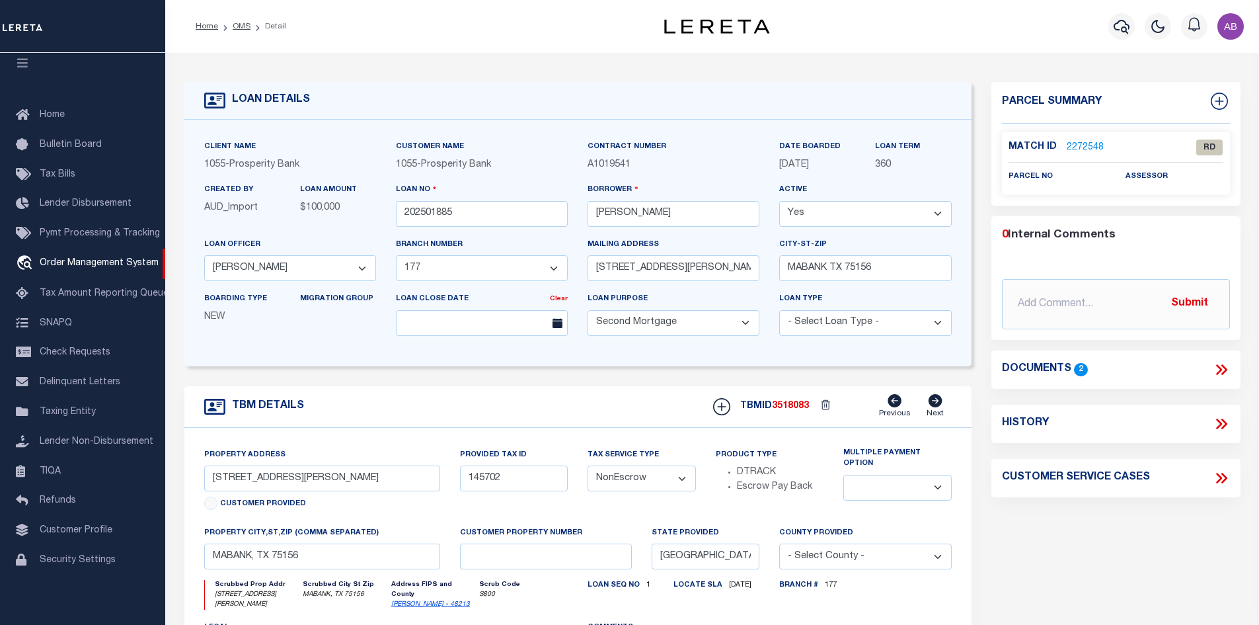
click at [1210, 370] on div "Documents 2" at bounding box center [1116, 369] width 228 height 17
click at [1220, 368] on icon at bounding box center [1219, 369] width 6 height 11
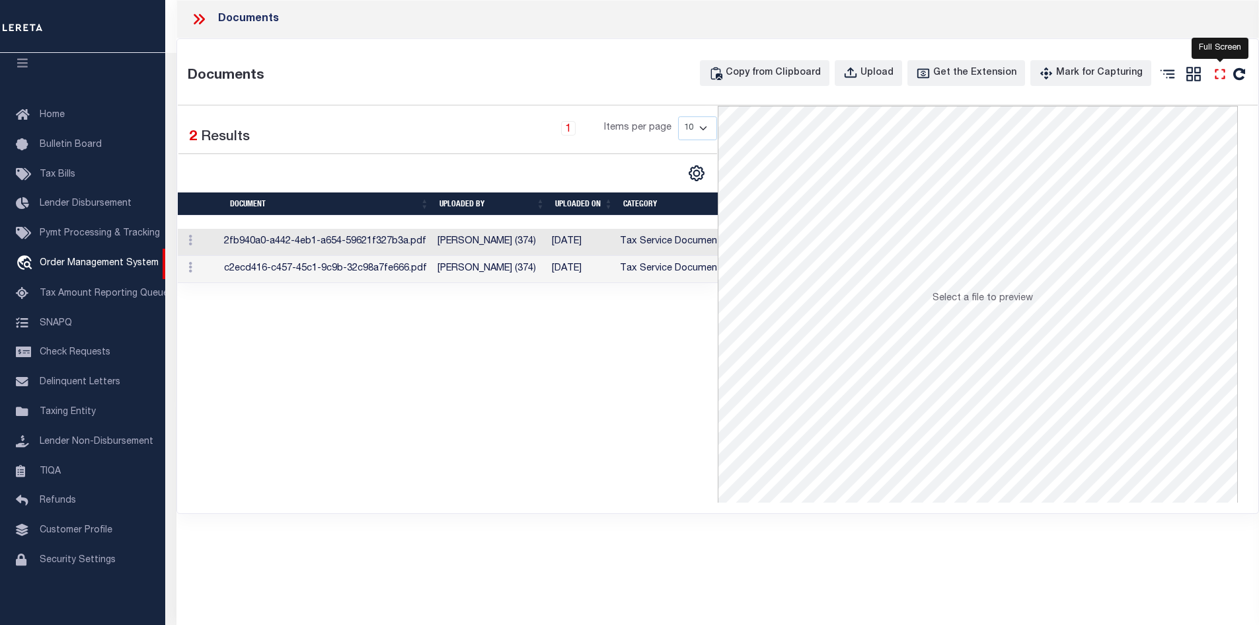
click at [1219, 70] on icon "" at bounding box center [1220, 73] width 17 height 17
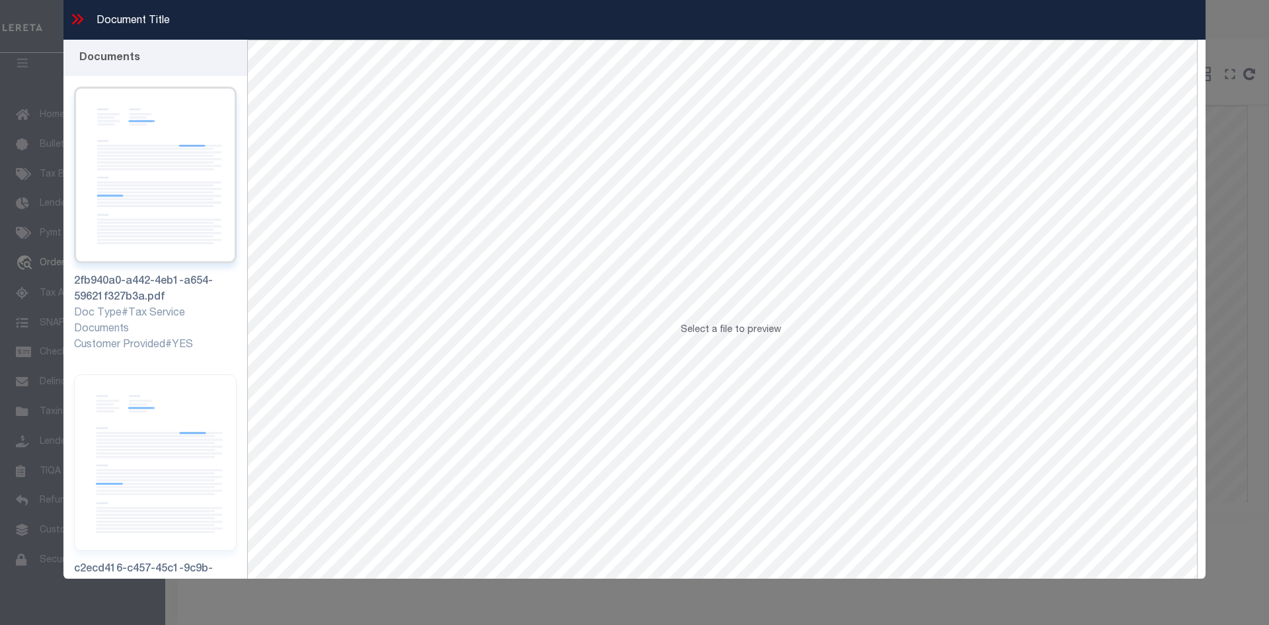
click at [147, 132] on img at bounding box center [155, 175] width 163 height 176
click at [184, 420] on img at bounding box center [155, 462] width 163 height 176
